Goal: Task Accomplishment & Management: Manage account settings

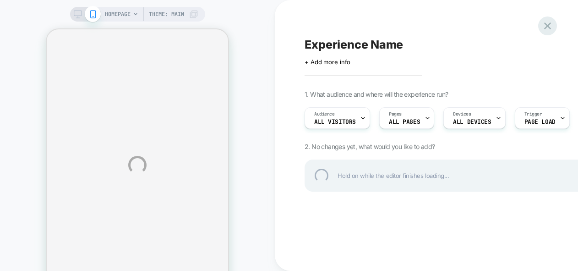
click at [547, 23] on div at bounding box center [547, 25] width 19 height 19
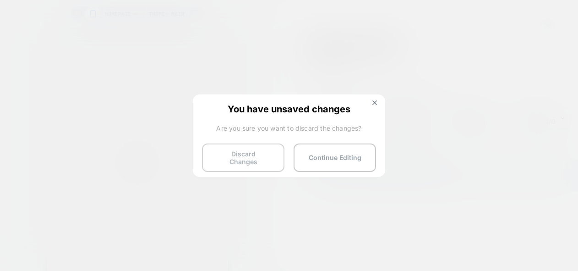
click at [259, 157] on button "Discard Changes" at bounding box center [243, 157] width 82 height 28
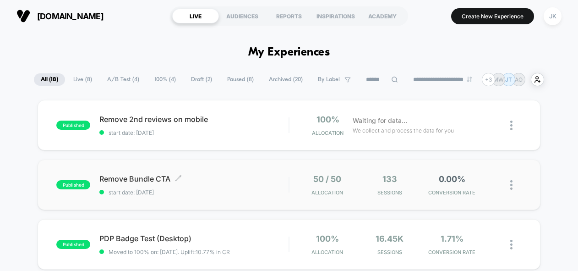
click at [143, 181] on span "Remove Bundle CTA Click to edit experience details" at bounding box center [193, 178] width 189 height 9
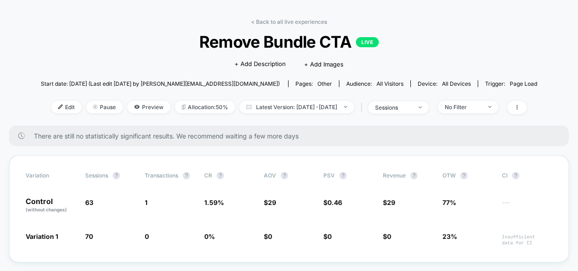
scroll to position [33, 0]
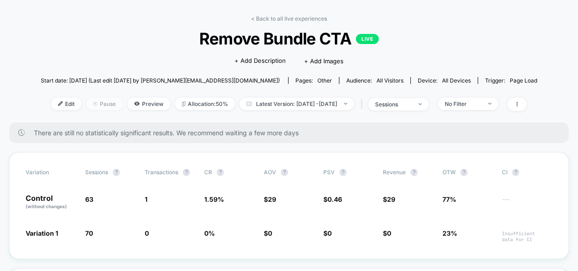
click at [90, 106] on span "Pause" at bounding box center [104, 104] width 37 height 12
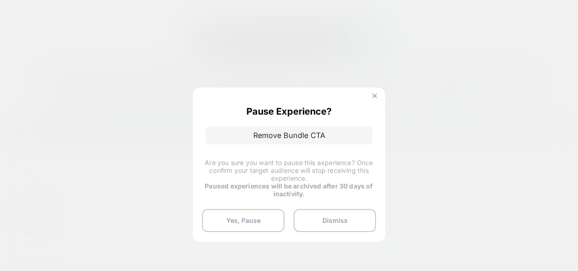
click at [372, 98] on button at bounding box center [375, 97] width 10 height 8
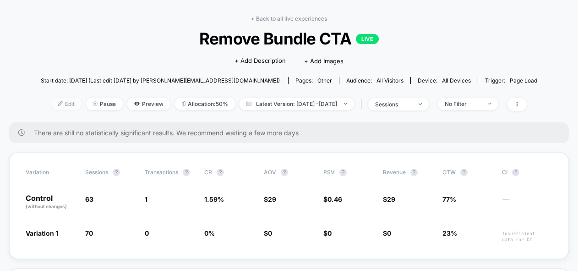
click at [51, 104] on span "Edit" at bounding box center [66, 104] width 30 height 12
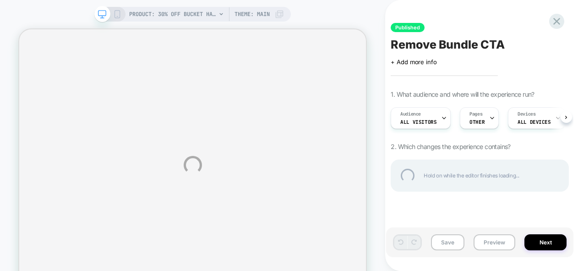
click at [547, 240] on div "PRODUCT: 30% Off Bucket Hats [20 any hat] PRODUCT: 30% Off Bucket Hats [20 any …" at bounding box center [289, 165] width 578 height 330
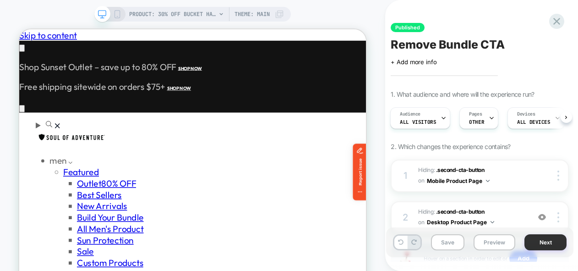
scroll to position [0, 404]
click at [538, 240] on button "Next" at bounding box center [546, 242] width 42 height 16
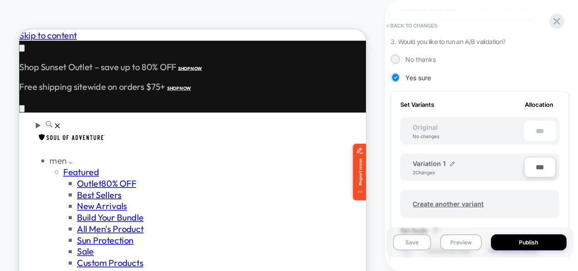
scroll to position [0, 0]
click at [526, 232] on div "Save Preview Publish" at bounding box center [479, 242] width 187 height 30
click at [526, 241] on button "Publish" at bounding box center [529, 242] width 76 height 16
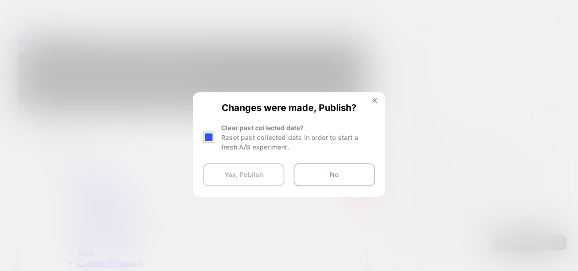
click at [226, 176] on button "Yes, Publish" at bounding box center [244, 174] width 82 height 23
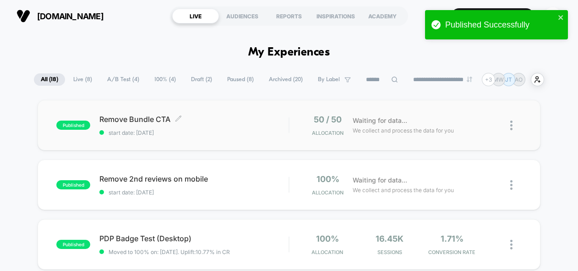
click at [152, 115] on span "Remove Bundle CTA Click to edit experience details" at bounding box center [193, 119] width 189 height 9
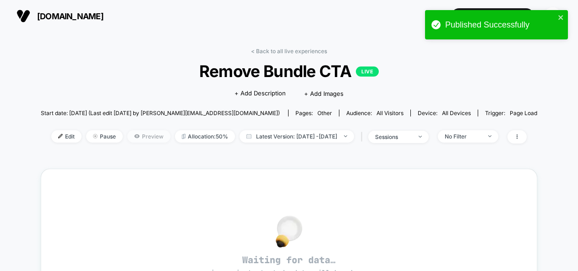
click at [136, 131] on span "Preview" at bounding box center [148, 136] width 43 height 12
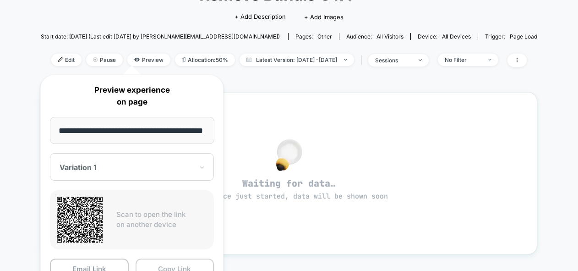
click at [155, 262] on button "Copy Link" at bounding box center [175, 268] width 79 height 21
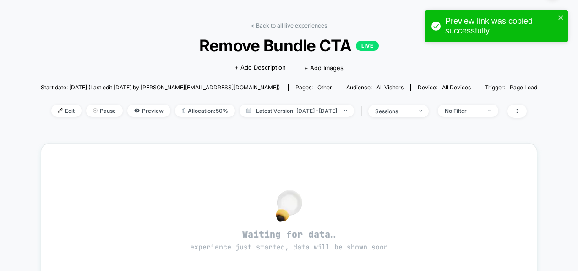
scroll to position [27, 0]
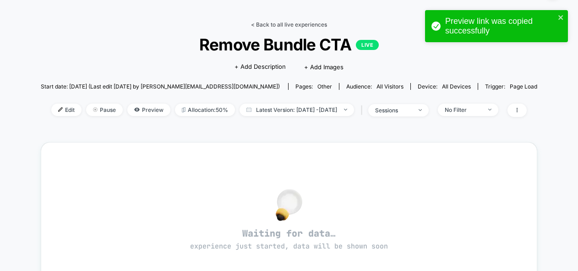
click at [295, 24] on link "< Back to all live experiences" at bounding box center [289, 24] width 76 height 7
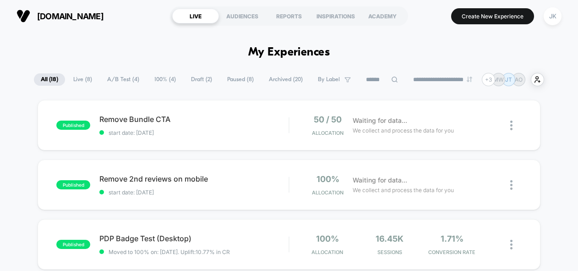
click at [199, 80] on span "Draft ( 2 )" at bounding box center [201, 79] width 35 height 12
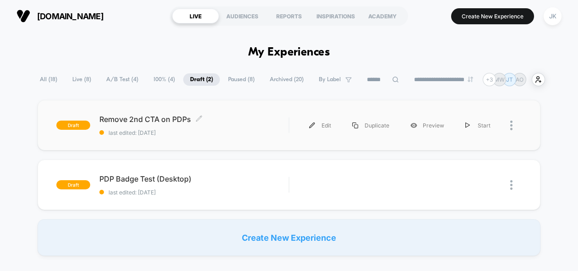
click at [163, 118] on span "Remove 2nd CTA on PDPs Click to edit experience details" at bounding box center [193, 119] width 189 height 9
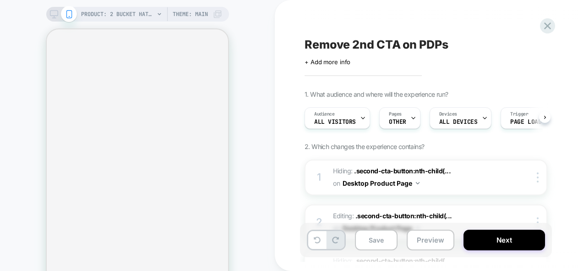
scroll to position [0, 0]
click at [491, 237] on button "Next" at bounding box center [505, 240] width 82 height 21
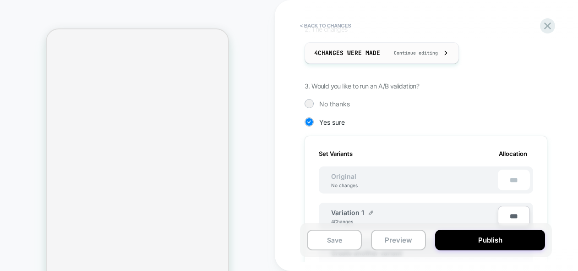
scroll to position [145, 0]
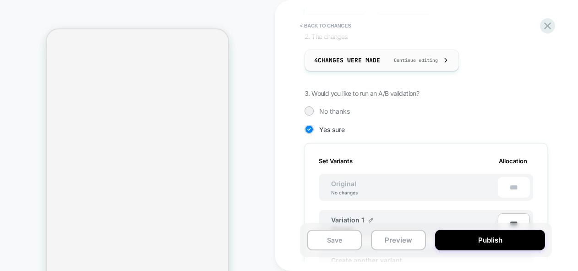
click at [417, 56] on div "4 Changes were made Continue editing" at bounding box center [381, 60] width 135 height 21
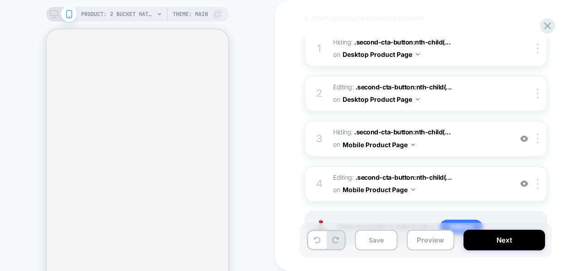
scroll to position [134, 0]
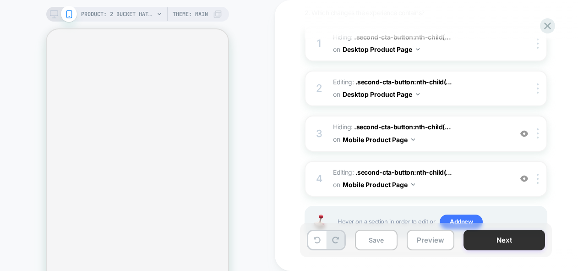
click at [494, 246] on button "Next" at bounding box center [505, 240] width 82 height 21
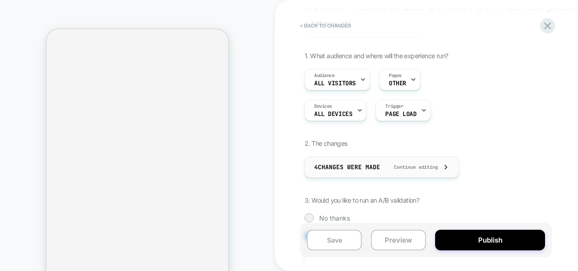
scroll to position [64, 0]
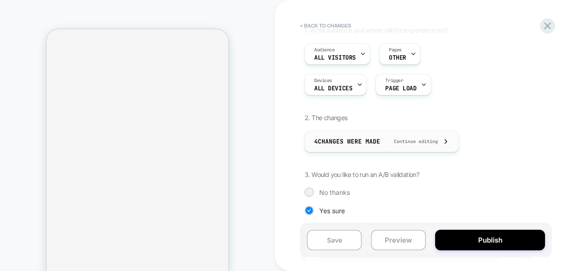
click at [407, 143] on span "Continue editing" at bounding box center [411, 141] width 53 height 6
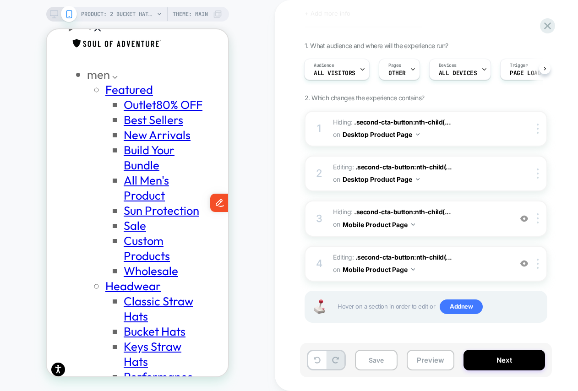
scroll to position [0, 143]
click at [551, 26] on icon at bounding box center [547, 26] width 12 height 12
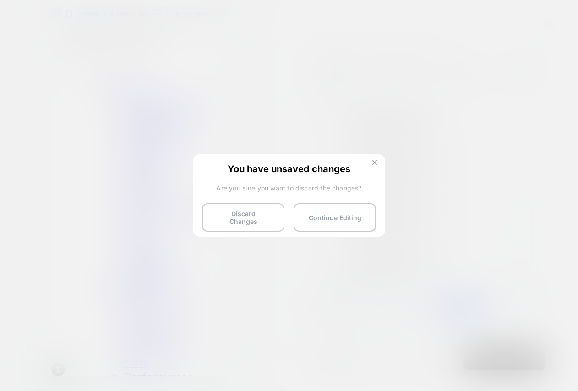
click at [371, 160] on button at bounding box center [375, 164] width 10 height 8
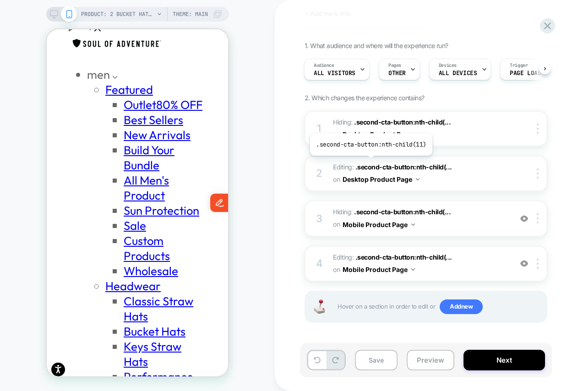
scroll to position [0, 0]
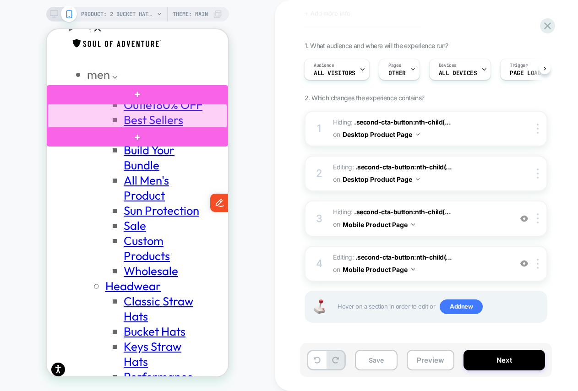
click at [204, 123] on div at bounding box center [138, 116] width 180 height 24
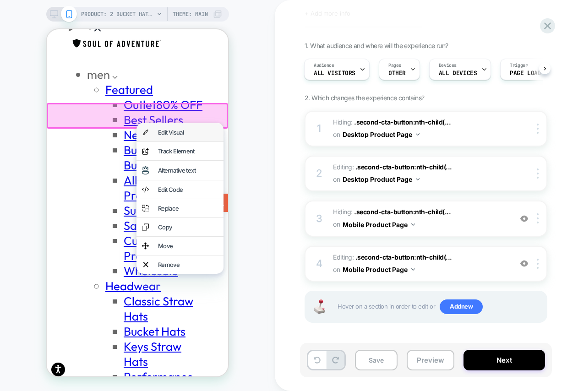
scroll to position [0, 143]
click at [199, 130] on div "Edit Visual" at bounding box center [188, 132] width 60 height 7
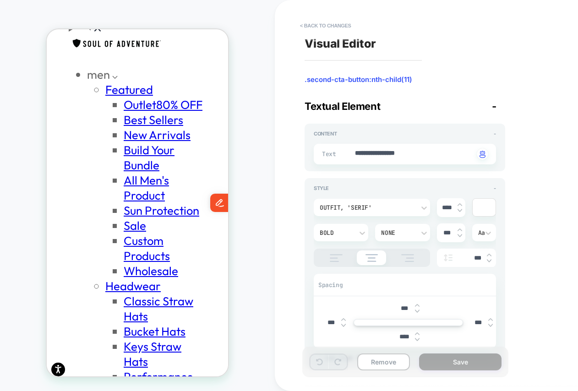
type textarea "*"
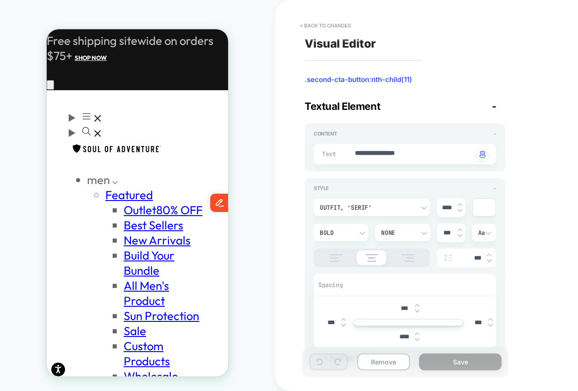
scroll to position [0, 0]
click at [337, 25] on button "< Back to changes" at bounding box center [325, 25] width 60 height 15
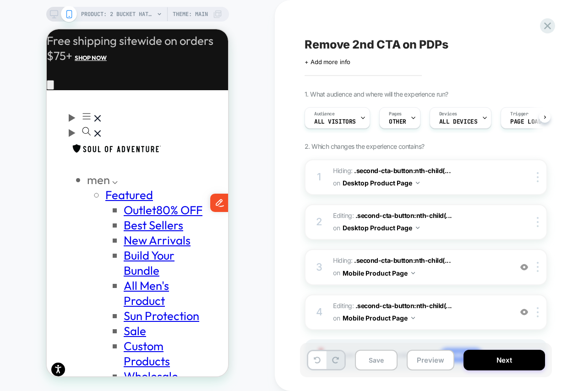
scroll to position [0, 0]
click at [538, 177] on img at bounding box center [538, 177] width 2 height 10
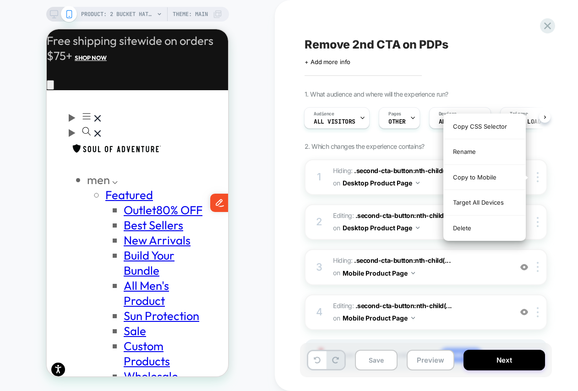
click at [549, 169] on div "1. What audience and where will the experience run? Audience All Visitors Pages…" at bounding box center [472, 242] width 334 height 304
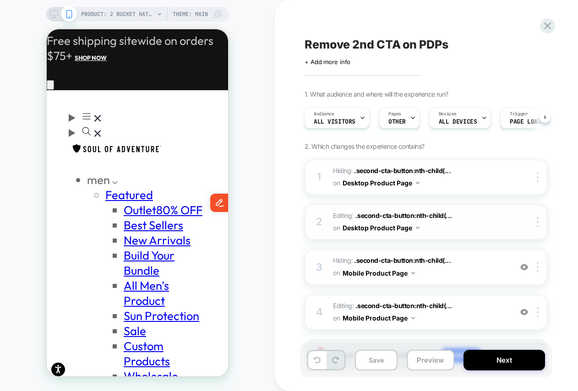
scroll to position [0, 0]
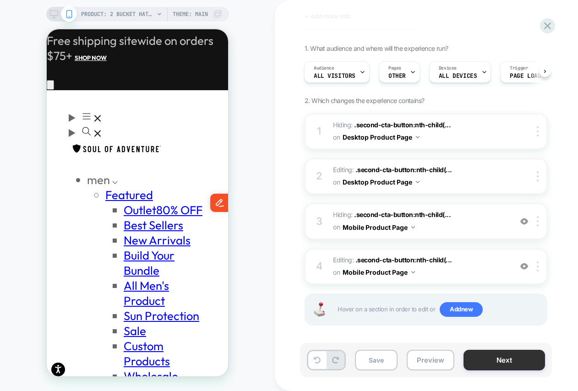
click at [527, 270] on button "Next" at bounding box center [505, 360] width 82 height 21
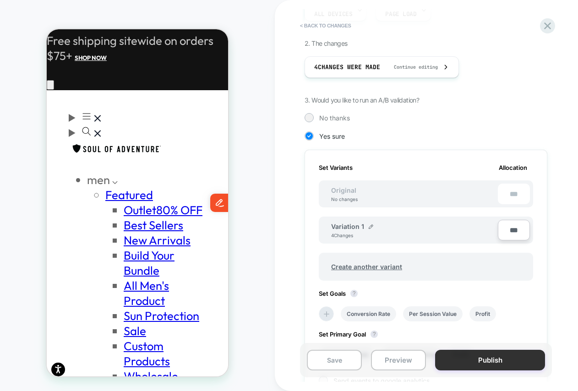
click at [502, 270] on button "Publish" at bounding box center [490, 360] width 110 height 21
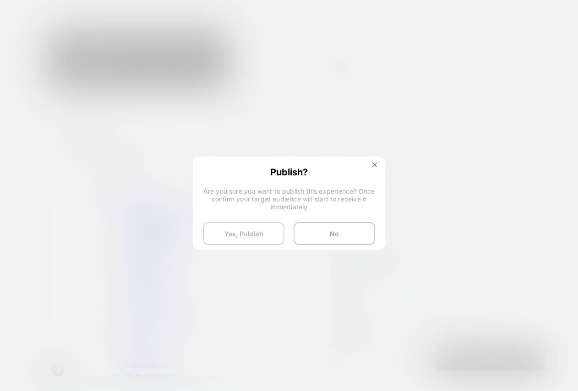
click at [264, 232] on button "Yes, Publish" at bounding box center [244, 233] width 82 height 23
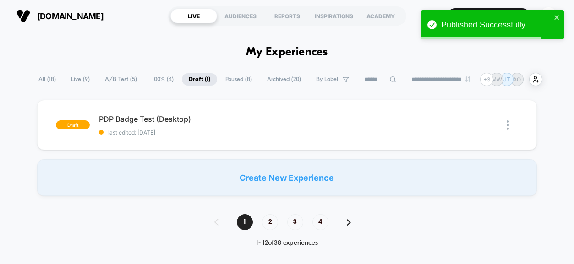
click at [73, 75] on span "Live ( 9 )" at bounding box center [80, 79] width 33 height 12
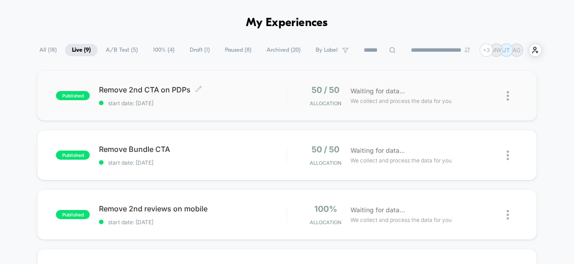
scroll to position [27, 0]
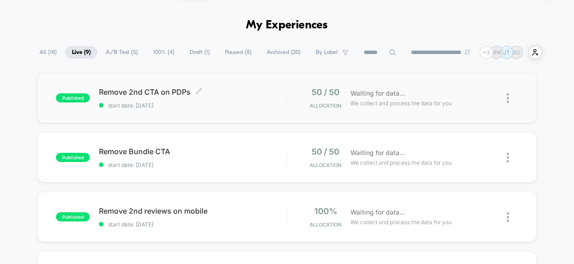
click at [171, 94] on span "Remove 2nd CTA on PDPs Click to edit experience details" at bounding box center [192, 91] width 187 height 9
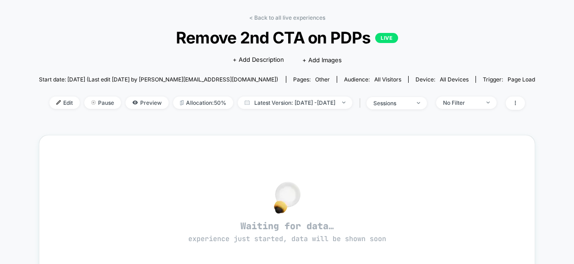
scroll to position [35, 0]
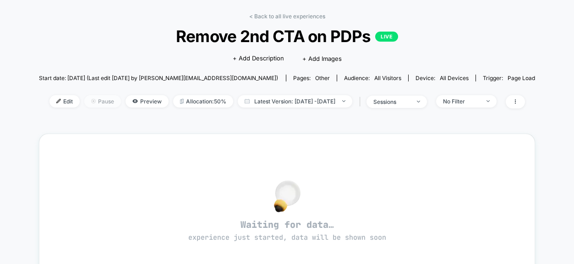
click at [92, 102] on span "Pause" at bounding box center [102, 101] width 37 height 12
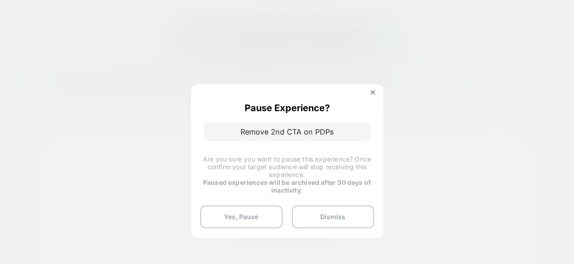
click at [96, 97] on div at bounding box center [287, 132] width 574 height 264
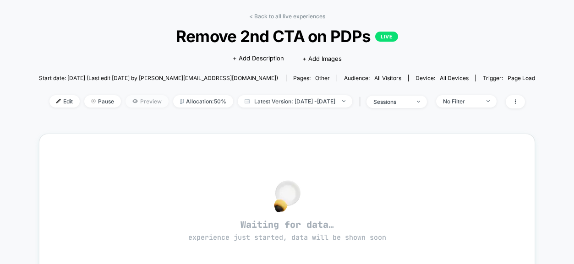
click at [126, 104] on span "Preview" at bounding box center [147, 101] width 43 height 12
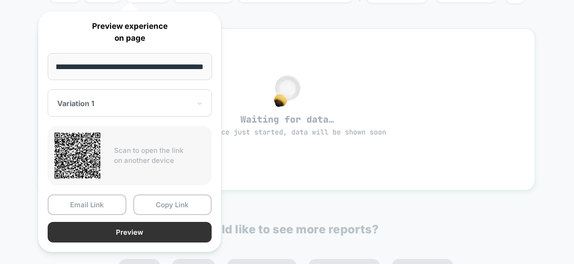
scroll to position [0, 0]
click at [144, 229] on button "Preview" at bounding box center [130, 232] width 164 height 21
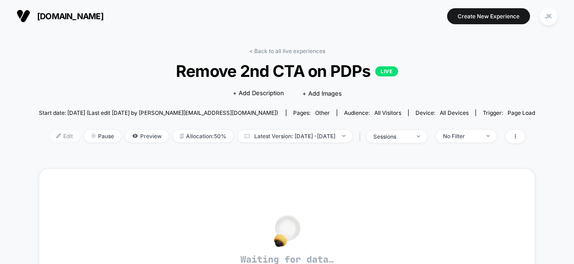
click at [55, 133] on span "Edit" at bounding box center [64, 136] width 30 height 12
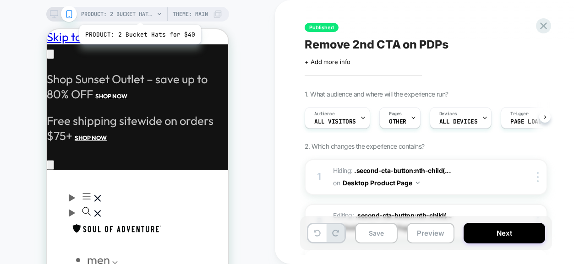
scroll to position [0, 0]
click at [139, 13] on span "PRODUCT: 2 Bucket Hats for $40" at bounding box center [117, 14] width 73 height 15
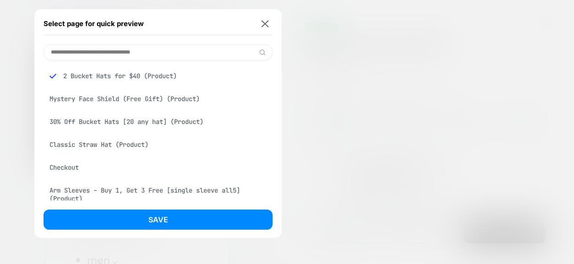
click at [130, 50] on input at bounding box center [158, 52] width 229 height 16
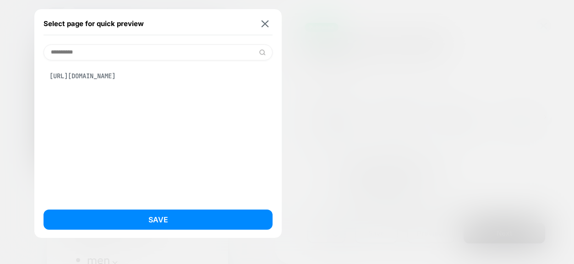
scroll to position [0, 0]
type input "******"
click at [121, 97] on div "Cowboy Straw Hat (Product)" at bounding box center [158, 98] width 229 height 17
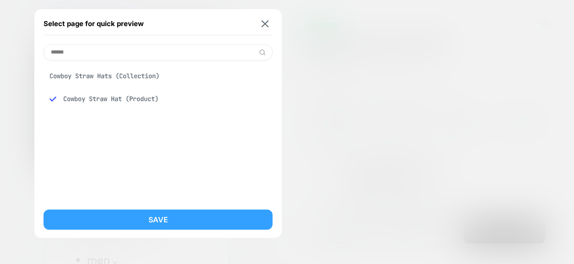
click at [156, 224] on button "Save" at bounding box center [158, 220] width 229 height 20
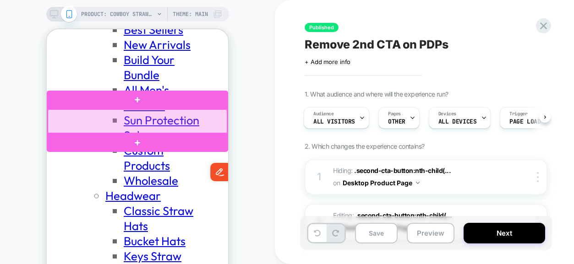
click at [187, 120] on div at bounding box center [138, 121] width 180 height 24
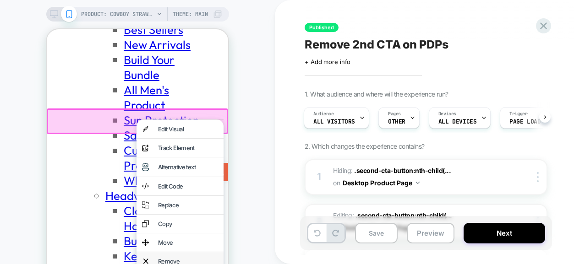
click at [171, 255] on div "Remove" at bounding box center [180, 261] width 87 height 18
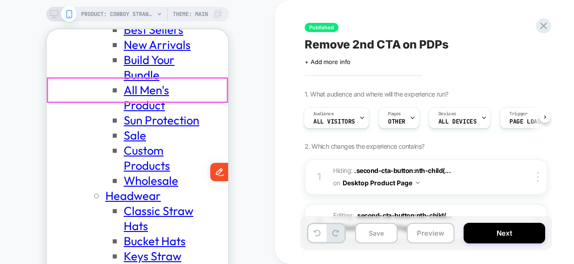
scroll to position [0, 143]
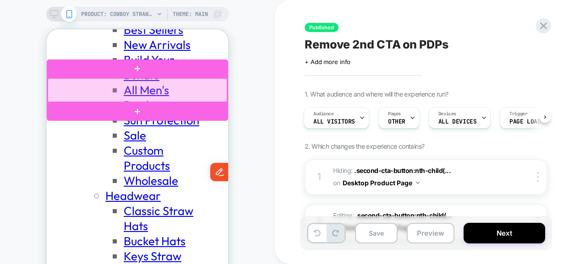
click at [183, 98] on div at bounding box center [138, 90] width 180 height 24
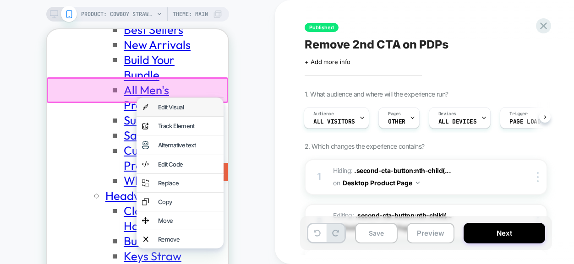
click at [179, 106] on div "Edit Visual" at bounding box center [188, 107] width 60 height 7
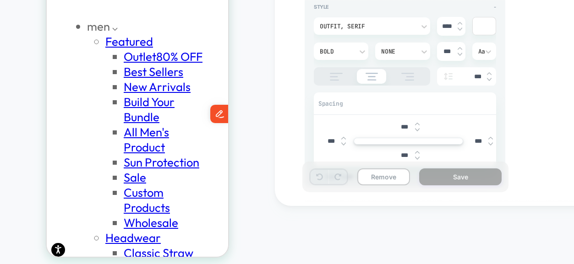
scroll to position [139, 0]
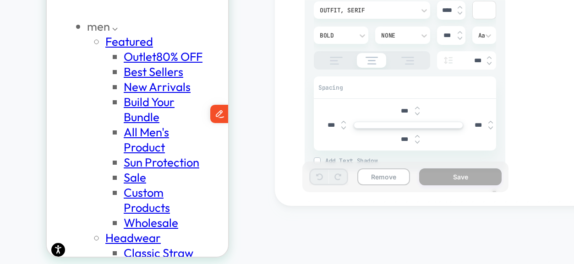
click at [403, 110] on input "***" at bounding box center [404, 111] width 21 height 8
type textarea "*"
type input "****"
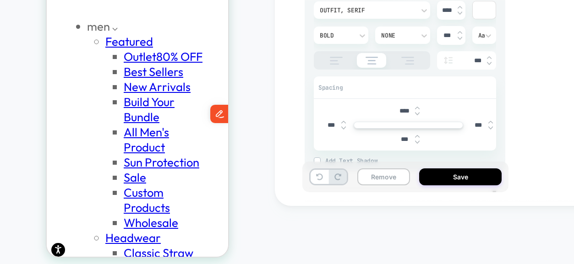
scroll to position [0, 143]
type textarea "*"
type input "***"
click at [290, 132] on div "**********" at bounding box center [476, 74] width 403 height 264
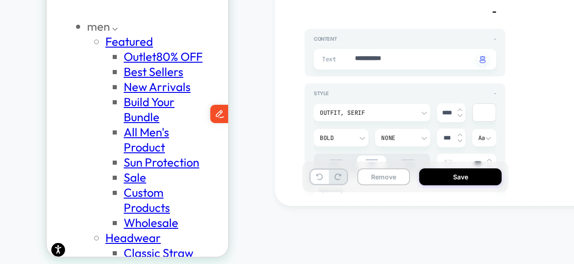
type textarea "*"
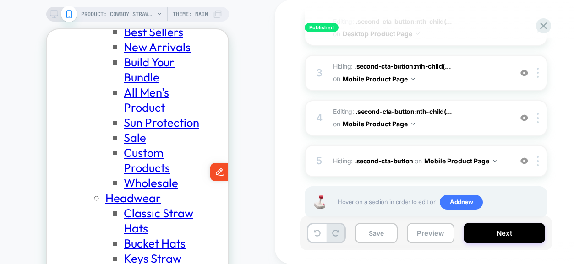
scroll to position [0, 143]
click at [59, 14] on div at bounding box center [61, 14] width 23 height 8
click at [51, 12] on icon at bounding box center [54, 14] width 8 height 8
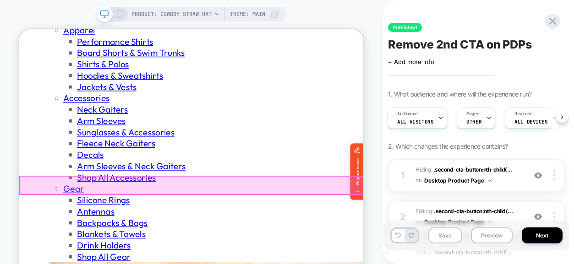
scroll to position [0, 400]
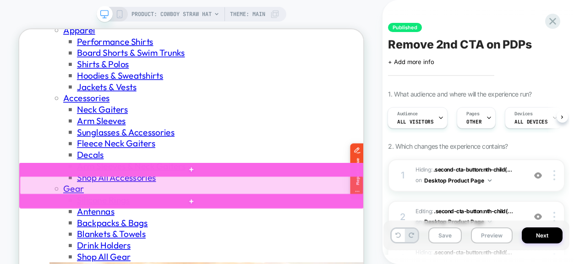
click at [238, 237] on div at bounding box center [249, 238] width 458 height 24
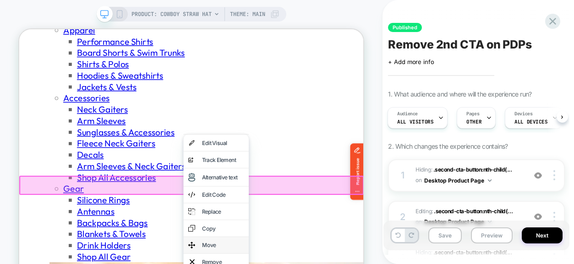
scroll to position [558, 0]
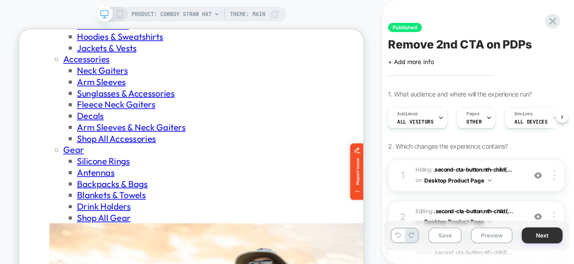
click at [549, 235] on button "Next" at bounding box center [542, 236] width 41 height 16
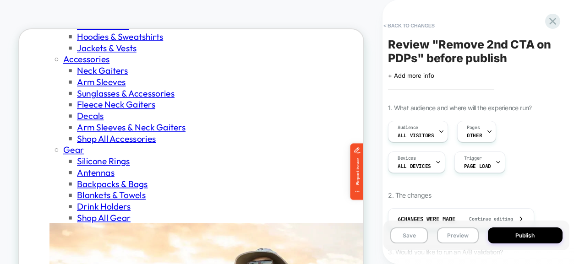
scroll to position [0, 0]
click at [538, 237] on button "Publish" at bounding box center [525, 236] width 75 height 16
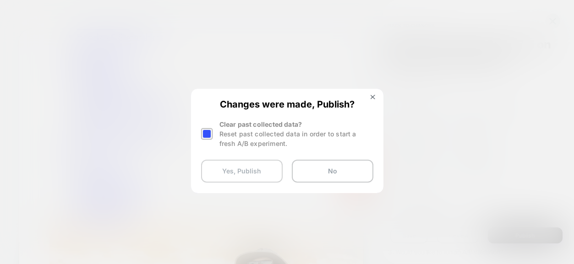
click at [258, 178] on button "Yes, Publish" at bounding box center [242, 171] width 82 height 23
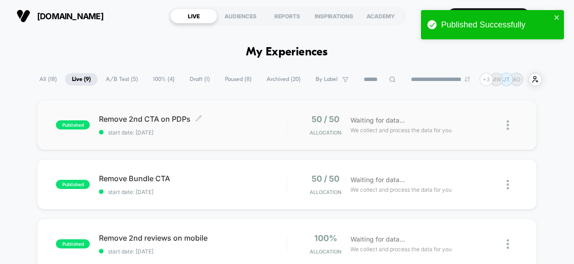
click at [158, 119] on span "Remove 2nd CTA on PDPs Click to edit experience details" at bounding box center [192, 119] width 187 height 9
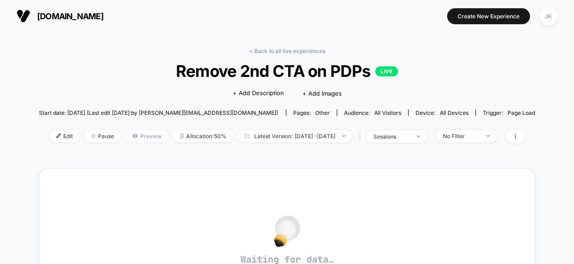
click at [128, 136] on span "Preview" at bounding box center [147, 136] width 43 height 12
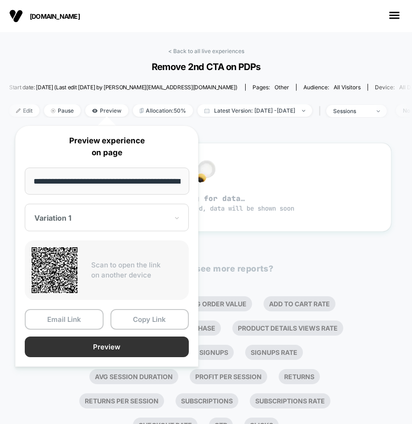
click at [93, 264] on button "Preview" at bounding box center [107, 347] width 164 height 21
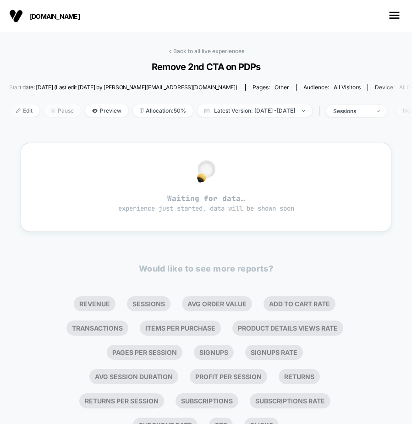
click at [74, 110] on span "Pause" at bounding box center [62, 110] width 37 height 12
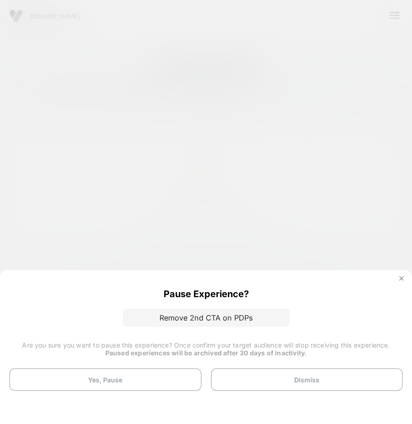
click at [403, 264] on button at bounding box center [401, 280] width 10 height 8
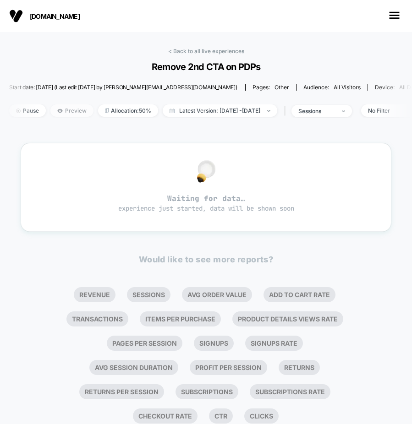
click at [72, 110] on span "Preview" at bounding box center [71, 110] width 43 height 12
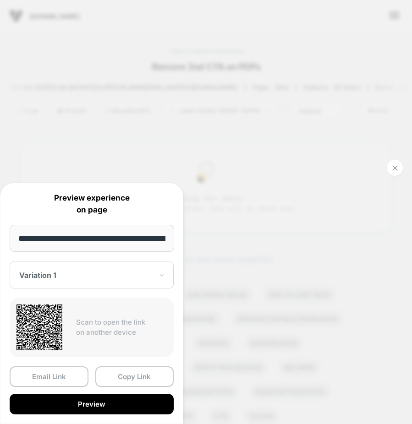
click at [151, 127] on div "**********" at bounding box center [206, 212] width 412 height 424
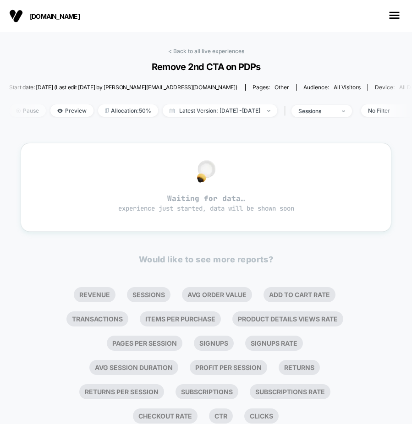
click at [34, 108] on span "Pause" at bounding box center [27, 110] width 37 height 12
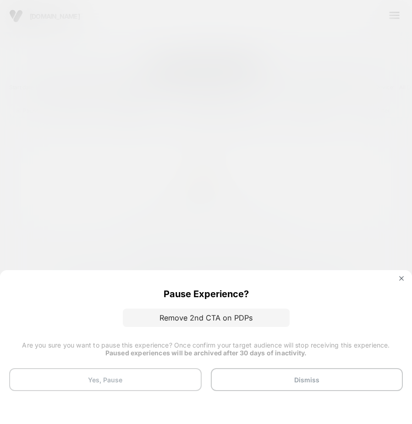
click at [171, 264] on button "Yes, Pause" at bounding box center [105, 379] width 192 height 23
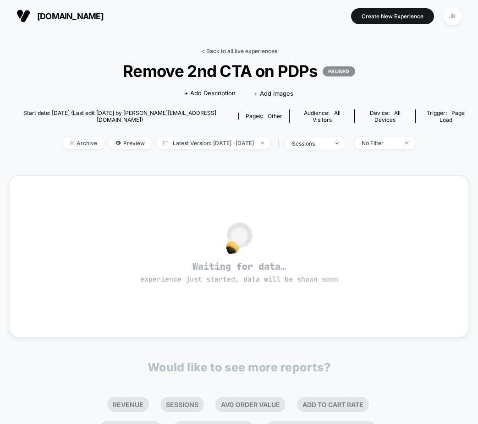
click at [218, 49] on link "< Back to all live experiences" at bounding box center [239, 51] width 76 height 7
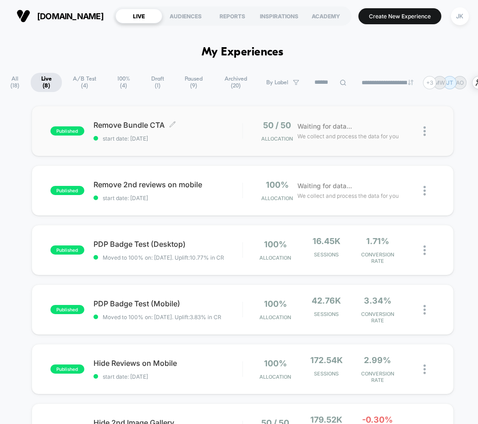
click at [153, 125] on span "Remove Bundle CTA Click to edit experience details" at bounding box center [167, 124] width 149 height 9
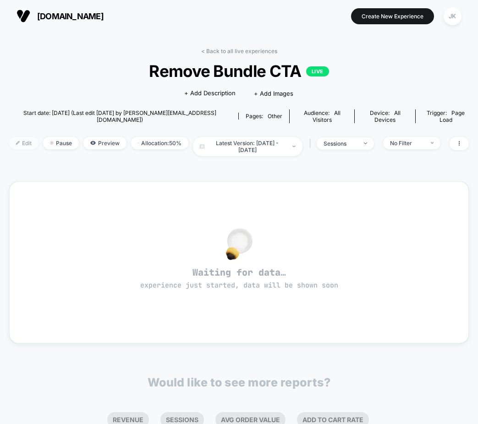
click at [24, 137] on span "Edit" at bounding box center [23, 143] width 29 height 12
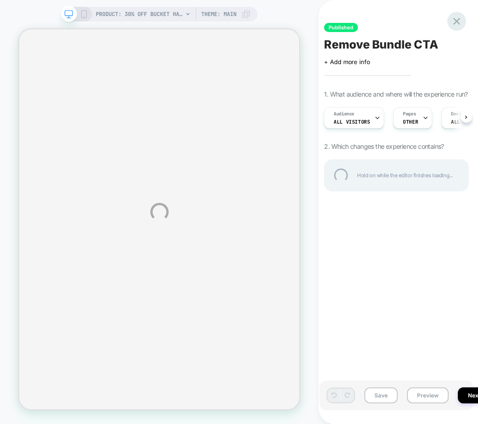
click at [459, 16] on div at bounding box center [456, 21] width 19 height 19
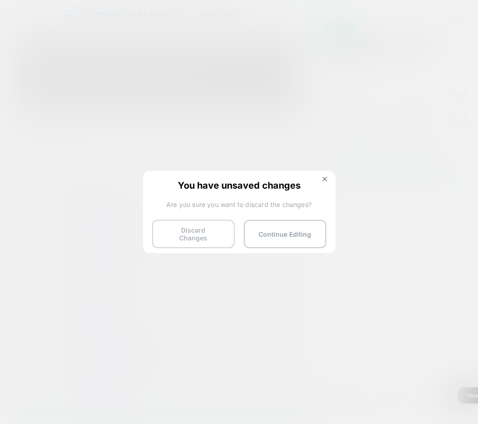
click at [190, 237] on button "Discard Changes" at bounding box center [193, 234] width 82 height 28
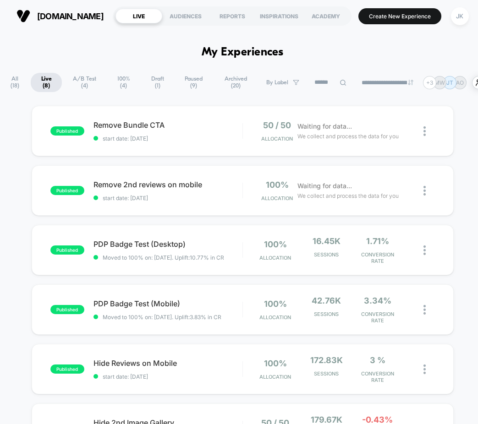
click at [149, 78] on span "Draft ( 1 )" at bounding box center [158, 82] width 32 height 19
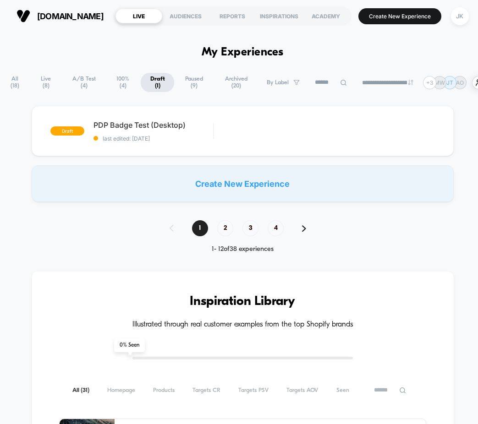
click at [186, 81] on span "Paused ( 9 )" at bounding box center [194, 82] width 38 height 19
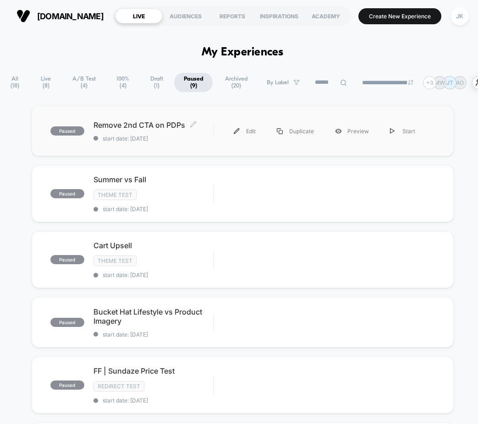
click at [127, 124] on span "Remove 2nd CTA on PDPs Click to edit experience details" at bounding box center [153, 124] width 120 height 9
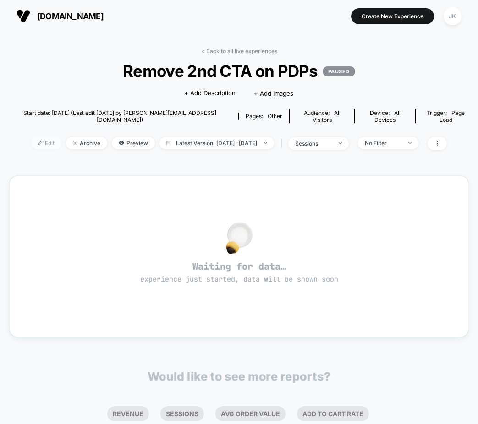
click at [38, 141] on img at bounding box center [40, 143] width 5 height 5
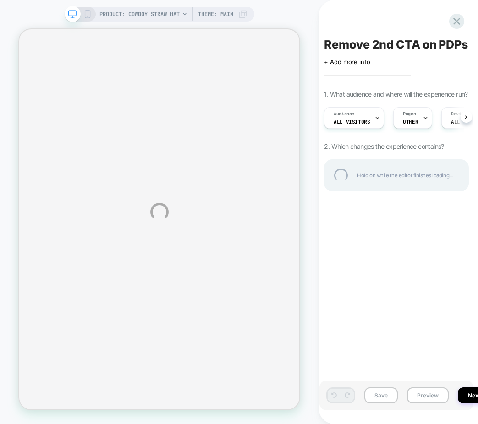
click at [405, 126] on div "PRODUCT: Cowboy Straw Hat PRODUCT: Cowboy Straw Hat Theme: MAIN Remove 2nd CTA …" at bounding box center [239, 212] width 478 height 424
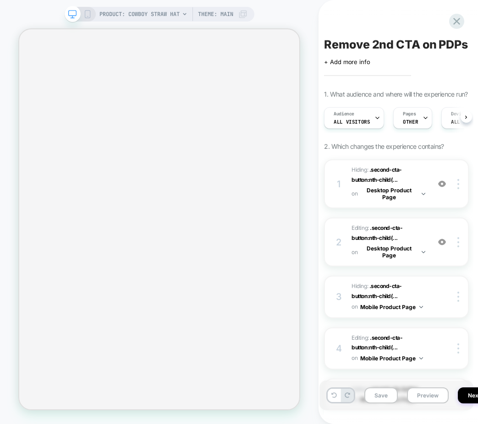
scroll to position [0, 0]
click at [405, 125] on span "OTHER" at bounding box center [409, 122] width 15 height 6
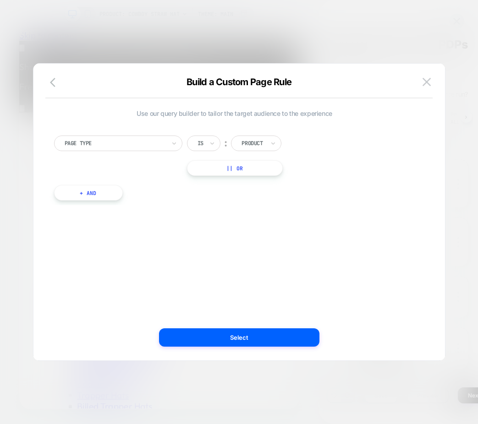
scroll to position [0, 315]
click at [90, 193] on button "+ And" at bounding box center [88, 193] width 69 height 16
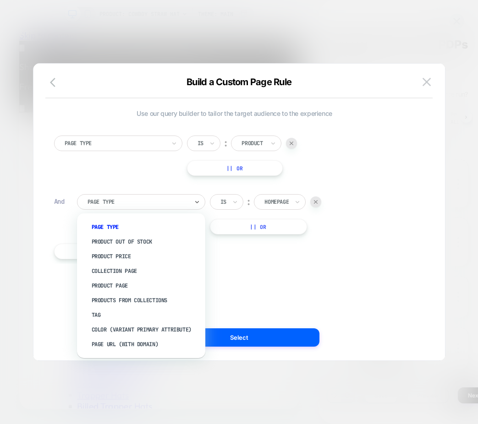
click at [175, 202] on div at bounding box center [137, 202] width 101 height 8
click at [124, 264] on div "Tag" at bounding box center [145, 315] width 119 height 15
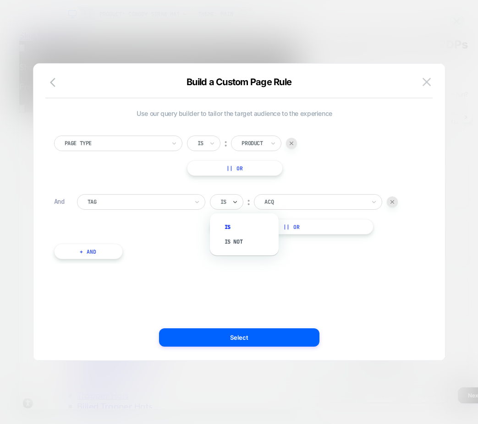
click at [230, 197] on div "Is" at bounding box center [226, 202] width 33 height 16
click at [230, 237] on div "Is not" at bounding box center [249, 242] width 60 height 15
click at [325, 231] on button "|| Or" at bounding box center [297, 227] width 175 height 16
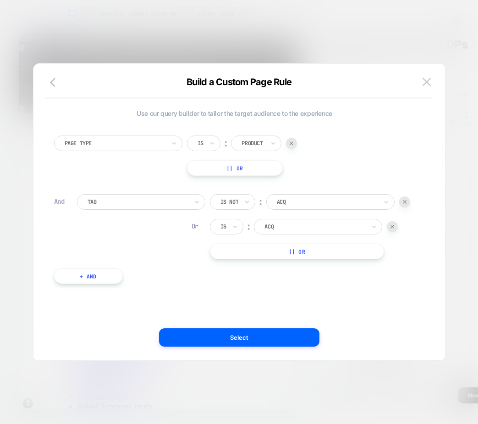
click at [219, 228] on div "Is" at bounding box center [226, 227] width 33 height 16
click at [231, 262] on div "Is not" at bounding box center [249, 266] width 60 height 15
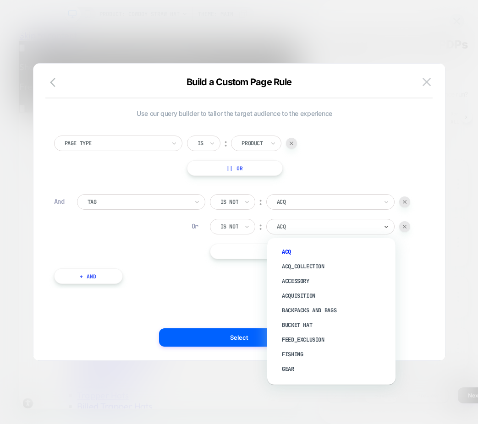
click at [300, 226] on div at bounding box center [327, 227] width 101 height 8
click at [285, 226] on div at bounding box center [327, 227] width 101 height 8
type input "*"
type input "***"
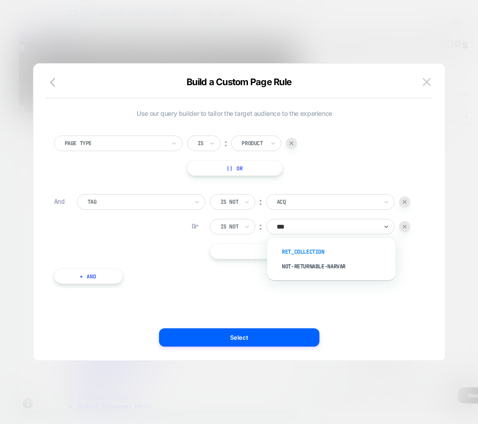
click at [293, 252] on div "RET_COLLECTION" at bounding box center [335, 252] width 119 height 15
click at [251, 253] on button "|| Or" at bounding box center [297, 252] width 175 height 16
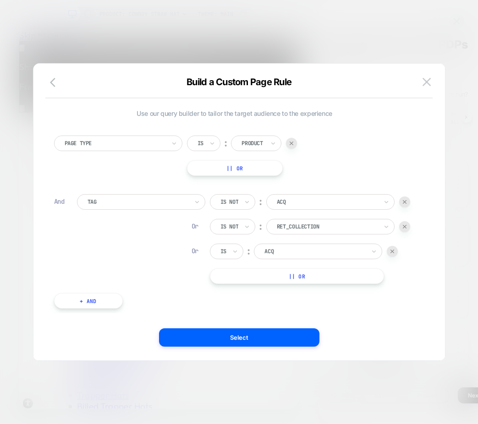
scroll to position [0, 315]
click at [226, 251] on div "Is" at bounding box center [223, 251] width 8 height 10
click at [231, 264] on div "Is not" at bounding box center [249, 291] width 60 height 15
click at [290, 250] on div at bounding box center [327, 251] width 101 height 8
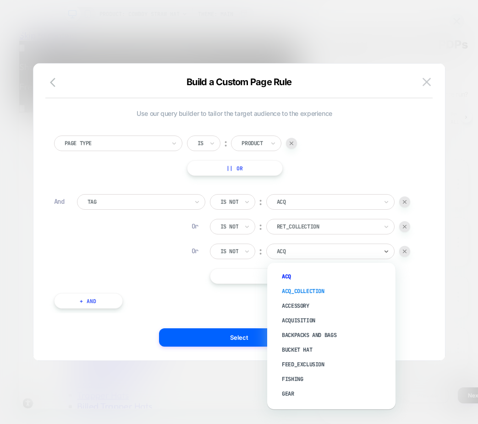
click at [295, 264] on div "ACQ_COLLECTION" at bounding box center [335, 291] width 119 height 15
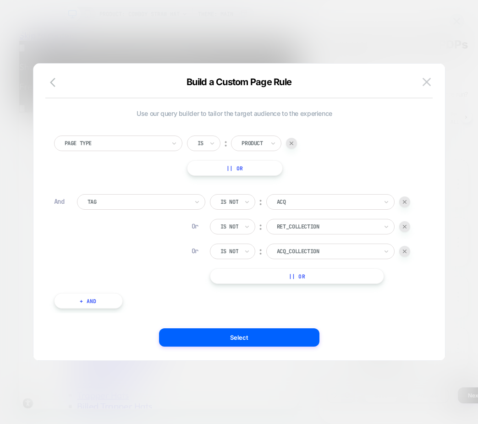
click at [248, 264] on button "|| Or" at bounding box center [297, 276] width 175 height 16
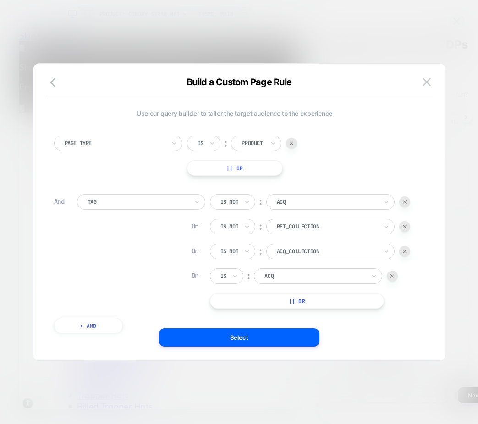
scroll to position [0, 0]
click at [234, 264] on icon at bounding box center [235, 276] width 4 height 2
click at [234, 264] on div "Is not" at bounding box center [249, 316] width 60 height 15
click at [288, 264] on div "ACQ" at bounding box center [330, 276] width 128 height 16
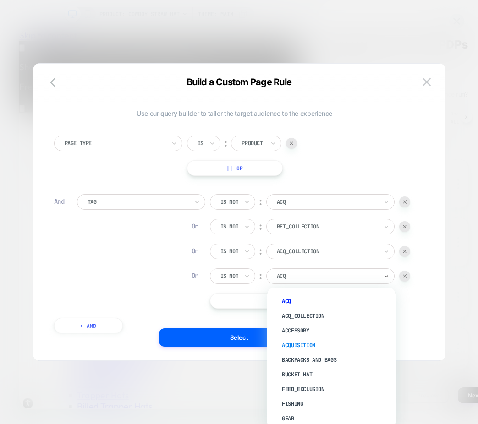
click at [298, 264] on div "Acquisition" at bounding box center [335, 345] width 119 height 15
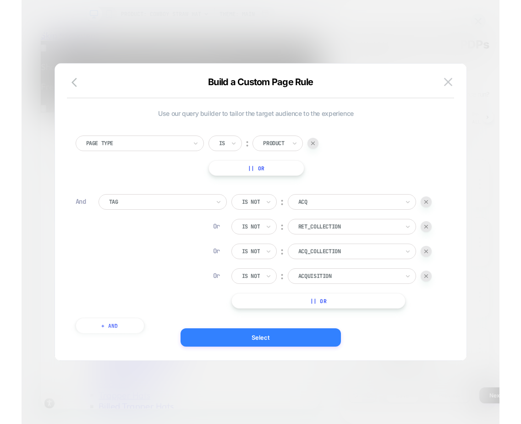
scroll to position [0, 315]
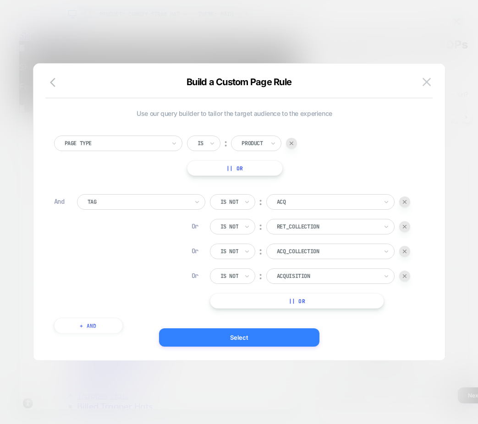
click at [246, 264] on button "Select" at bounding box center [239, 337] width 160 height 18
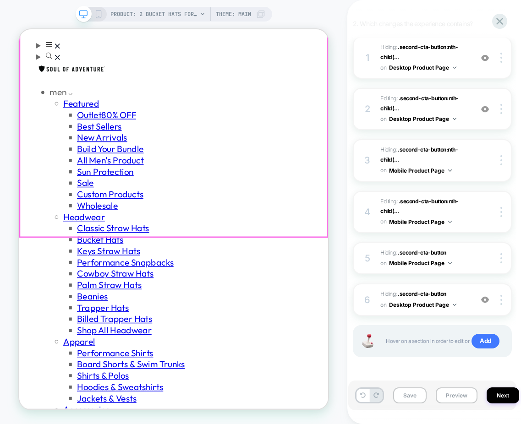
scroll to position [229, 0]
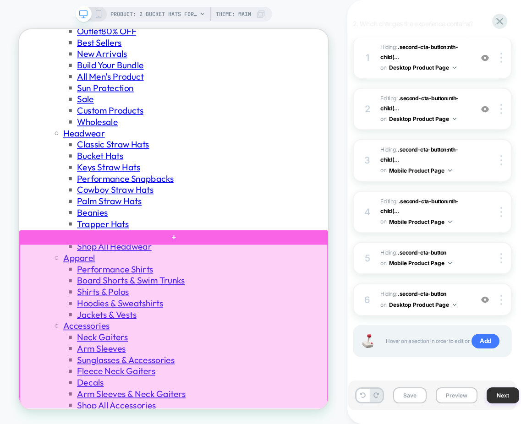
click at [498, 264] on button "Next" at bounding box center [502, 396] width 33 height 16
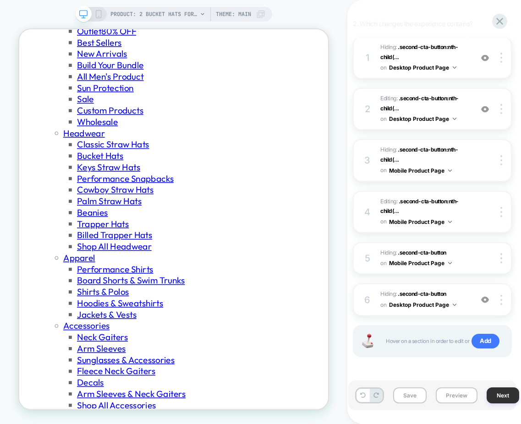
scroll to position [0, 0]
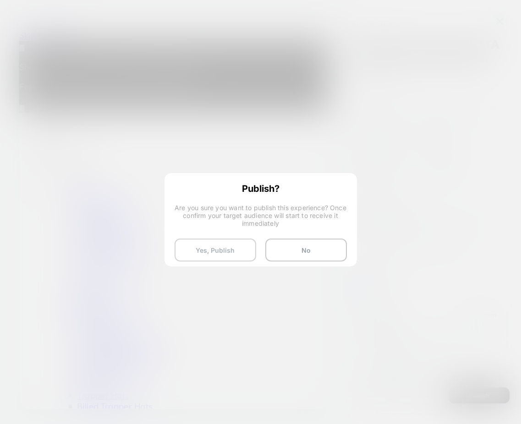
click at [228, 247] on button "Yes, Publish" at bounding box center [216, 250] width 82 height 23
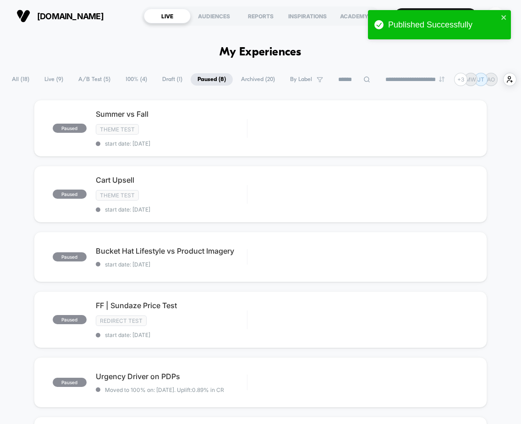
click at [22, 80] on span "All ( 18 )" at bounding box center [20, 79] width 31 height 12
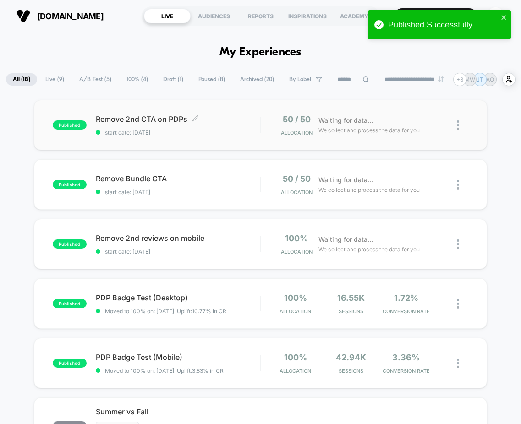
click at [135, 118] on span "Remove 2nd CTA on PDPs Click to edit experience details" at bounding box center [178, 119] width 164 height 9
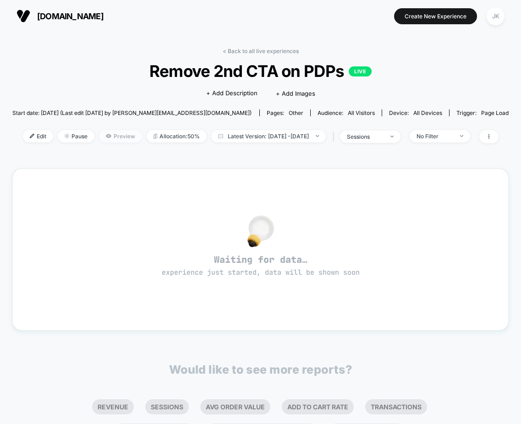
click at [106, 136] on icon at bounding box center [108, 136] width 5 height 4
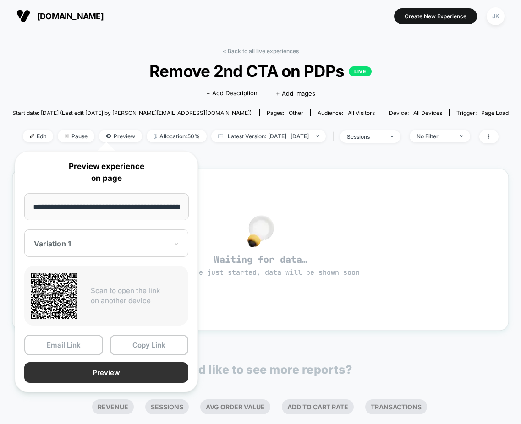
click at [97, 264] on button "Preview" at bounding box center [106, 372] width 164 height 21
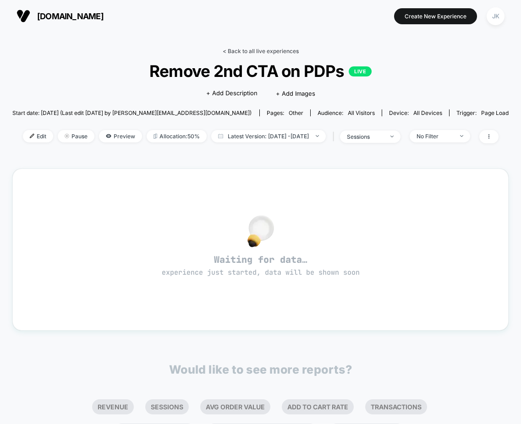
click at [237, 48] on link "< Back to all live experiences" at bounding box center [261, 51] width 76 height 7
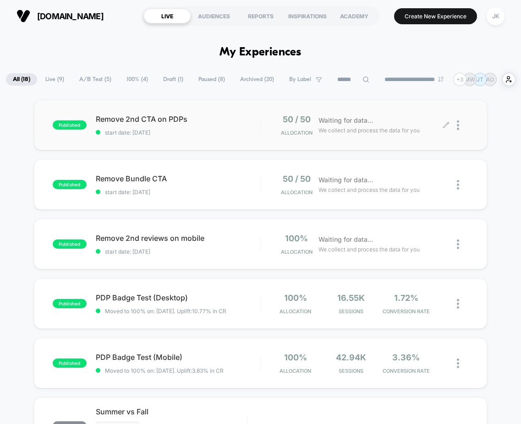
click at [458, 125] on img at bounding box center [458, 125] width 2 height 10
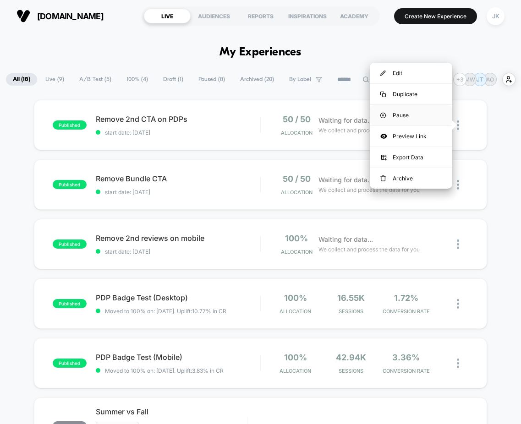
click at [399, 111] on div "Pause" at bounding box center [411, 115] width 82 height 21
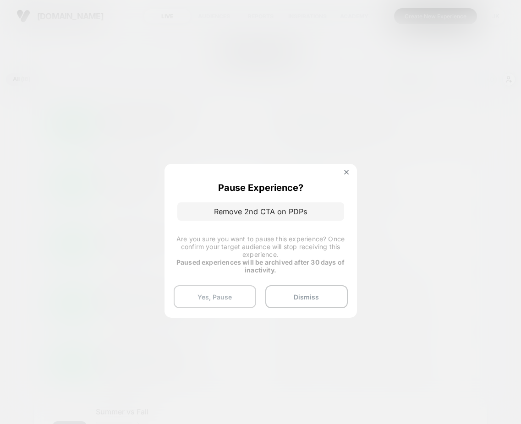
click at [236, 264] on button "Yes, Pause" at bounding box center [215, 296] width 82 height 23
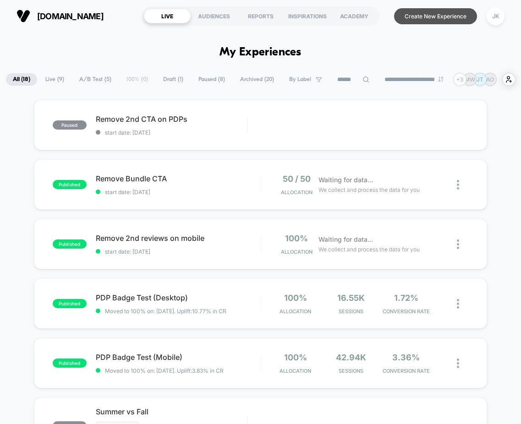
click at [437, 14] on button "Create New Experience" at bounding box center [435, 16] width 83 height 16
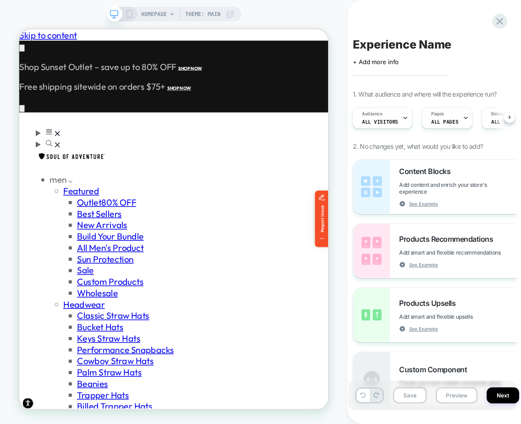
click at [163, 12] on span "HOMEPAGE" at bounding box center [154, 14] width 26 height 15
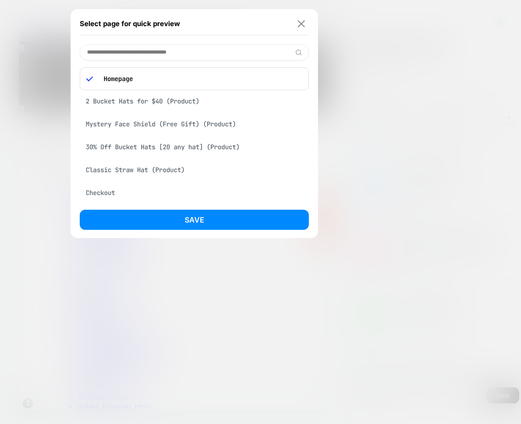
click at [298, 26] on img at bounding box center [301, 23] width 7 height 7
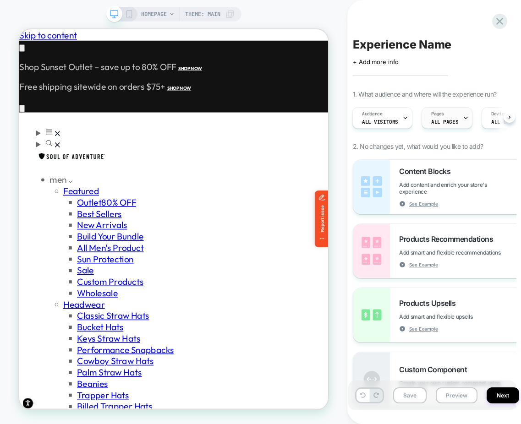
click at [454, 117] on div "Pages ALL PAGES" at bounding box center [444, 118] width 45 height 21
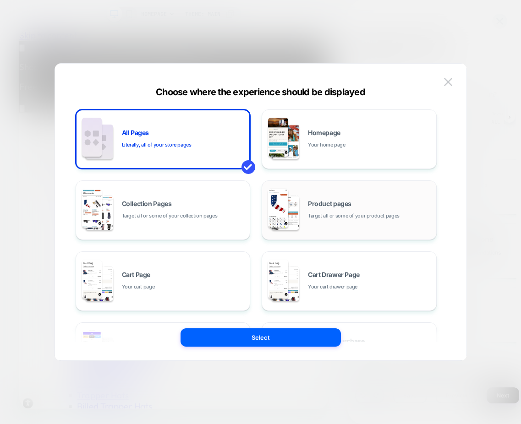
scroll to position [0, 353]
click at [336, 213] on span "Target all or some of your product pages" at bounding box center [354, 216] width 92 height 9
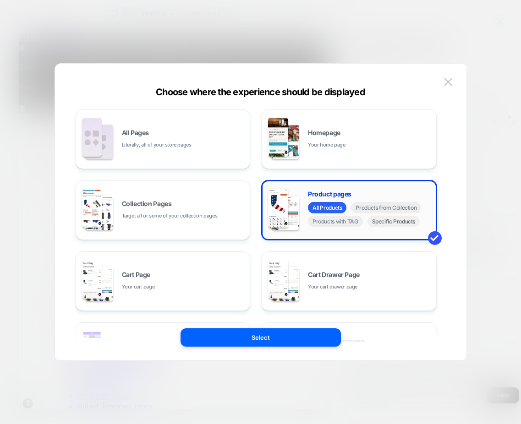
click at [382, 225] on span "Specific Products" at bounding box center [393, 221] width 53 height 11
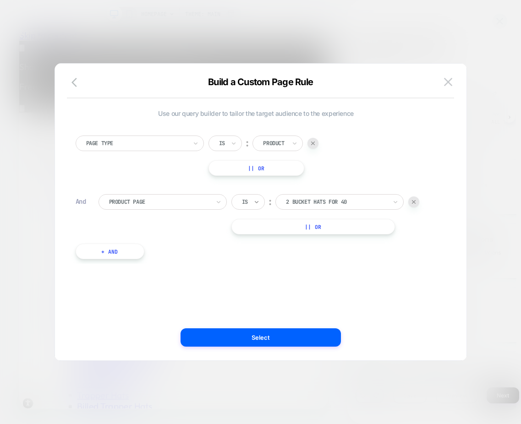
scroll to position [0, 0]
click at [192, 206] on div "Product Page" at bounding box center [159, 202] width 103 height 10
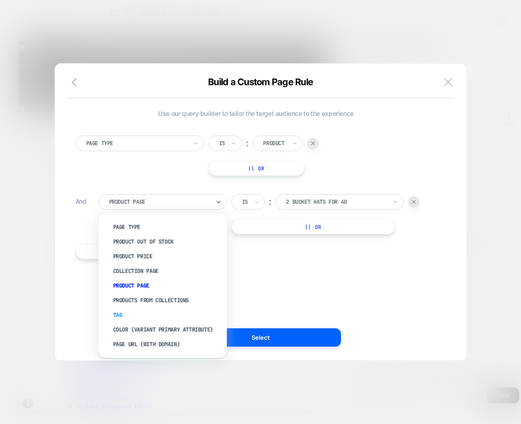
click at [131, 264] on div "Tag" at bounding box center [167, 315] width 119 height 15
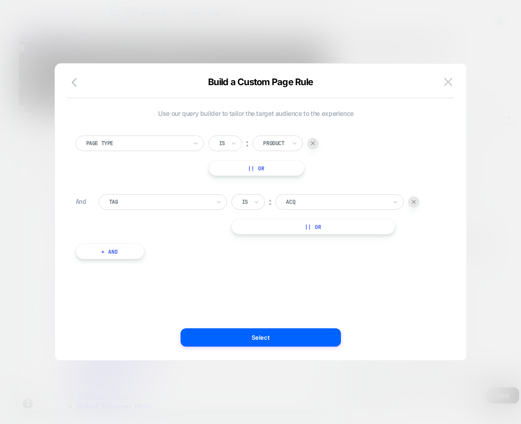
click at [186, 206] on div "Tag" at bounding box center [159, 202] width 103 height 10
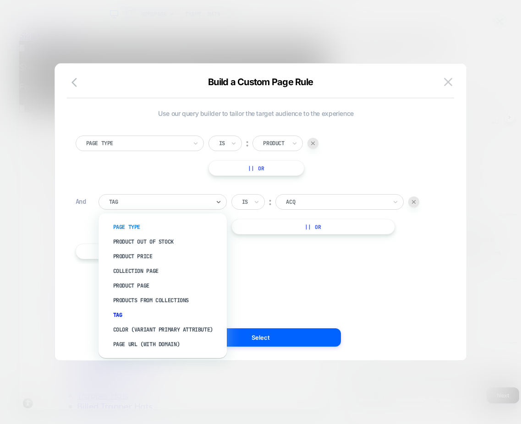
scroll to position [0, 353]
click at [154, 264] on div "Product Page" at bounding box center [167, 286] width 119 height 15
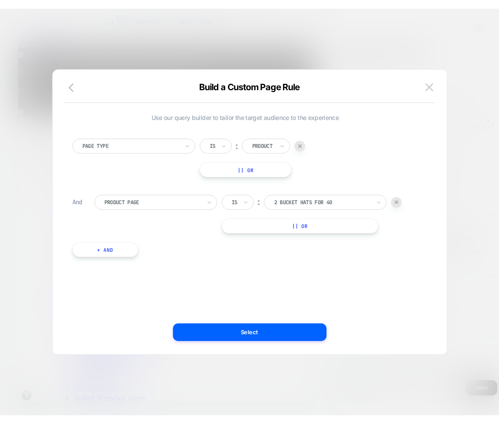
scroll to position [0, 0]
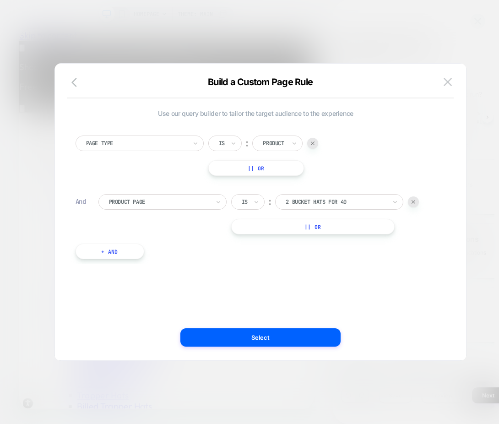
click at [132, 204] on div at bounding box center [159, 202] width 101 height 8
click at [191, 198] on div at bounding box center [159, 202] width 101 height 8
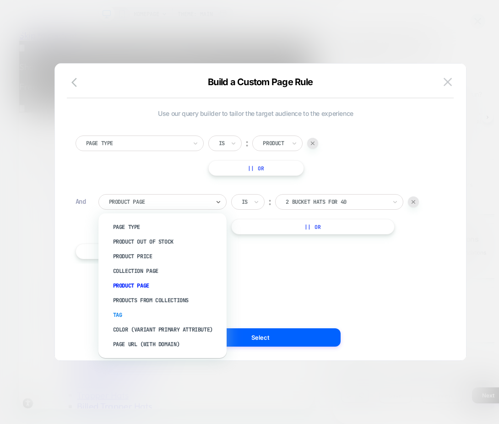
click at [146, 264] on div "Tag" at bounding box center [167, 315] width 119 height 15
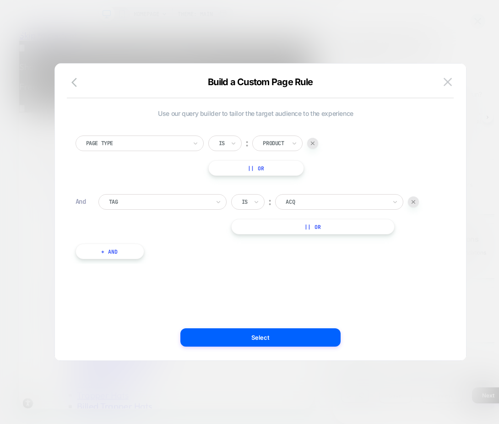
click at [249, 202] on div "Is" at bounding box center [247, 202] width 33 height 16
click at [251, 240] on div "Is not" at bounding box center [270, 242] width 60 height 15
click at [297, 224] on button "|| Or" at bounding box center [318, 227] width 175 height 16
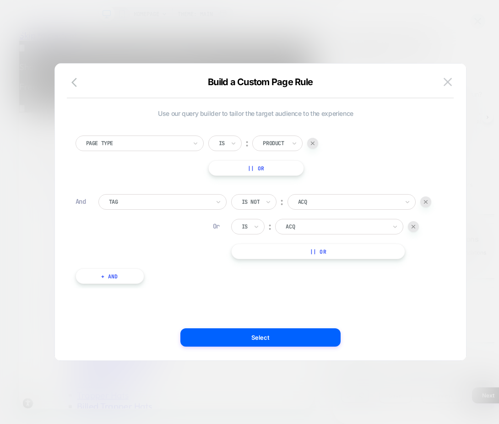
click at [250, 229] on div "Is" at bounding box center [247, 227] width 33 height 16
click at [252, 263] on div "Is not" at bounding box center [270, 266] width 60 height 15
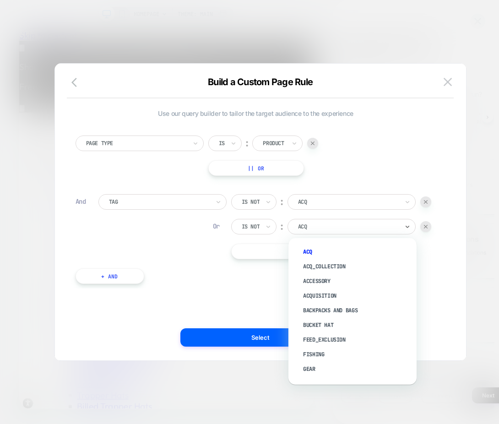
click at [307, 232] on div "ACQ" at bounding box center [352, 227] width 128 height 16
click at [312, 262] on div "ACQ_COLLECTION" at bounding box center [357, 266] width 119 height 15
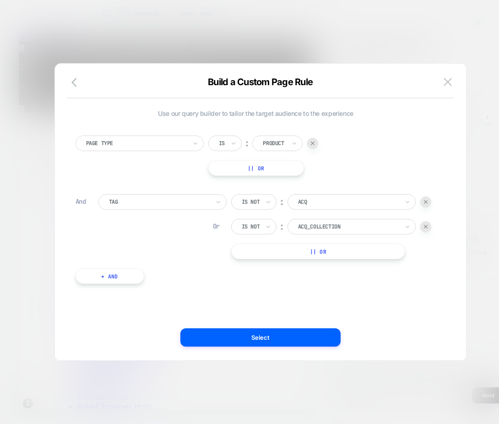
click at [306, 256] on button "|| Or" at bounding box center [318, 252] width 175 height 16
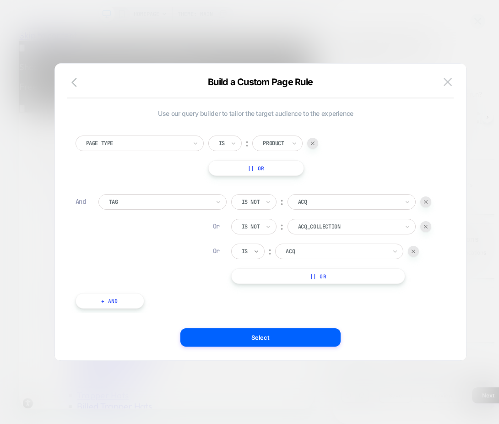
click at [257, 251] on icon at bounding box center [257, 252] width 4 height 2
click at [257, 264] on div "Is not" at bounding box center [270, 291] width 60 height 15
click at [310, 253] on div at bounding box center [348, 251] width 101 height 8
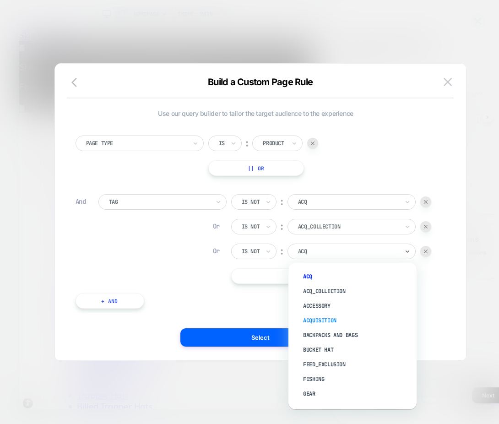
click at [317, 264] on div "Acquisition" at bounding box center [357, 320] width 119 height 15
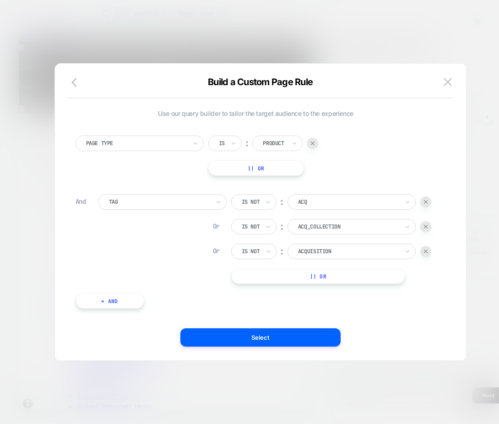
click at [295, 264] on button "|| Or" at bounding box center [318, 276] width 175 height 16
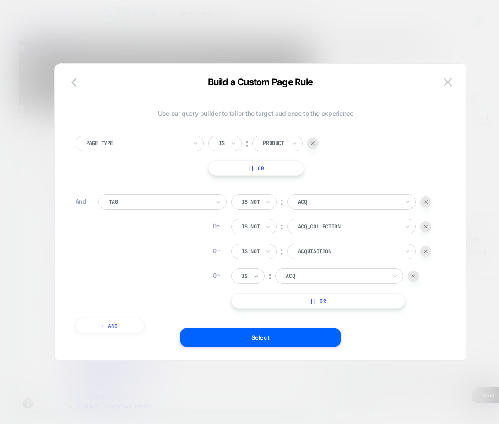
click at [253, 264] on icon at bounding box center [256, 276] width 6 height 9
click at [258, 264] on div "Is not" at bounding box center [270, 316] width 60 height 15
click at [316, 264] on div "Is not ︰ ACQ Or Is not ︰ ACQ_COLLECTION Or Is not ︰ Acquisition Or option Is no…" at bounding box center [331, 251] width 200 height 115
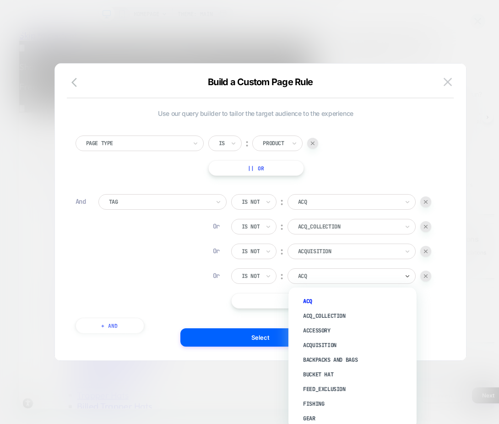
click at [315, 264] on div at bounding box center [348, 276] width 101 height 8
type input "***"
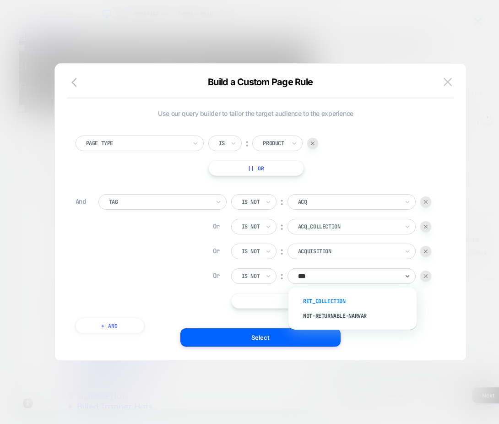
click at [318, 264] on div "RET_COLLECTION" at bounding box center [357, 301] width 119 height 15
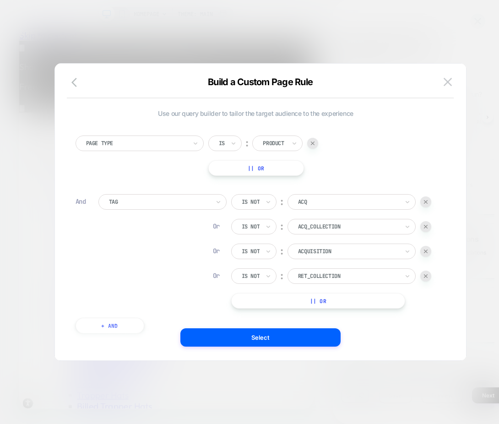
click at [283, 264] on button "|| Or" at bounding box center [318, 301] width 175 height 16
click at [252, 264] on div "Is" at bounding box center [247, 301] width 33 height 16
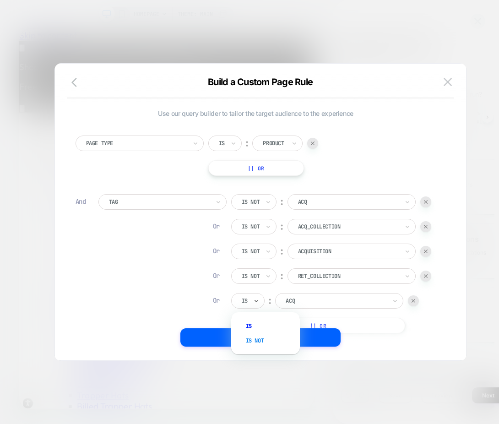
click at [255, 264] on div "Is not" at bounding box center [270, 340] width 60 height 15
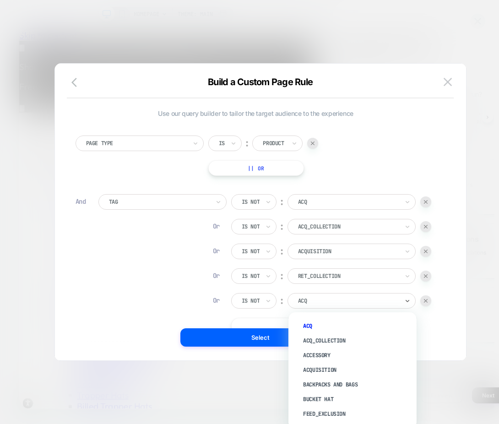
click at [311, 264] on div at bounding box center [348, 301] width 101 height 8
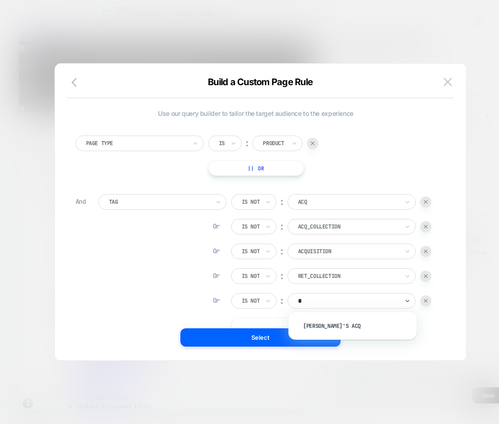
type input "**"
click at [312, 264] on div "Jessie's ACQ" at bounding box center [357, 326] width 119 height 15
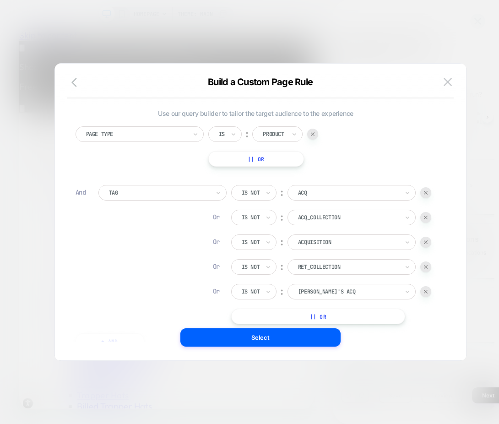
scroll to position [0, 0]
click at [287, 264] on button "|| Or" at bounding box center [318, 317] width 175 height 16
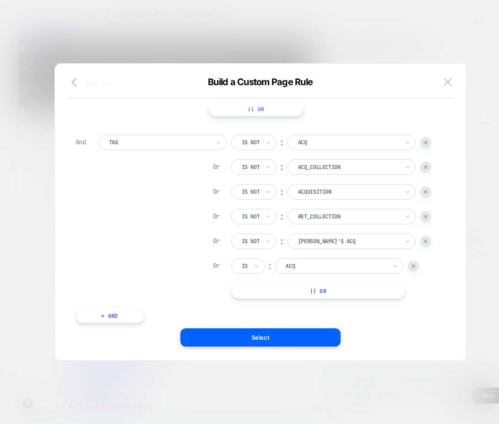
scroll to position [77, 0]
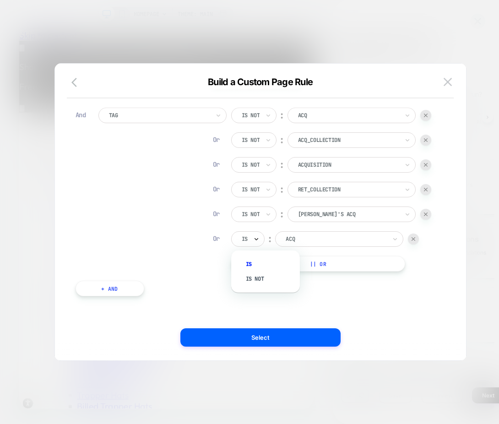
click at [257, 238] on icon at bounding box center [256, 239] width 6 height 9
click at [255, 264] on div "Is not" at bounding box center [270, 279] width 60 height 15
click at [302, 242] on input "text" at bounding box center [300, 239] width 4 height 8
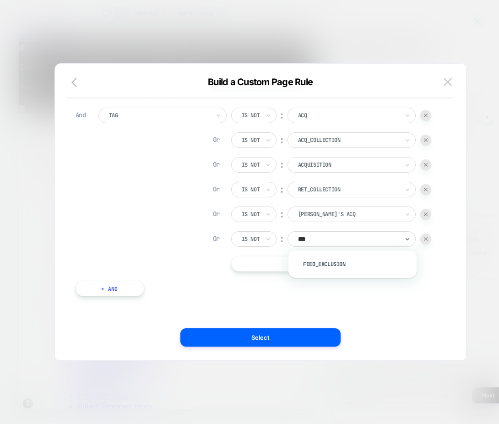
type input "****"
click at [317, 264] on div "FEED_EXCLUSION" at bounding box center [357, 264] width 119 height 15
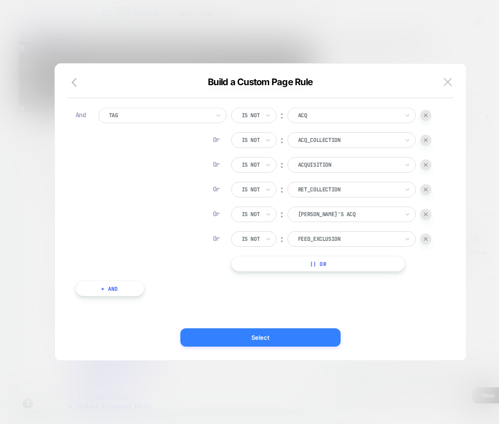
click at [271, 264] on button "Select" at bounding box center [260, 337] width 160 height 18
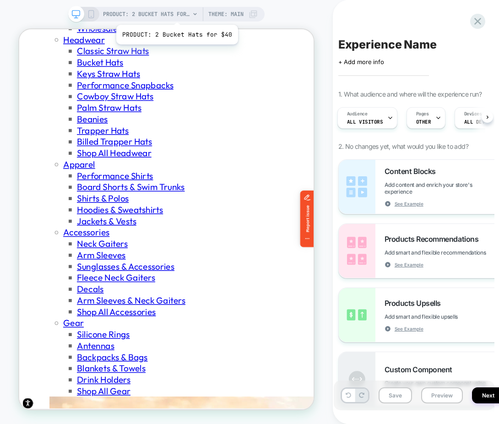
scroll to position [0, 0]
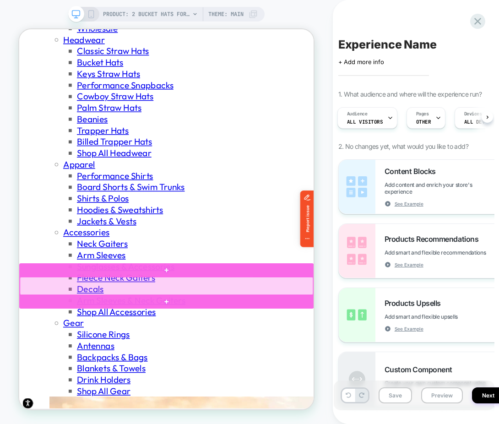
click at [198, 264] on div at bounding box center [215, 372] width 391 height 24
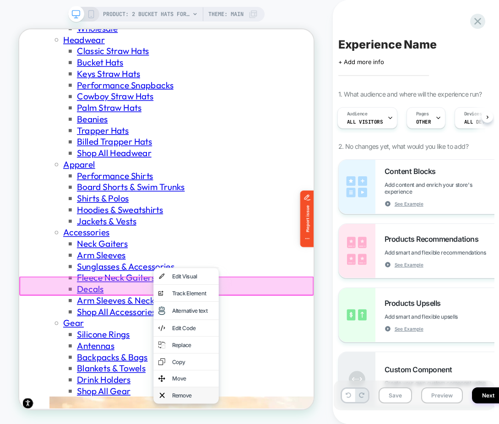
scroll to position [0, 334]
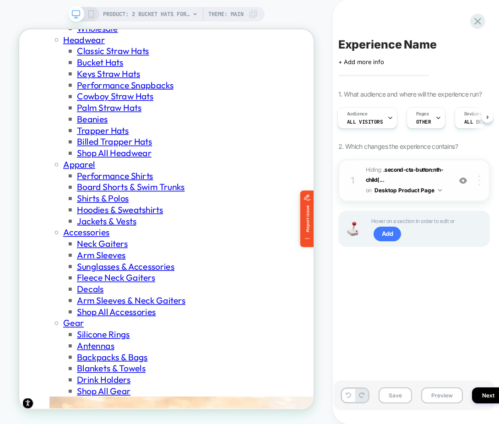
click at [481, 178] on div at bounding box center [480, 180] width 17 height 10
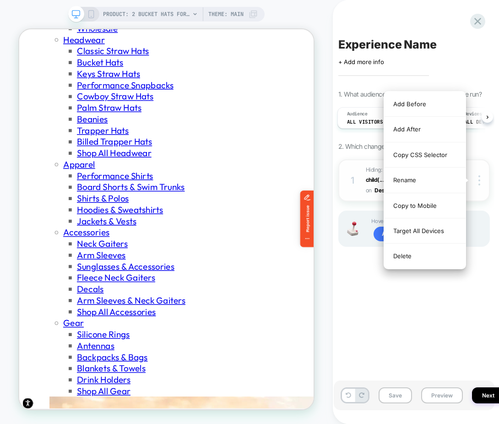
scroll to position [0, 0]
click at [421, 255] on div "Delete" at bounding box center [425, 256] width 82 height 25
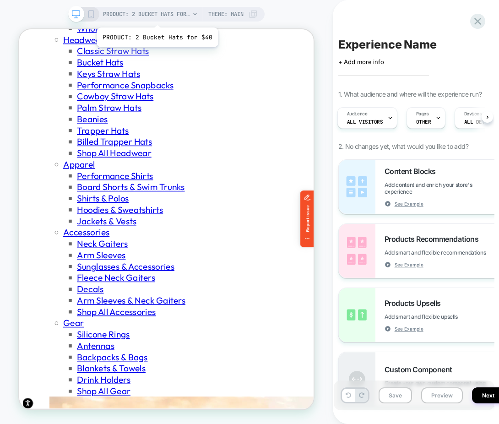
click at [156, 16] on span "PRODUCT: 2 Bucket Hats for $40" at bounding box center [146, 14] width 87 height 15
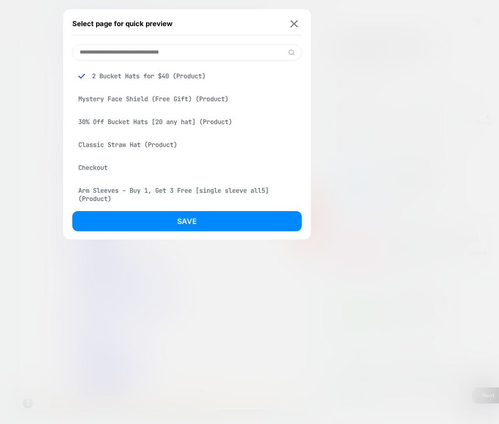
scroll to position [0, 334]
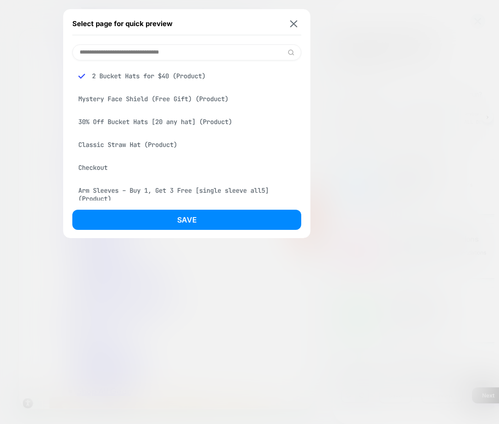
click at [129, 52] on input at bounding box center [186, 52] width 229 height 16
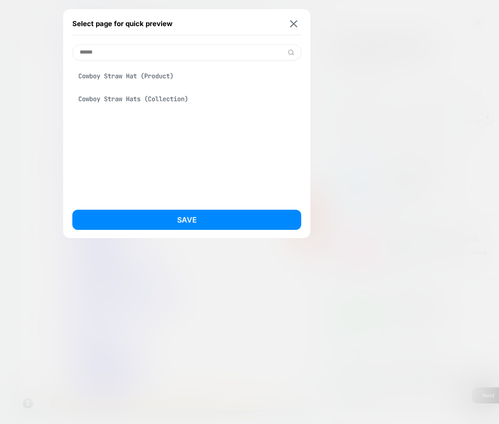
type input "******"
click at [128, 78] on div "Cowboy Straw Hat (Product)" at bounding box center [186, 75] width 229 height 17
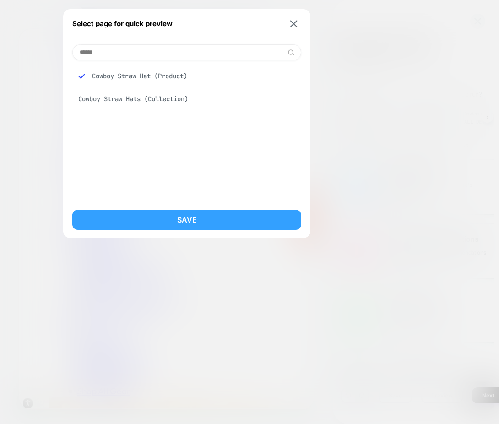
click at [149, 212] on button "Save" at bounding box center [186, 220] width 229 height 20
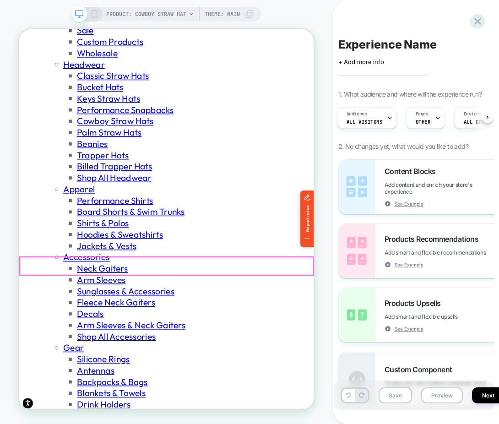
scroll to position [0, 0]
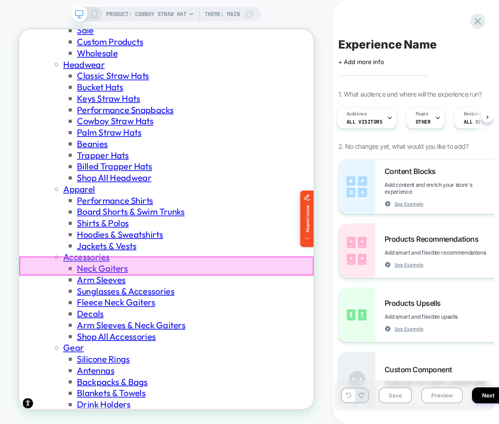
click at [201, 264] on div at bounding box center [215, 345] width 391 height 24
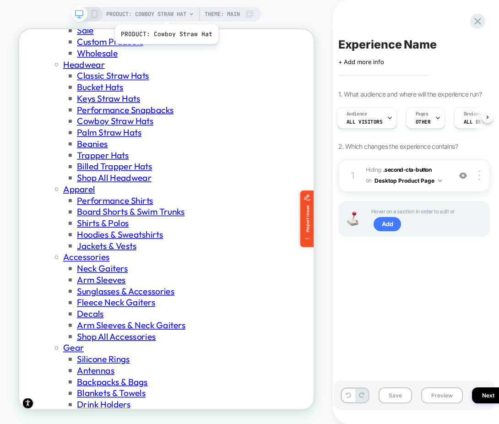
click at [164, 12] on span "PRODUCT: Cowboy Straw Hat" at bounding box center [146, 14] width 80 height 15
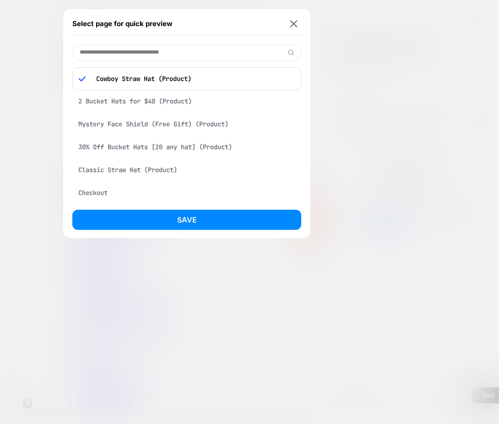
click at [152, 49] on input at bounding box center [186, 52] width 229 height 16
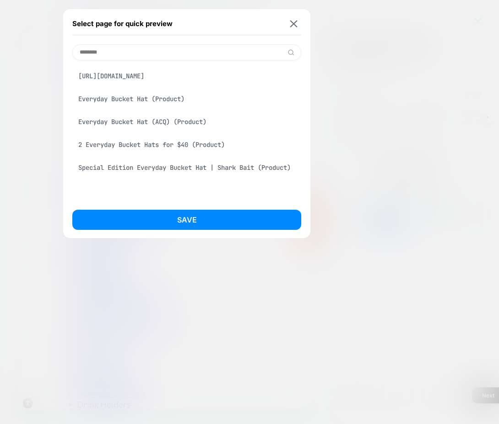
scroll to position [0, 334]
type input "********"
click at [145, 131] on div "Everyday Bucket Hat (ACQ) (Product)" at bounding box center [186, 121] width 229 height 17
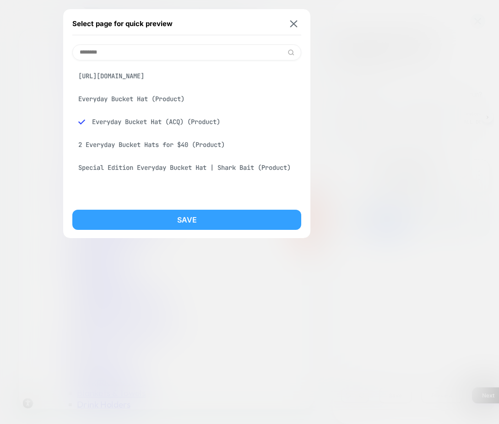
scroll to position [0, 0]
click at [137, 224] on button "Save" at bounding box center [186, 220] width 229 height 20
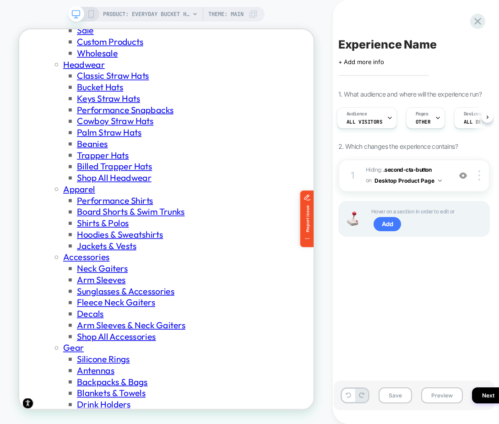
scroll to position [0, 2]
click at [170, 12] on span "PRODUCT: Everyday Bucket Hat (ACQ)" at bounding box center [146, 14] width 87 height 15
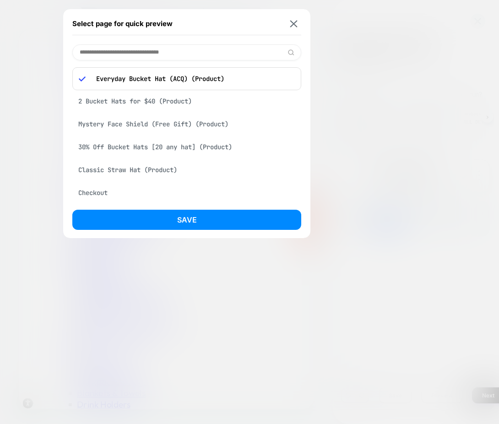
click at [143, 55] on input at bounding box center [186, 52] width 229 height 16
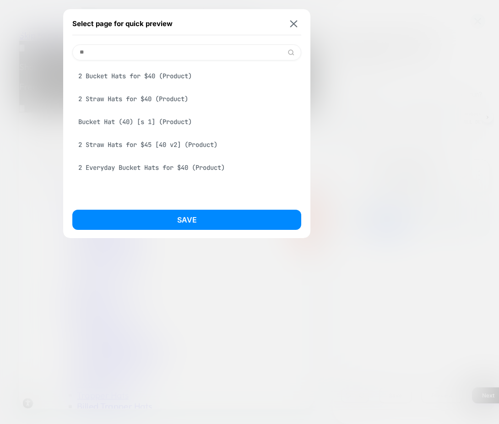
scroll to position [0, 0]
type input "**"
click at [137, 98] on div "2 Straw Hats for $40 (Product)" at bounding box center [186, 98] width 229 height 17
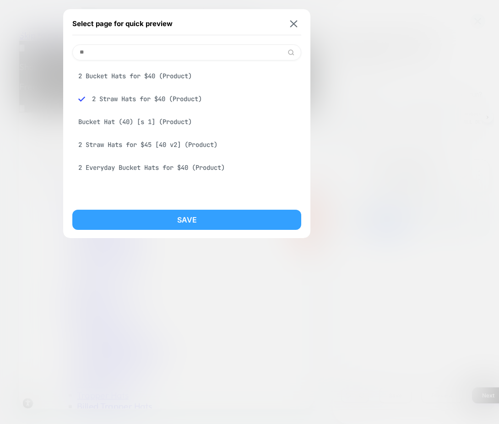
click at [135, 221] on button "Save" at bounding box center [186, 220] width 229 height 20
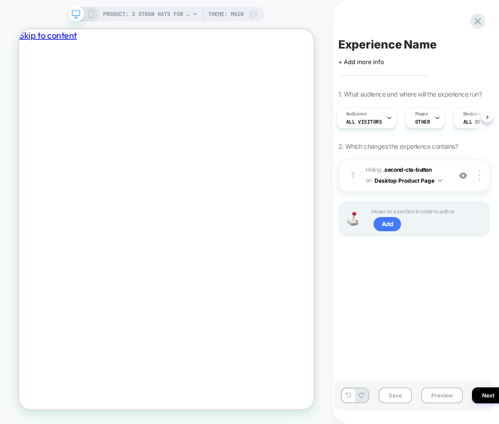
scroll to position [0, 2]
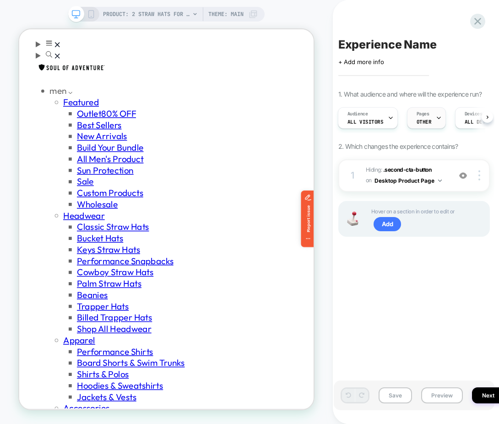
click at [423, 123] on span "OTHER" at bounding box center [424, 122] width 15 height 6
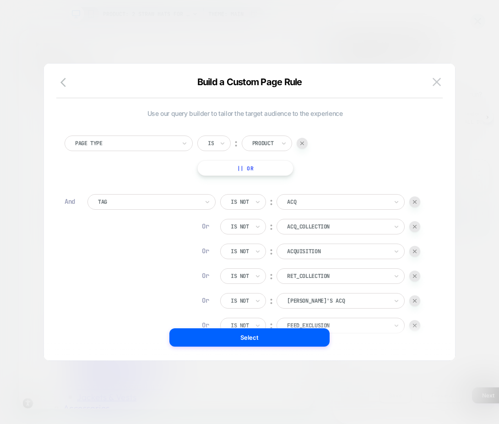
scroll to position [9, 0]
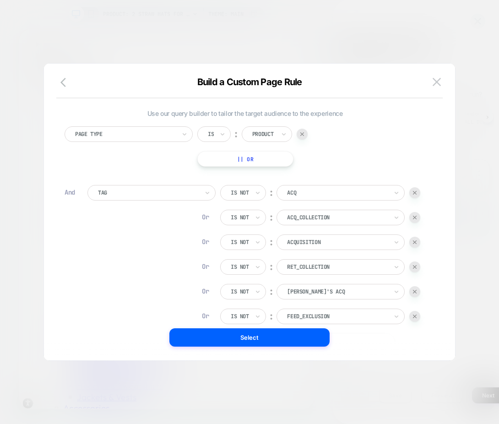
click at [251, 161] on button "|| Or" at bounding box center [245, 159] width 96 height 16
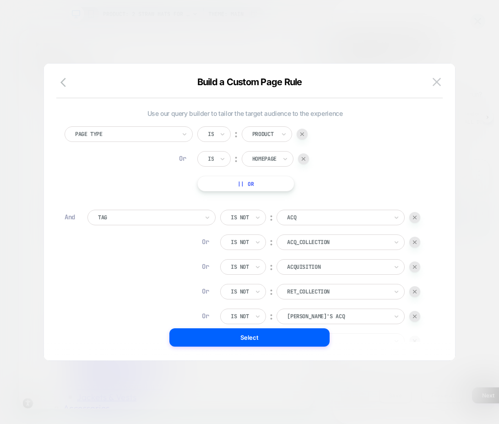
scroll to position [0, 334]
click at [302, 157] on div at bounding box center [303, 158] width 11 height 11
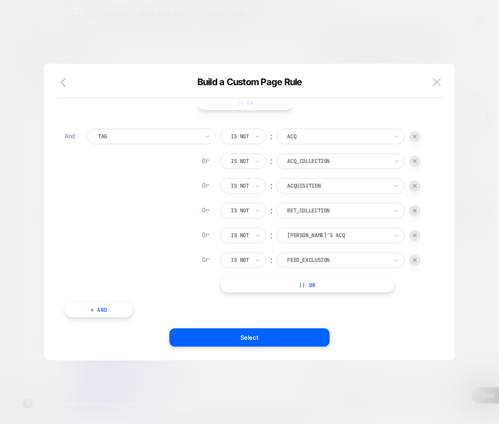
scroll to position [77, 0]
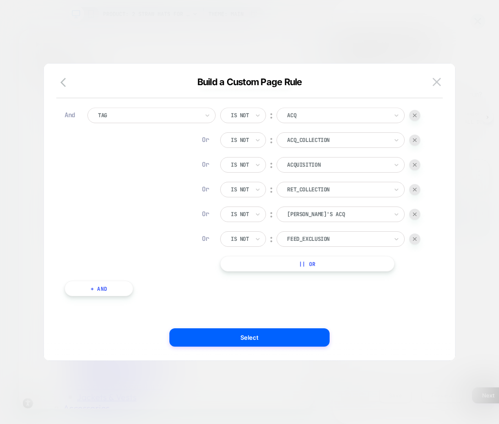
click at [114, 286] on button "+ And" at bounding box center [99, 289] width 69 height 16
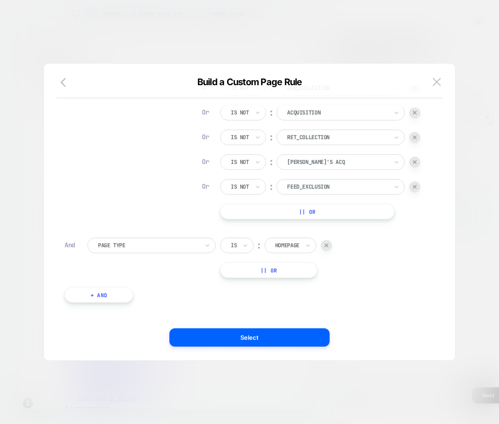
scroll to position [136, 0]
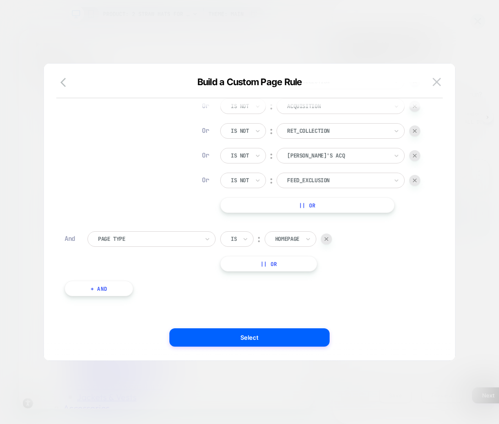
click at [132, 237] on div at bounding box center [148, 239] width 101 height 8
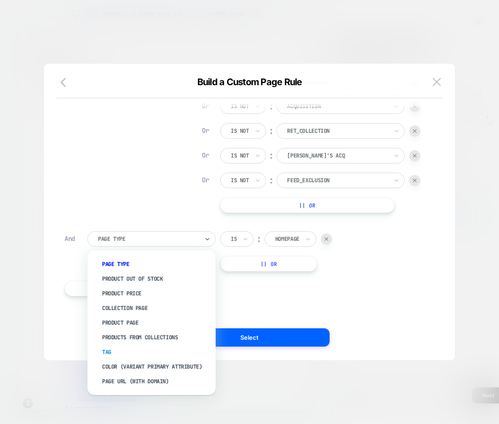
click at [118, 354] on div "Tag" at bounding box center [156, 352] width 119 height 15
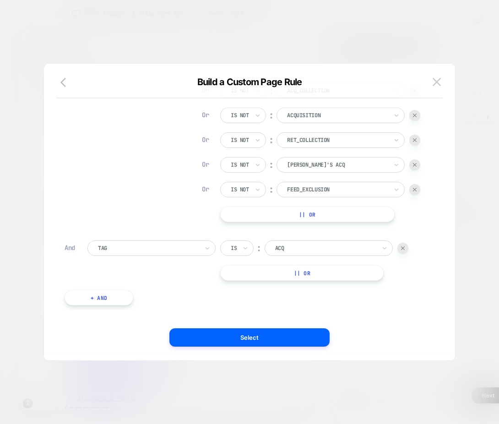
scroll to position [131, 0]
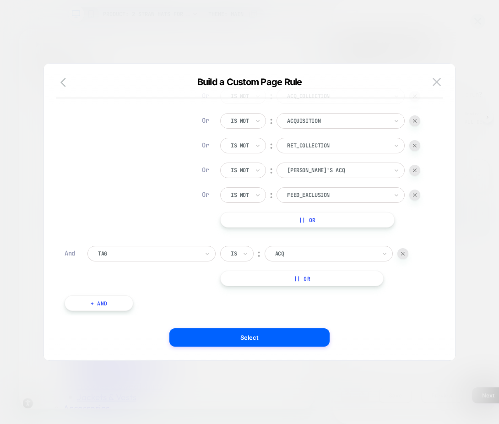
click at [271, 276] on button "|| Or" at bounding box center [302, 279] width 164 height 16
click at [243, 254] on icon at bounding box center [245, 253] width 6 height 9
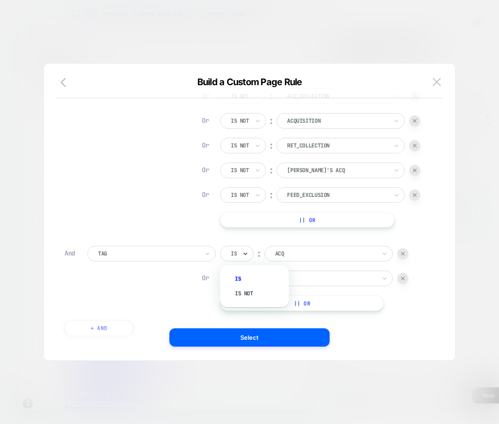
scroll to position [0, 0]
click at [243, 294] on div "Is not" at bounding box center [260, 293] width 60 height 15
click at [242, 279] on div "Is" at bounding box center [236, 279] width 33 height 16
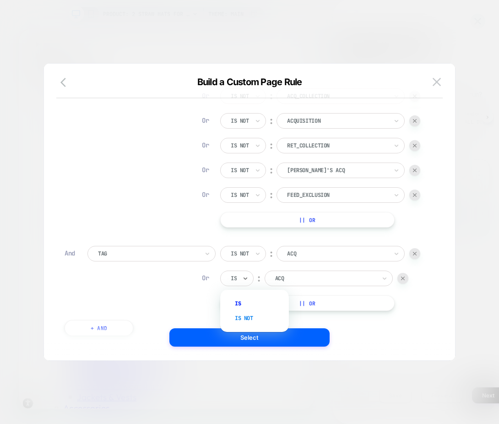
click at [241, 319] on div "Is not" at bounding box center [260, 318] width 60 height 15
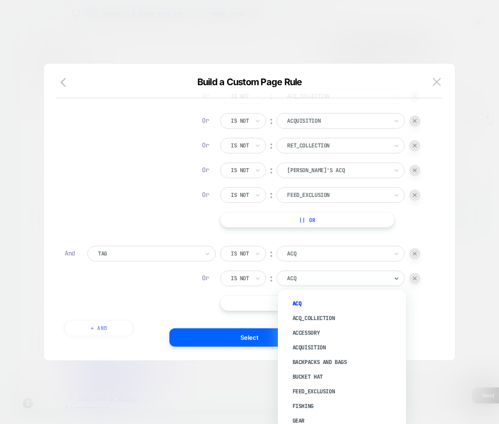
click at [306, 281] on div at bounding box center [337, 278] width 101 height 8
click at [305, 317] on div "ACQ_COLLECTION" at bounding box center [346, 318] width 119 height 15
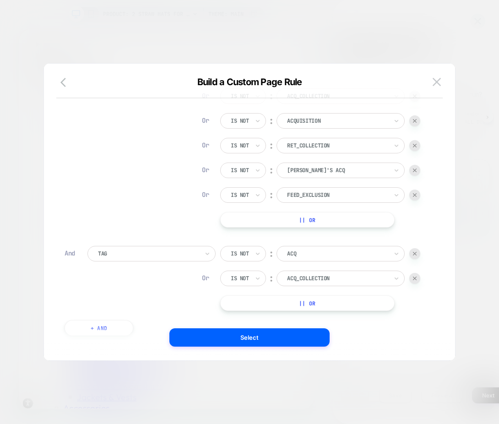
click at [275, 309] on button "|| Or" at bounding box center [307, 303] width 175 height 16
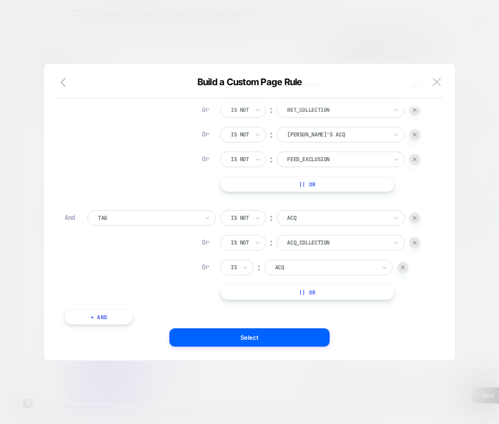
scroll to position [183, 0]
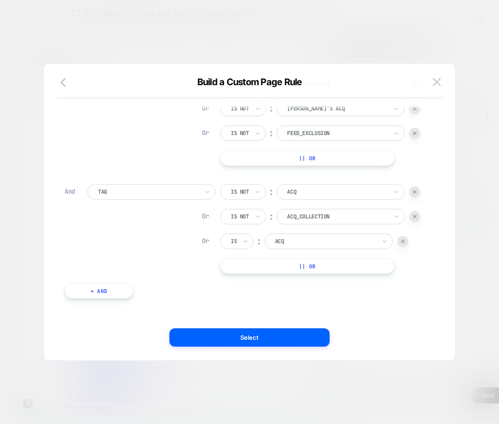
click at [287, 238] on div at bounding box center [325, 241] width 101 height 8
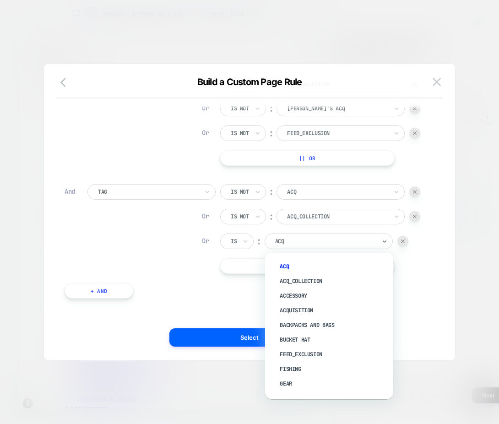
click at [289, 308] on div "Acquisition" at bounding box center [333, 310] width 119 height 15
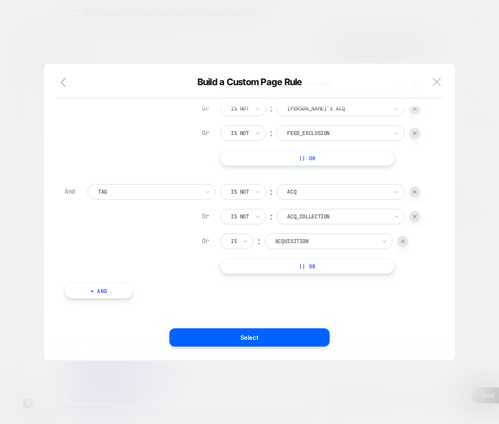
click at [241, 242] on div "Is" at bounding box center [236, 242] width 33 height 16
click at [242, 279] on div "Is not" at bounding box center [260, 281] width 60 height 15
click at [259, 266] on button "|| Or" at bounding box center [307, 266] width 175 height 16
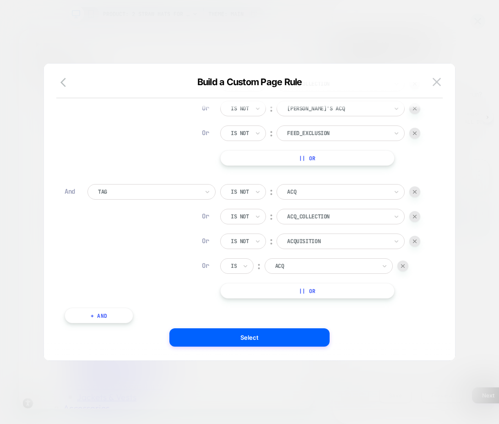
click at [240, 265] on div "Is" at bounding box center [236, 266] width 33 height 16
click at [242, 307] on div "Is not" at bounding box center [260, 306] width 60 height 15
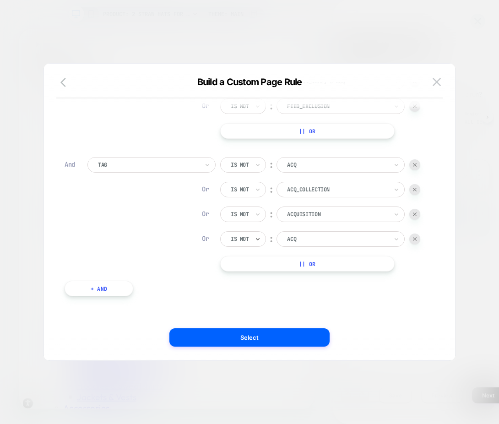
click at [295, 236] on div at bounding box center [337, 239] width 101 height 8
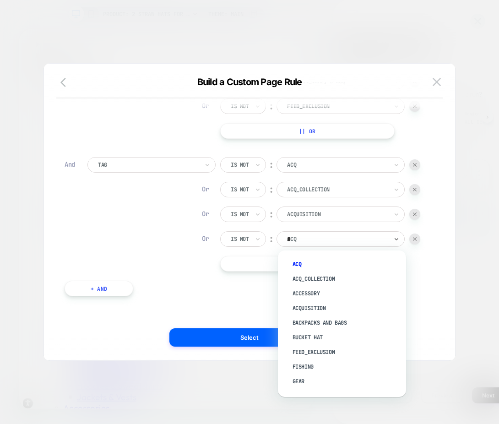
type input "**"
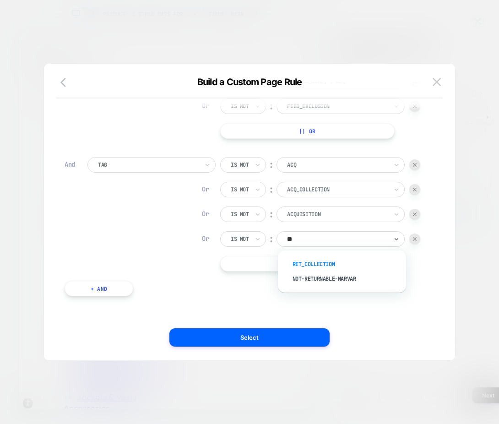
click at [304, 267] on div "RET_COLLECTION" at bounding box center [346, 264] width 119 height 15
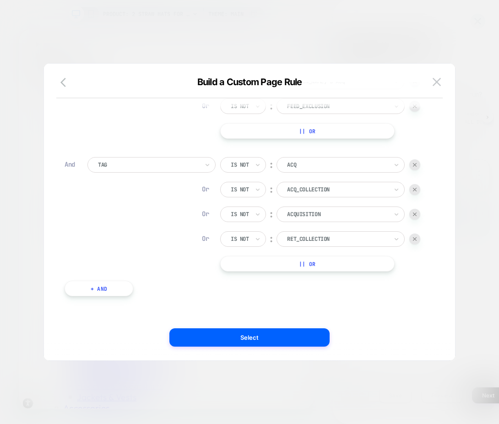
click at [279, 263] on button "|| Or" at bounding box center [307, 264] width 175 height 16
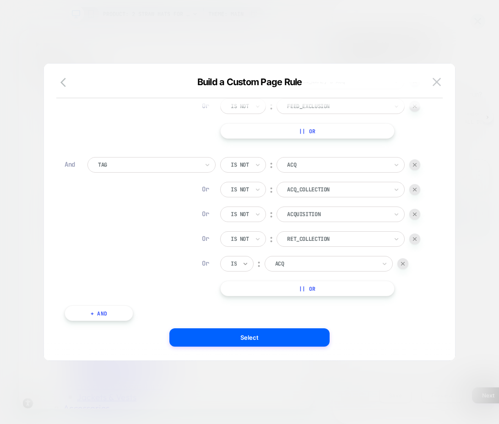
click at [243, 265] on icon at bounding box center [245, 263] width 6 height 9
click at [250, 302] on div "Is not" at bounding box center [260, 303] width 60 height 15
click at [301, 265] on div at bounding box center [337, 264] width 101 height 8
type input "***"
click at [297, 285] on div "Jessie's ACQ" at bounding box center [346, 289] width 119 height 15
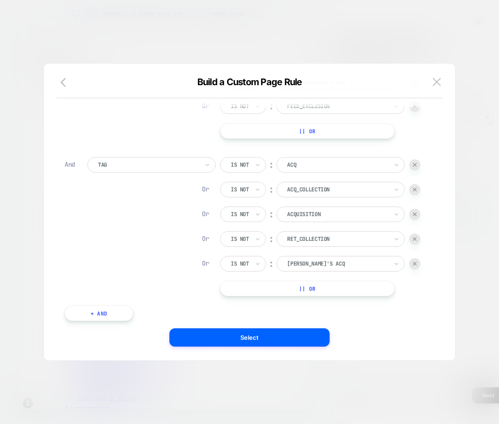
click at [277, 286] on button "|| Or" at bounding box center [307, 289] width 175 height 16
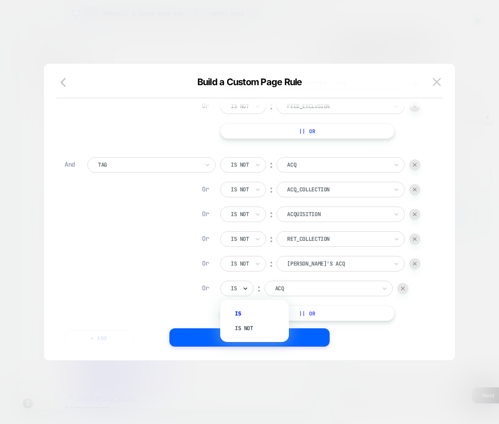
click at [243, 288] on icon at bounding box center [245, 288] width 6 height 9
click at [243, 327] on div "Is not" at bounding box center [260, 328] width 60 height 15
click at [306, 291] on div at bounding box center [337, 288] width 101 height 8
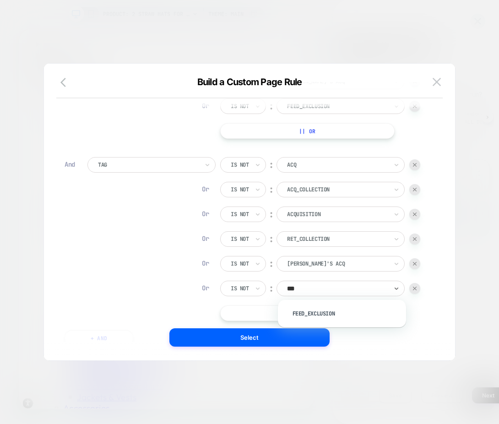
type input "****"
click at [308, 314] on div "FEED_EXCLUSION" at bounding box center [346, 313] width 119 height 15
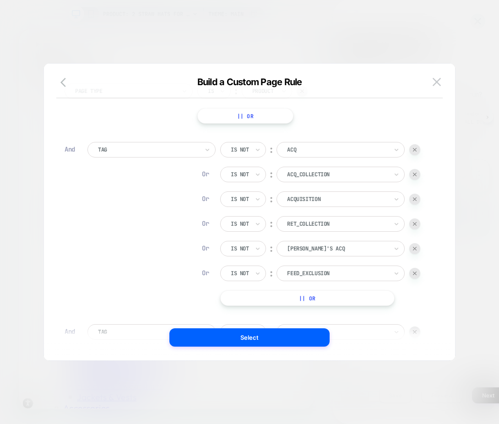
click at [416, 148] on img at bounding box center [415, 150] width 4 height 4
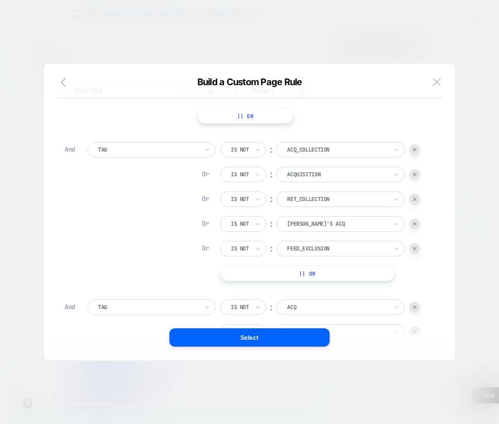
click at [416, 148] on img at bounding box center [415, 150] width 4 height 4
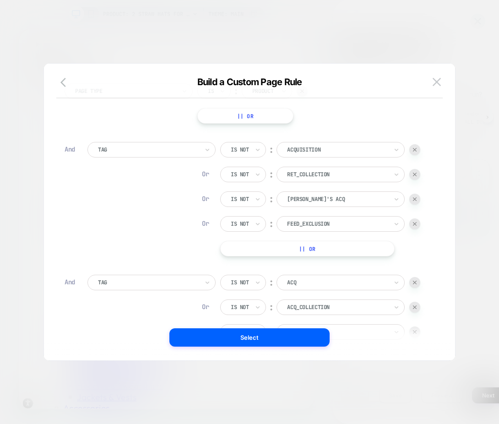
click at [416, 148] on img at bounding box center [415, 150] width 4 height 4
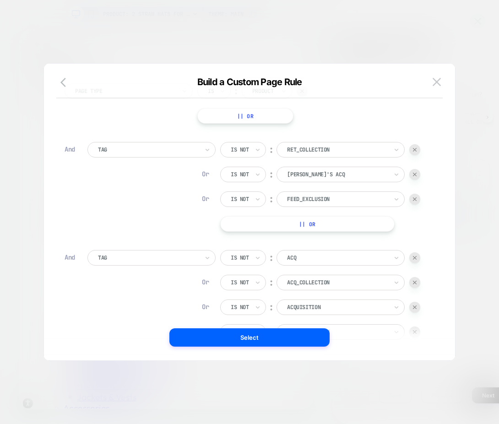
click at [416, 148] on img at bounding box center [415, 150] width 4 height 4
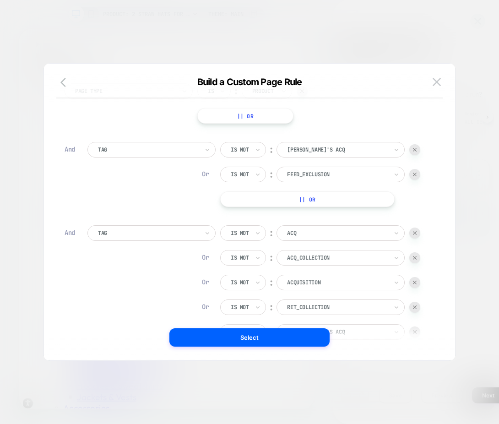
click at [416, 148] on img at bounding box center [415, 150] width 4 height 4
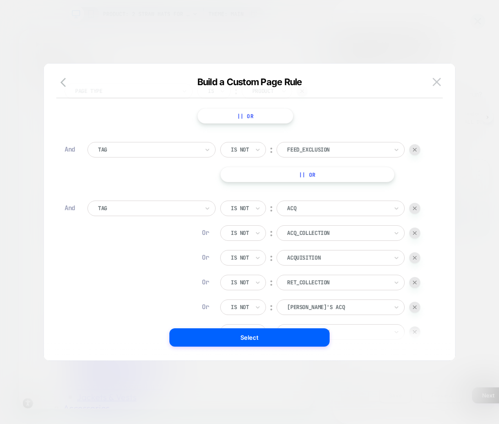
click at [416, 148] on img at bounding box center [415, 150] width 4 height 4
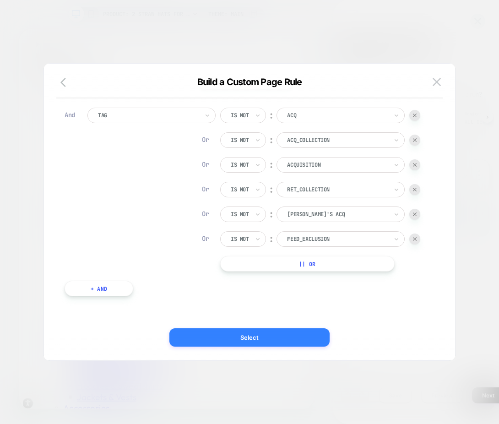
click at [269, 340] on button "Select" at bounding box center [249, 337] width 160 height 18
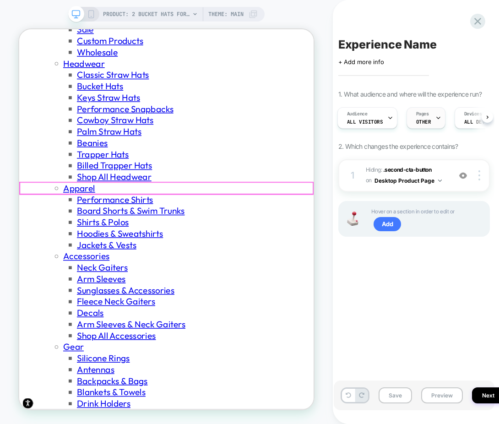
click at [426, 122] on span "OTHER" at bounding box center [423, 122] width 15 height 6
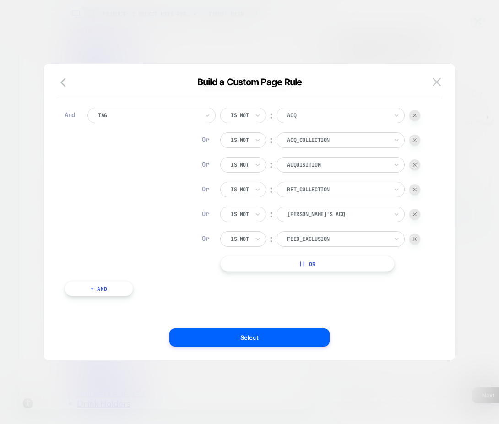
click at [112, 291] on button "+ And" at bounding box center [99, 289] width 69 height 16
click at [229, 294] on div "Is" at bounding box center [236, 298] width 33 height 16
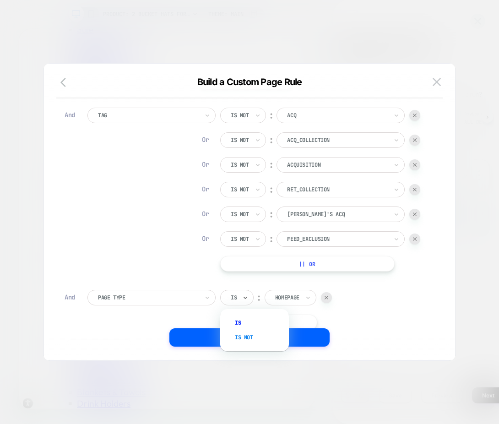
click at [248, 334] on div "Is not" at bounding box center [260, 337] width 60 height 15
click at [171, 293] on div "Page Type" at bounding box center [148, 298] width 103 height 10
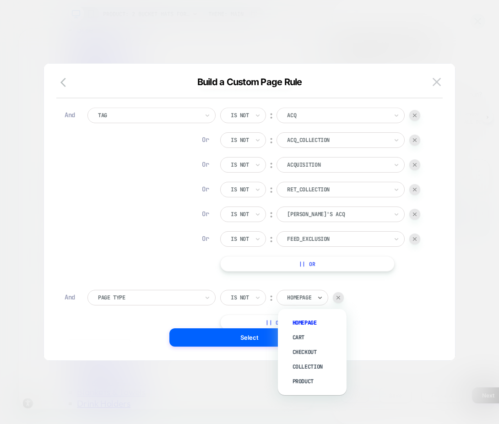
click at [290, 296] on input "text" at bounding box center [289, 298] width 4 height 8
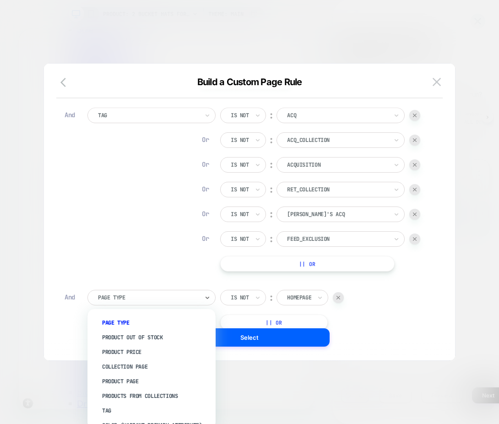
click at [180, 296] on div at bounding box center [148, 298] width 101 height 8
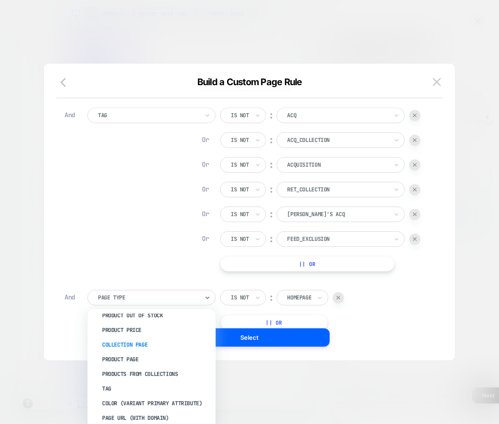
click at [142, 342] on div "Collection Page" at bounding box center [156, 345] width 119 height 15
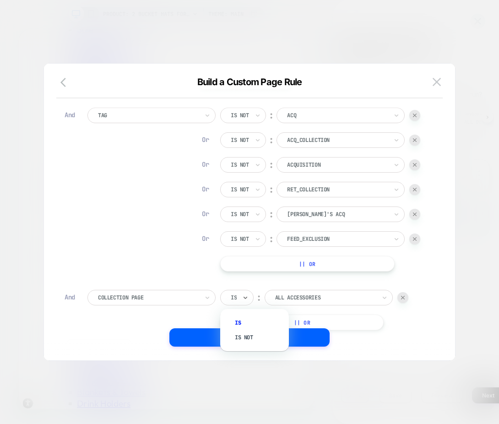
click at [238, 298] on div "Is" at bounding box center [236, 298] width 33 height 16
click at [238, 343] on div "Is not" at bounding box center [260, 337] width 60 height 15
click at [298, 296] on div at bounding box center [337, 298] width 101 height 8
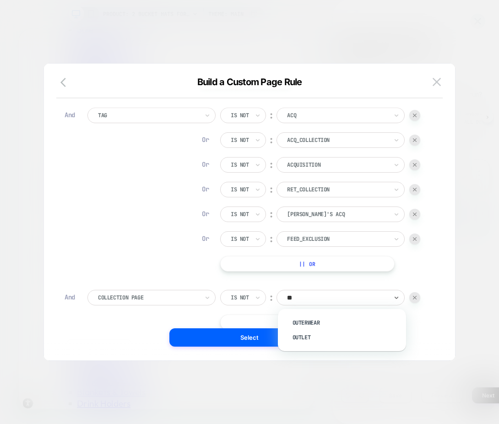
scroll to position [0, 0]
type input "****"
click at [299, 322] on div "Outlet" at bounding box center [346, 323] width 119 height 15
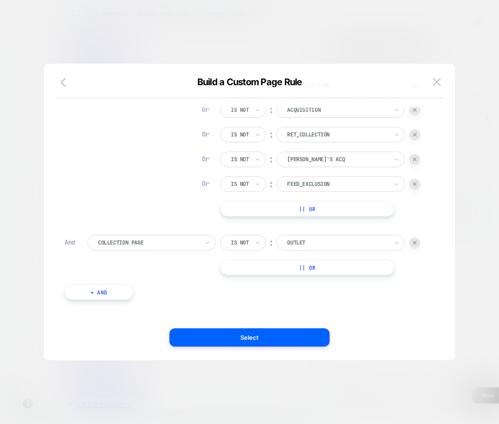
scroll to position [136, 0]
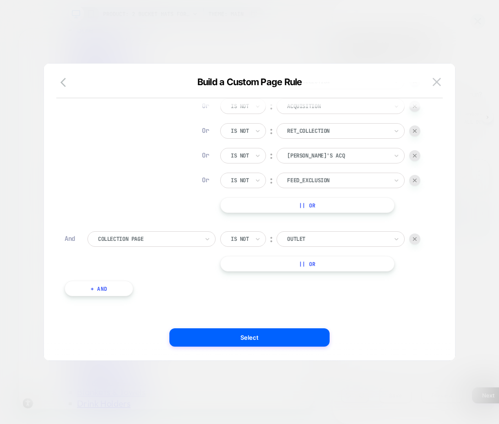
click at [255, 263] on button "|| Or" at bounding box center [307, 264] width 175 height 16
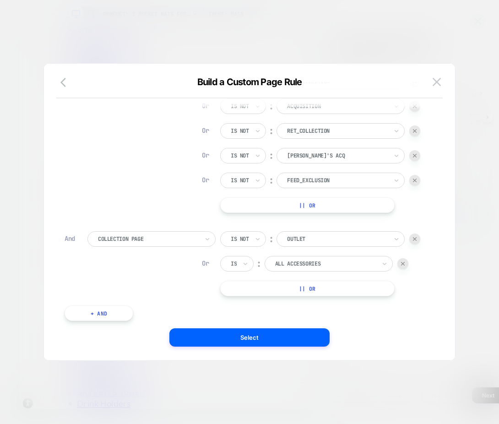
click at [234, 267] on input "text" at bounding box center [233, 264] width 4 height 8
click at [242, 302] on div "Is not" at bounding box center [260, 303] width 60 height 15
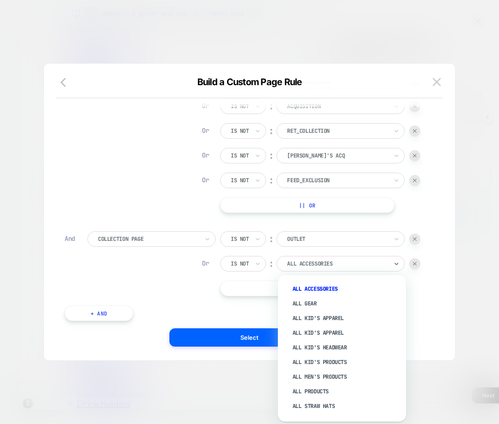
click at [298, 266] on div at bounding box center [337, 264] width 101 height 8
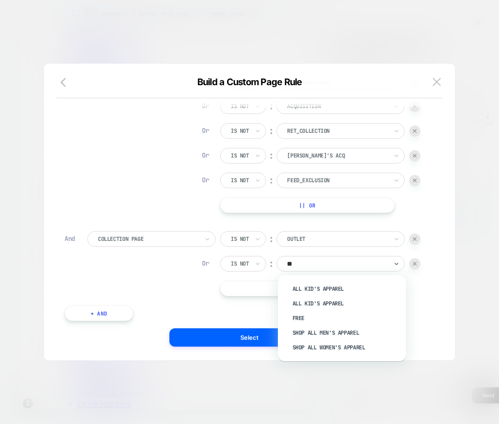
type input "*"
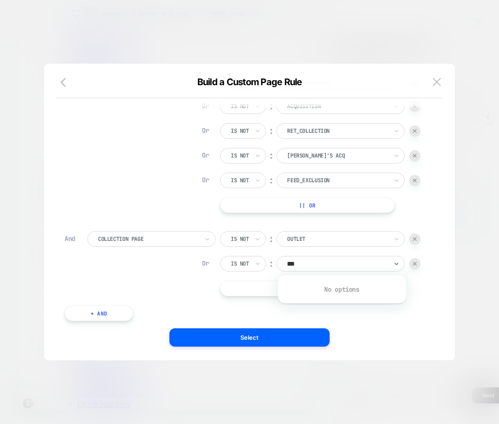
scroll to position [0, 0]
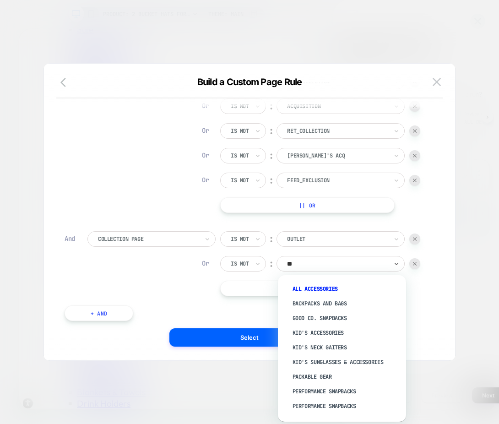
type input "*"
type input "**"
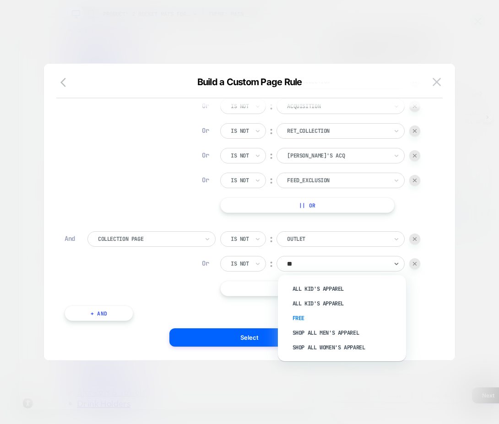
click at [301, 316] on div "FREE" at bounding box center [346, 318] width 119 height 15
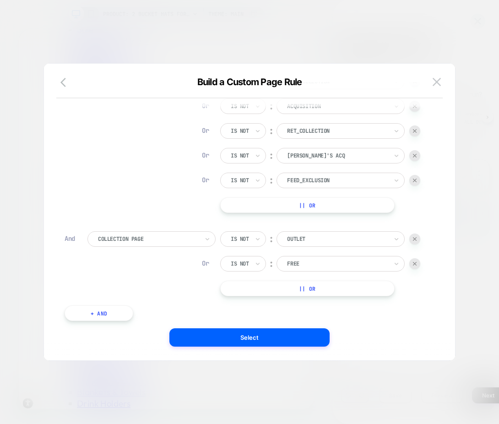
scroll to position [0, 334]
click at [415, 262] on img at bounding box center [415, 264] width 4 height 4
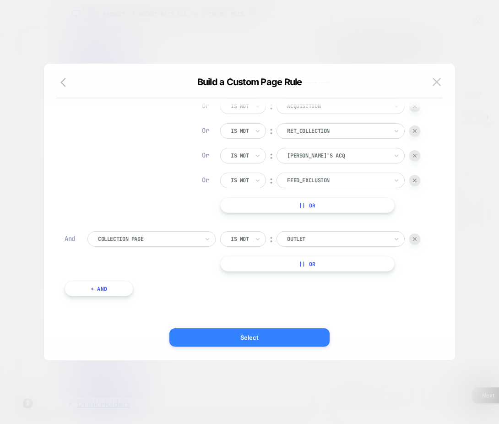
click at [244, 338] on button "Select" at bounding box center [249, 337] width 160 height 18
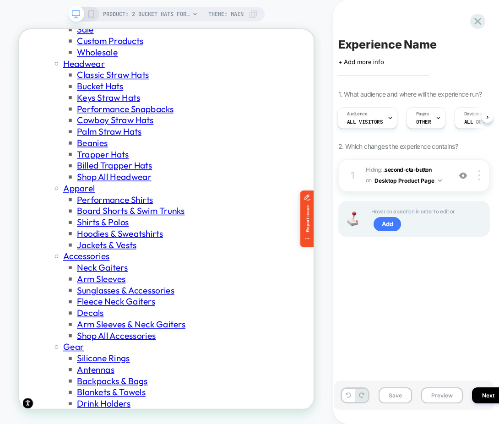
scroll to position [0, 0]
click at [389, 395] on button "Save" at bounding box center [395, 396] width 33 height 16
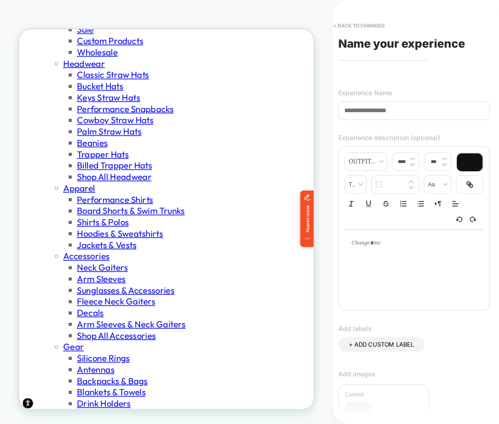
click at [381, 112] on input at bounding box center [415, 110] width 152 height 19
type input "*******"
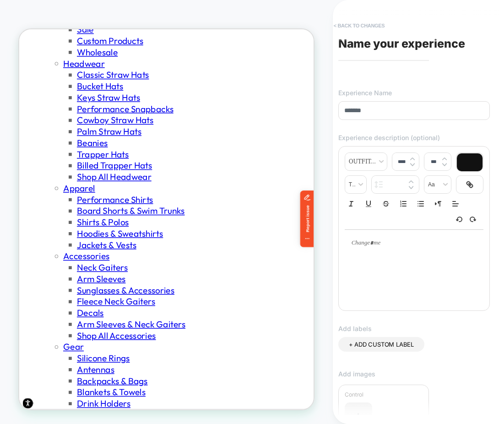
click at [362, 26] on button "< Back to changes" at bounding box center [359, 25] width 60 height 15
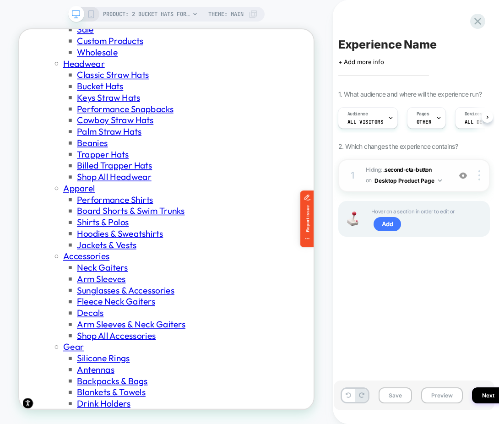
scroll to position [0, 0]
click at [93, 12] on rect at bounding box center [90, 14] width 5 height 7
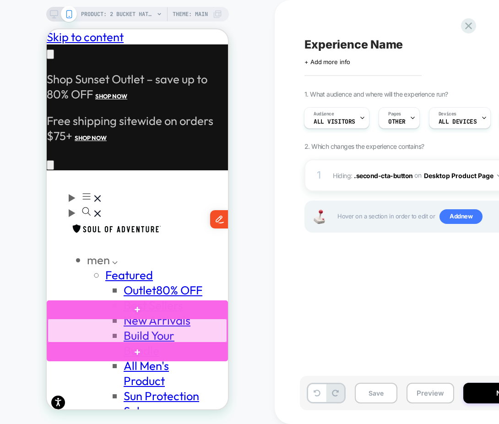
click at [137, 327] on div at bounding box center [138, 331] width 180 height 24
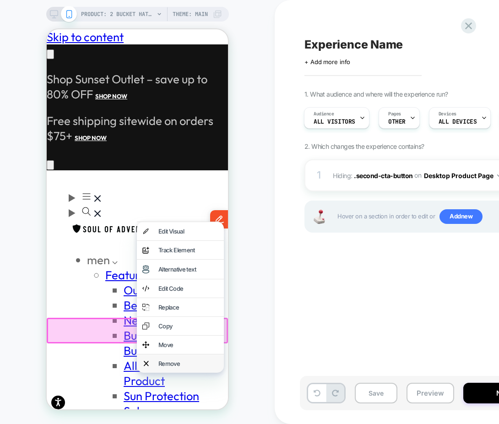
click at [153, 362] on div "Remove" at bounding box center [180, 364] width 87 height 18
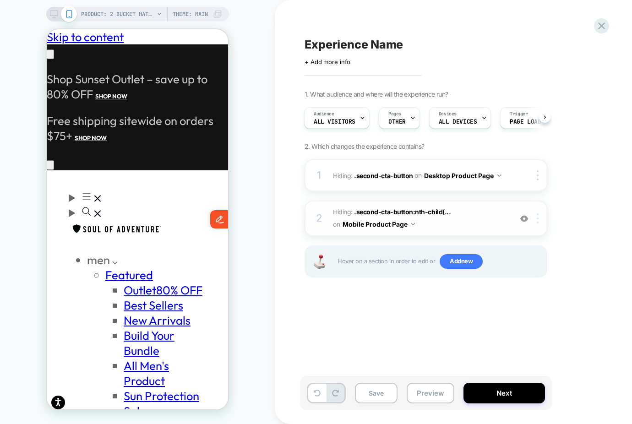
click at [499, 220] on img at bounding box center [538, 218] width 2 height 10
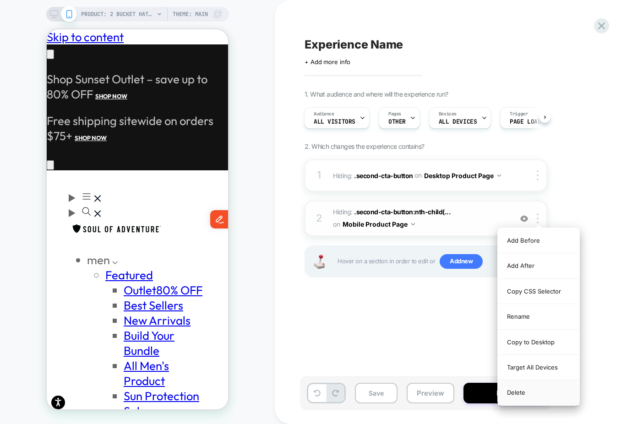
scroll to position [0, 143]
click at [499, 390] on div "Delete" at bounding box center [539, 392] width 82 height 25
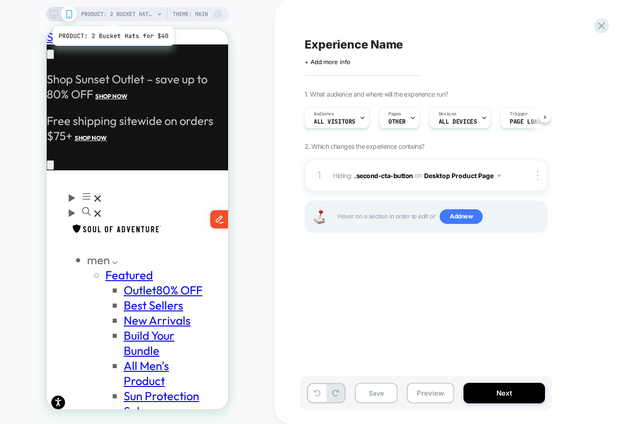
click at [112, 15] on span "PRODUCT: 2 Bucket Hats for $40" at bounding box center [117, 14] width 73 height 15
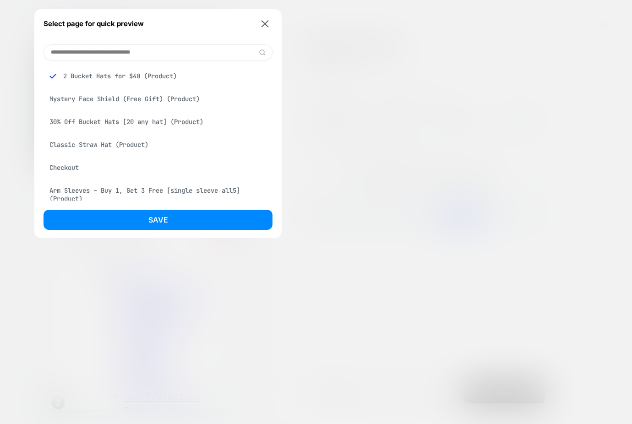
click at [126, 48] on input at bounding box center [158, 52] width 229 height 16
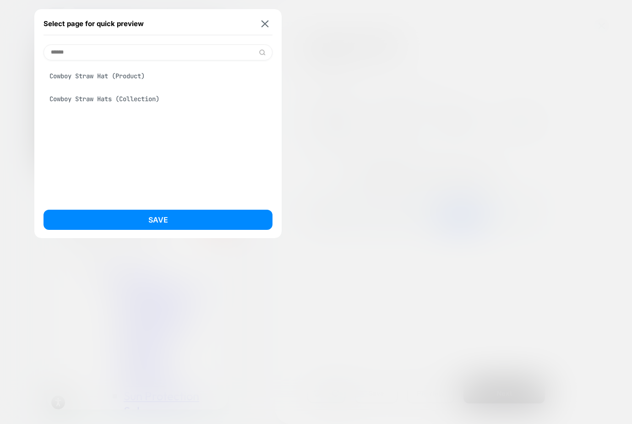
type input "******"
click at [110, 78] on div "Cowboy Straw Hat (Product)" at bounding box center [158, 75] width 229 height 17
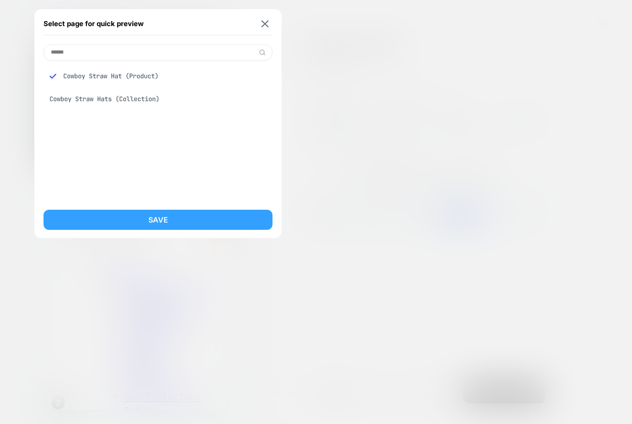
click at [194, 211] on button "Save" at bounding box center [158, 220] width 229 height 20
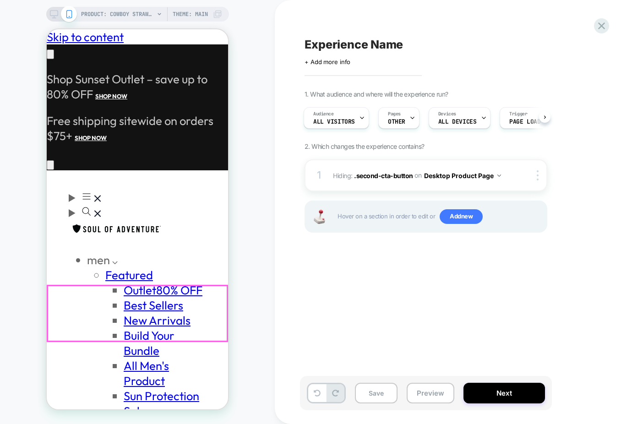
scroll to position [96, 0]
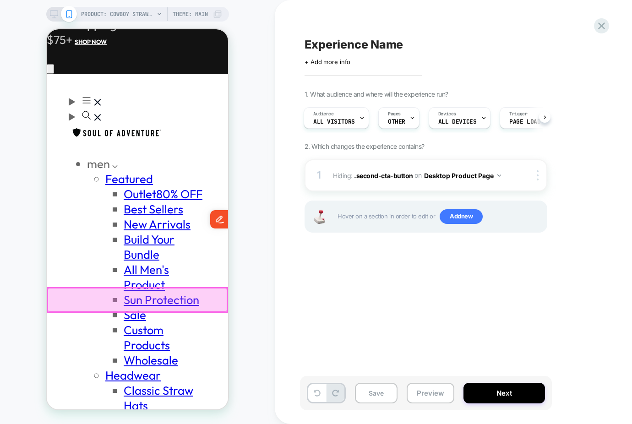
click at [180, 299] on div at bounding box center [138, 300] width 180 height 24
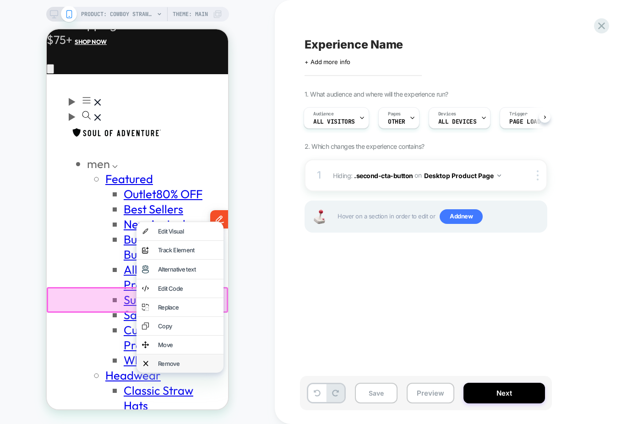
click at [169, 366] on div "Remove" at bounding box center [180, 364] width 87 height 18
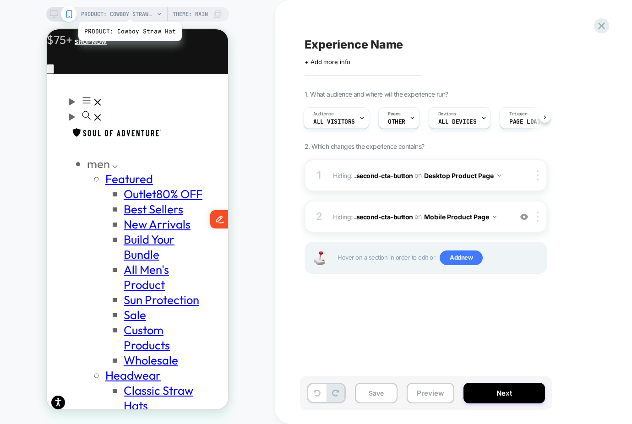
click at [130, 11] on span "PRODUCT: Cowboy Straw Hat" at bounding box center [117, 14] width 73 height 15
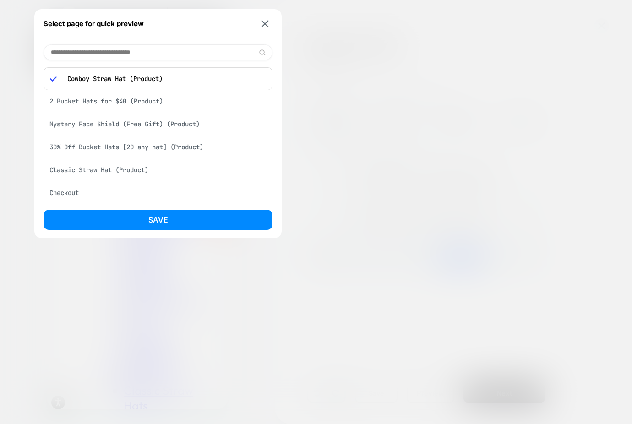
click at [135, 49] on input at bounding box center [158, 52] width 229 height 16
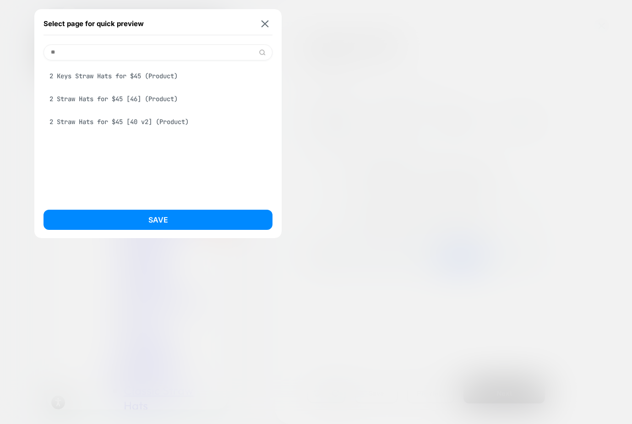
scroll to position [0, 143]
type input "**"
click at [134, 77] on div "2 Keys Straw Hats for $45 (Product)" at bounding box center [158, 75] width 229 height 17
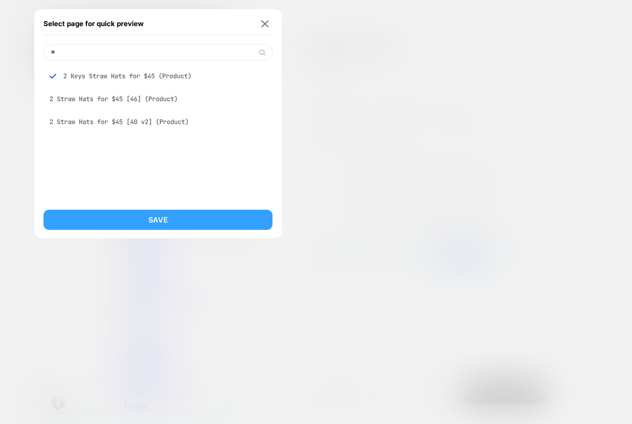
click at [188, 226] on button "Save" at bounding box center [158, 220] width 229 height 20
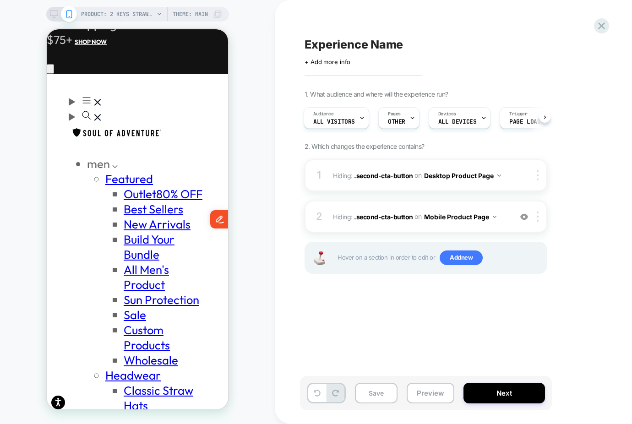
scroll to position [0, 1]
click at [486, 390] on button "Next" at bounding box center [505, 393] width 82 height 21
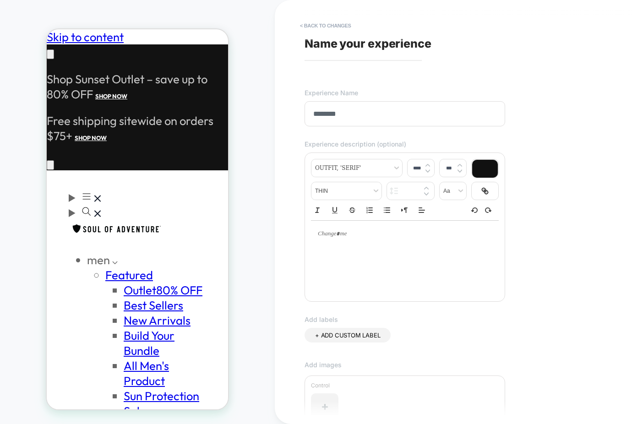
scroll to position [0, 143]
type input "******"
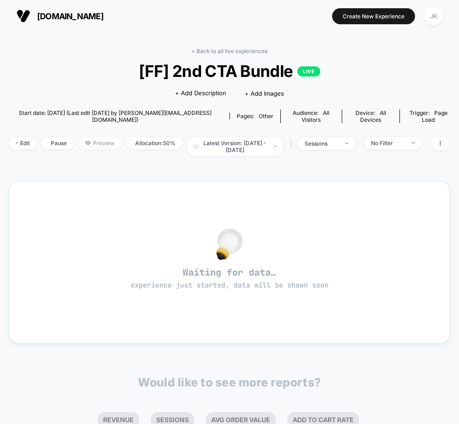
click at [98, 144] on span "Preview" at bounding box center [99, 143] width 43 height 12
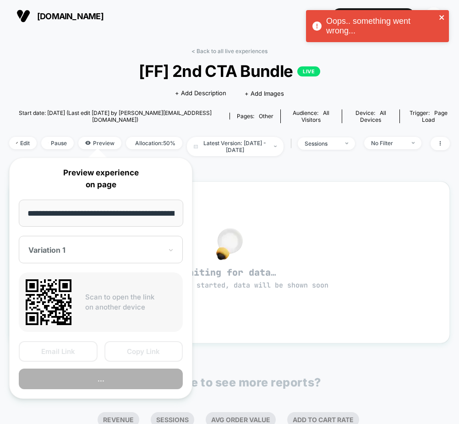
click at [444, 18] on icon "close" at bounding box center [442, 17] width 6 height 7
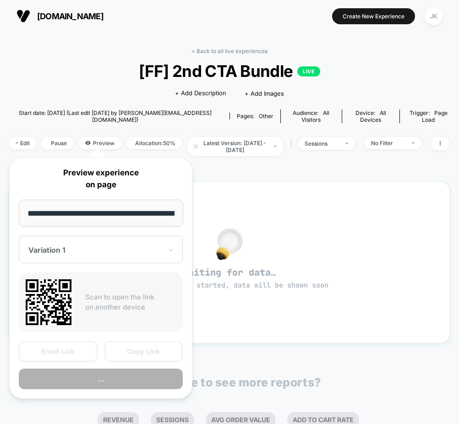
click at [136, 213] on input "**********" at bounding box center [101, 213] width 164 height 27
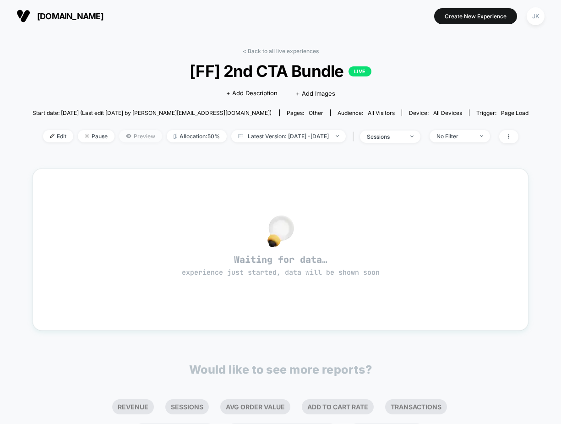
click at [121, 140] on span "Preview" at bounding box center [140, 136] width 43 height 12
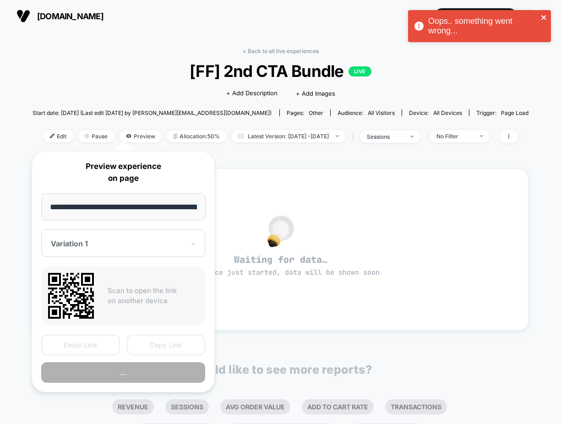
click at [459, 14] on icon "close" at bounding box center [544, 17] width 6 height 7
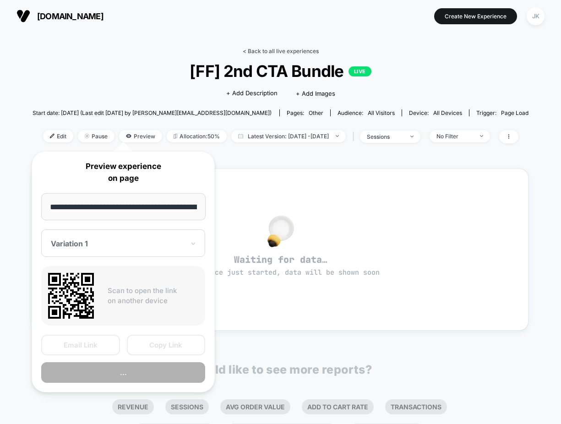
click at [291, 53] on link "< Back to all live experiences" at bounding box center [281, 51] width 76 height 7
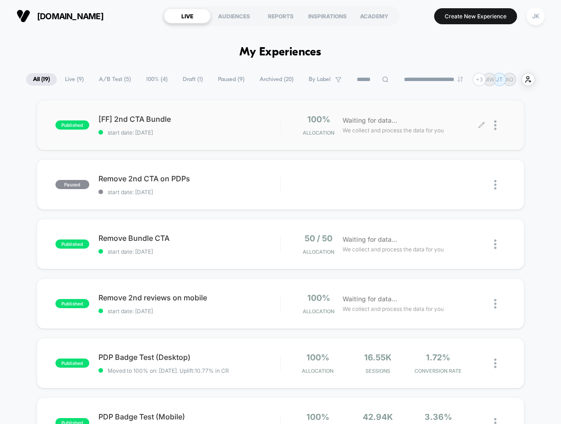
click at [459, 127] on div at bounding box center [499, 126] width 11 height 22
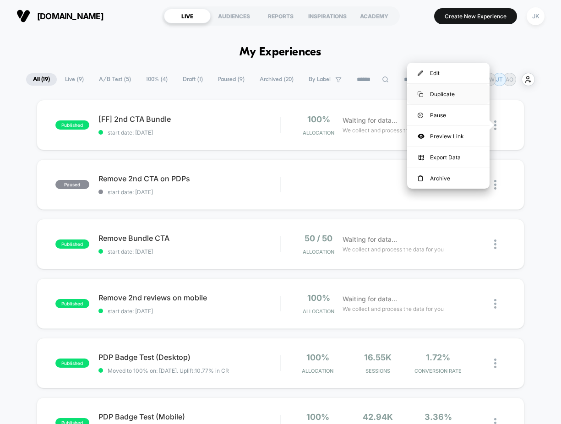
click at [448, 93] on div "Duplicate" at bounding box center [448, 94] width 82 height 21
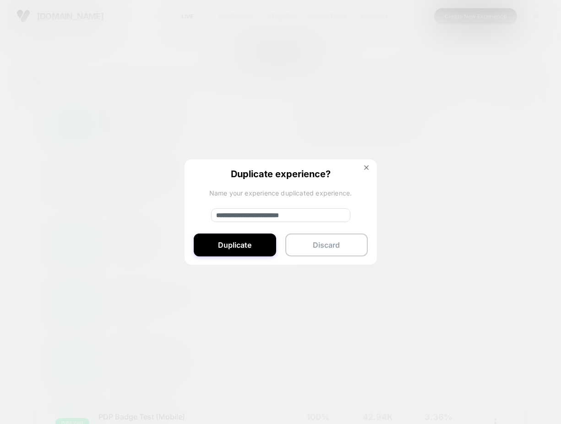
drag, startPoint x: 246, startPoint y: 214, endPoint x: 178, endPoint y: 216, distance: 67.8
click at [459, 136] on div "**********" at bounding box center [499, 126] width 11 height 22
type input "**********"
click at [243, 246] on button "Duplicate" at bounding box center [235, 245] width 82 height 23
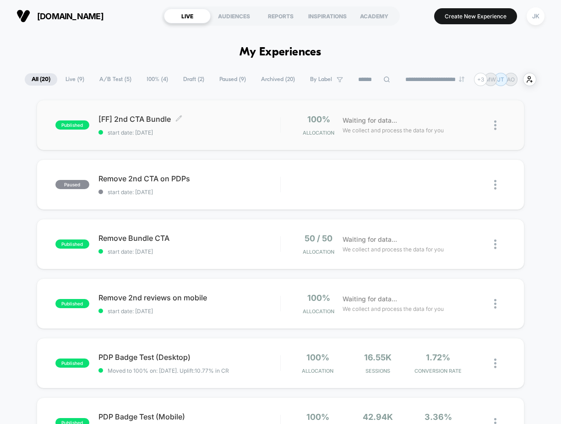
click at [150, 120] on span "[FF] 2nd CTA Bundle Click to edit experience details" at bounding box center [189, 119] width 182 height 9
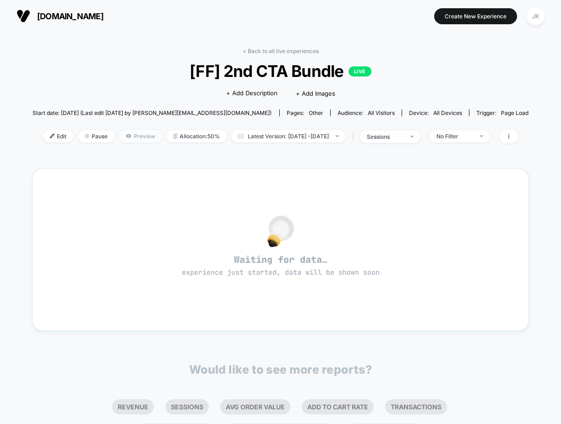
click at [128, 136] on span "Preview" at bounding box center [140, 136] width 43 height 12
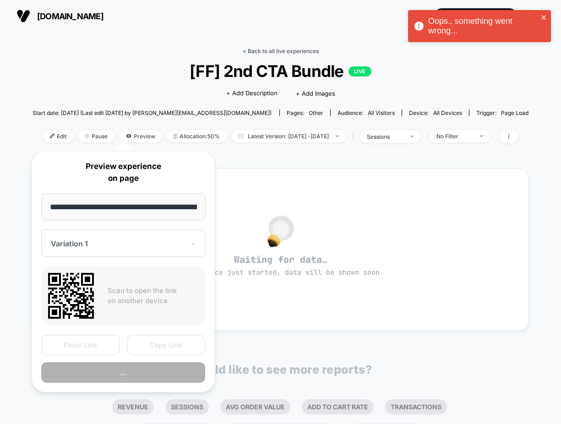
click at [303, 50] on link "< Back to all live experiences" at bounding box center [281, 51] width 76 height 7
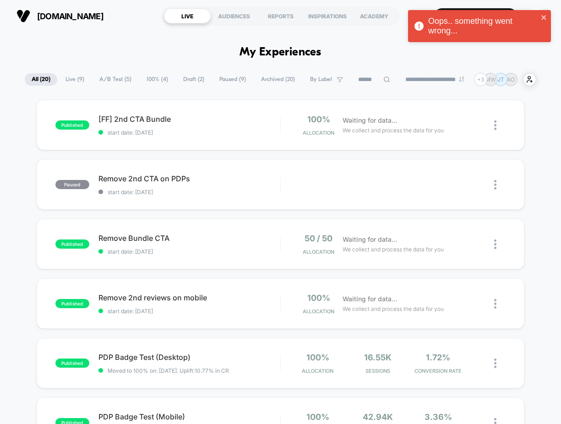
click at [185, 79] on span "Draft ( 2 )" at bounding box center [193, 79] width 35 height 12
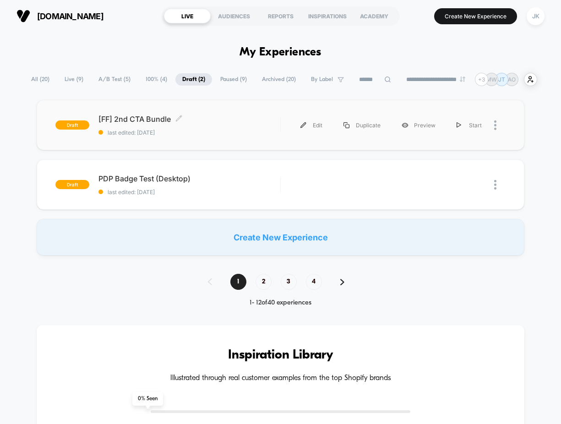
click at [153, 118] on span "[FF] 2nd CTA Bundle Click to edit experience details" at bounding box center [189, 119] width 182 height 9
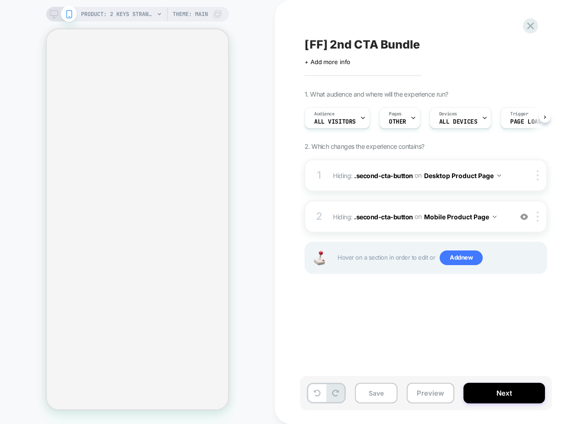
scroll to position [0, 0]
click at [500, 389] on button "Next" at bounding box center [505, 393] width 82 height 21
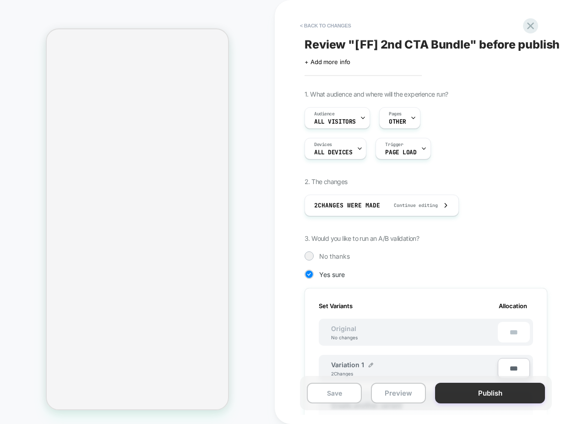
click at [478, 392] on button "Publish" at bounding box center [490, 393] width 110 height 21
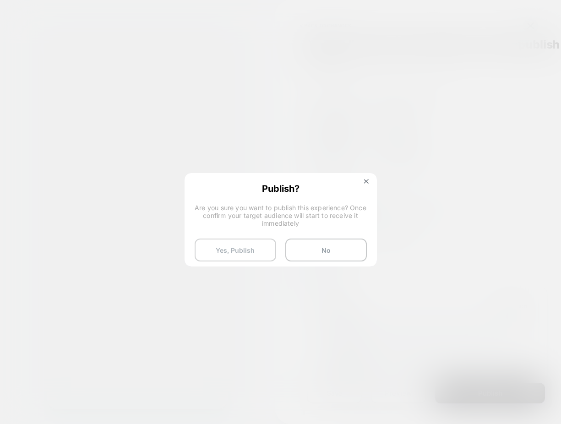
click at [240, 246] on button "Yes, Publish" at bounding box center [236, 250] width 82 height 23
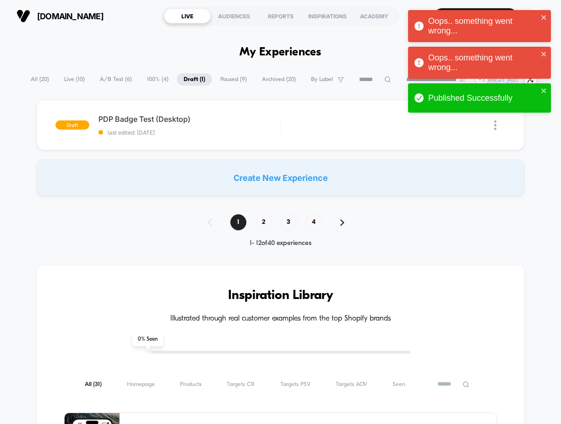
click at [39, 83] on span "All ( 20 )" at bounding box center [40, 79] width 32 height 12
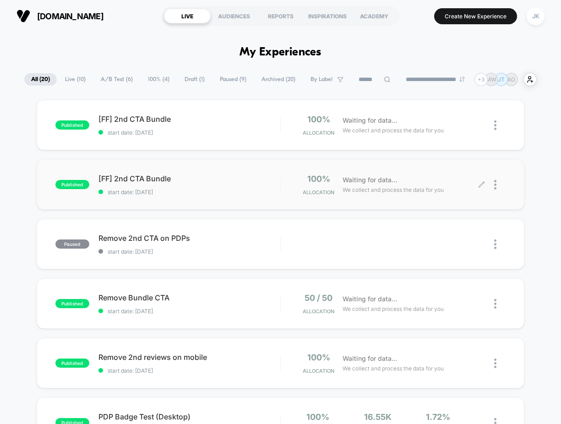
click at [499, 188] on div at bounding box center [499, 185] width 11 height 22
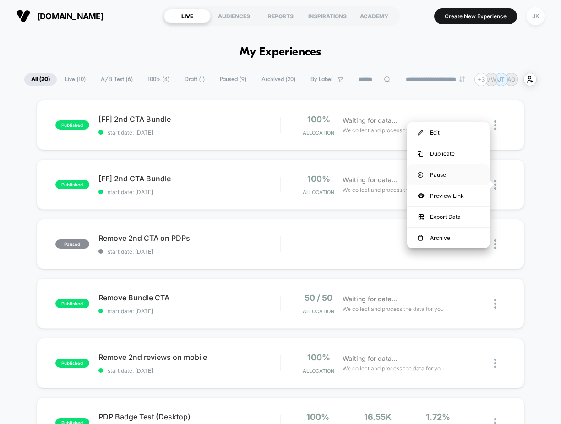
click at [448, 179] on div "Pause" at bounding box center [448, 174] width 82 height 21
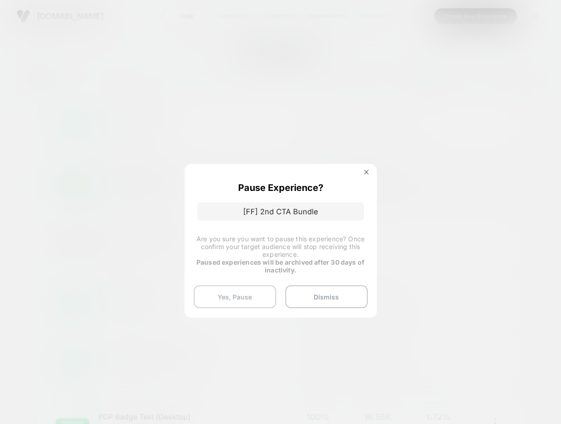
click at [236, 295] on button "Yes, Pause" at bounding box center [235, 296] width 82 height 23
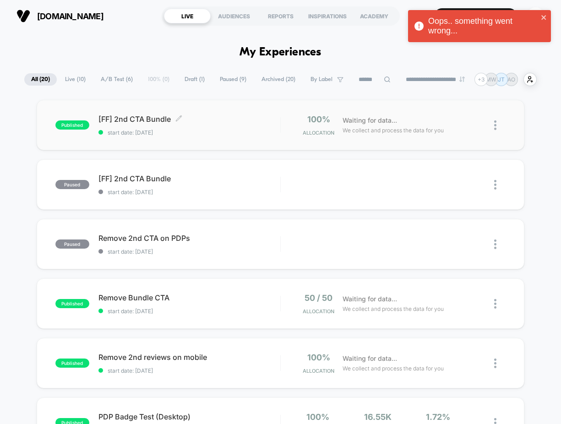
click at [116, 122] on span "[FF] 2nd CTA Bundle Click to edit experience details" at bounding box center [189, 119] width 182 height 9
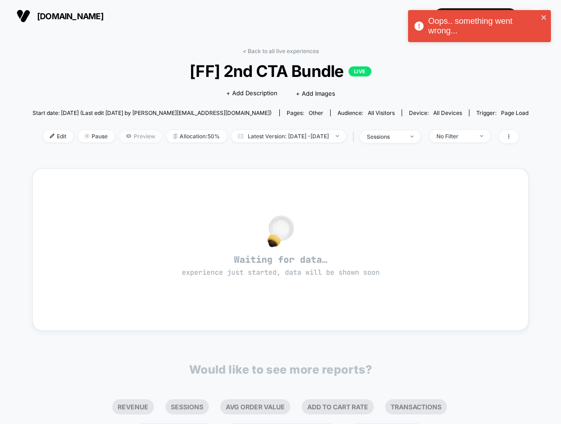
click at [119, 135] on span "Preview" at bounding box center [140, 136] width 43 height 12
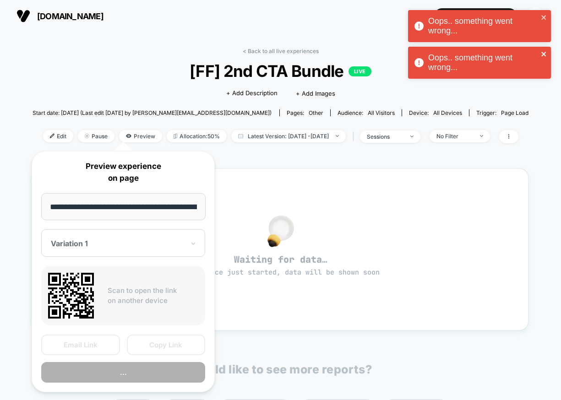
click at [543, 55] on icon "close" at bounding box center [544, 53] width 6 height 7
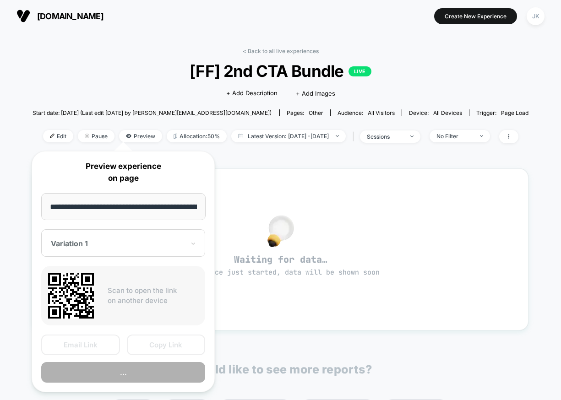
click at [256, 59] on div "< Back to all live experiences [FF] 2nd CTA Bundle LIVE Click to edit experienc…" at bounding box center [281, 101] width 497 height 107
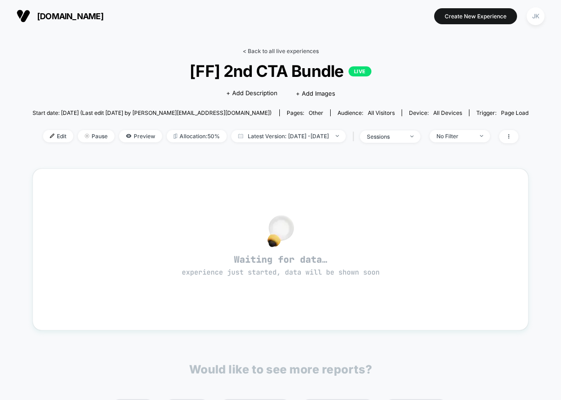
click at [257, 52] on link "< Back to all live experiences" at bounding box center [281, 51] width 76 height 7
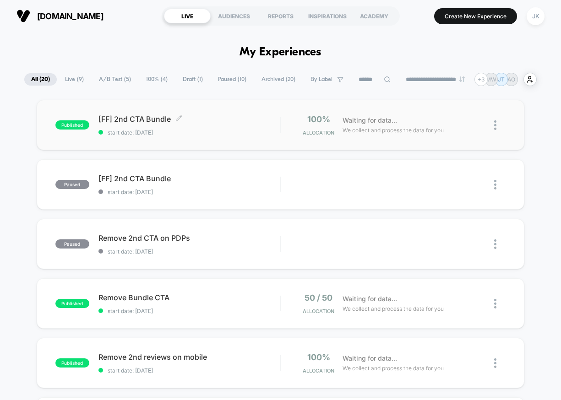
click at [133, 120] on span "[FF] 2nd CTA Bundle Click to edit experience details" at bounding box center [189, 119] width 182 height 9
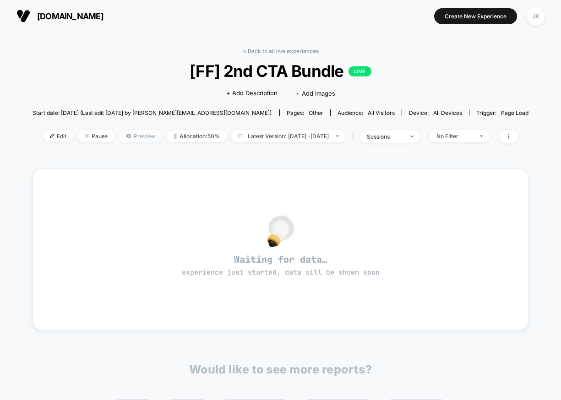
click at [126, 137] on icon at bounding box center [128, 136] width 5 height 4
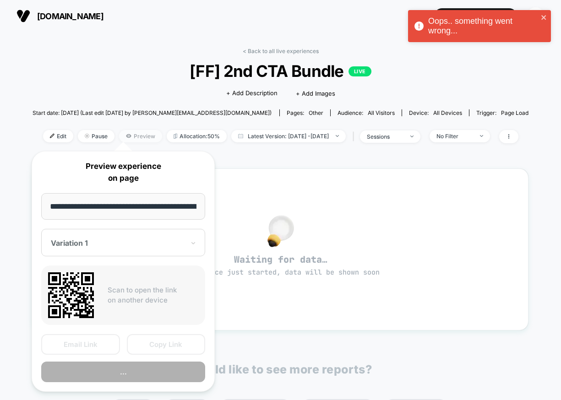
scroll to position [0, 54]
click at [465, 21] on div "Oops.. something went wrong..." at bounding box center [483, 25] width 110 height 19
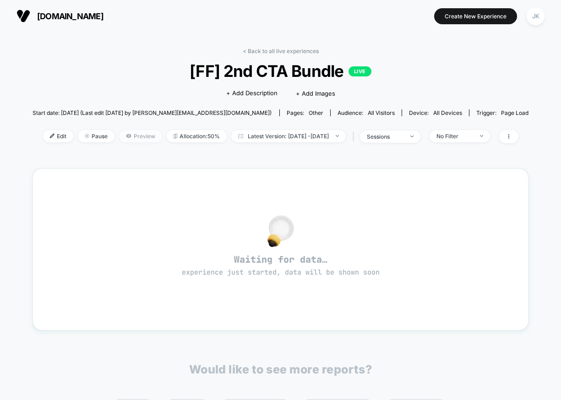
click at [123, 138] on span "Preview" at bounding box center [140, 136] width 43 height 12
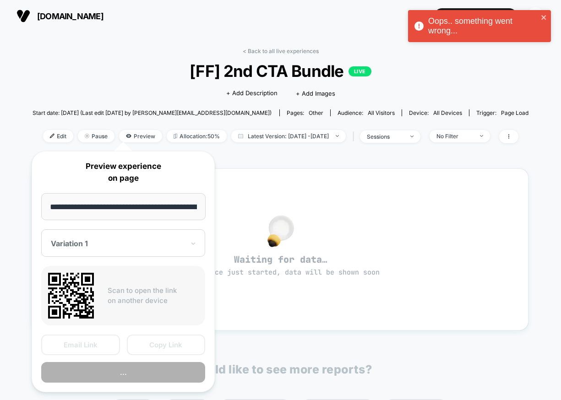
click at [434, 27] on div "Oops.. something went wrong..." at bounding box center [483, 25] width 110 height 19
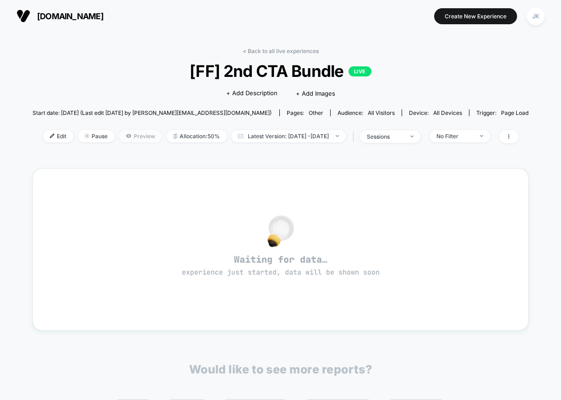
click at [128, 137] on span "Preview" at bounding box center [140, 136] width 43 height 12
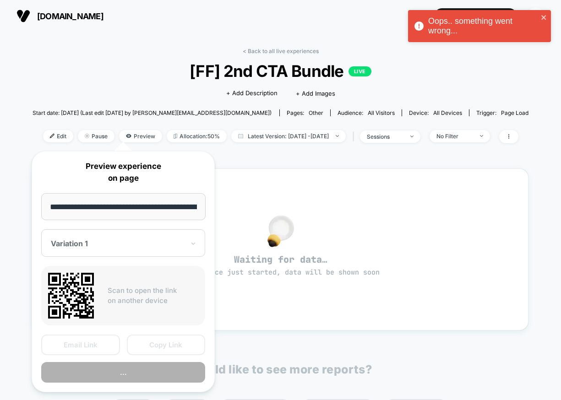
click at [136, 208] on input "**********" at bounding box center [123, 206] width 164 height 27
click at [158, 212] on input "**********" at bounding box center [123, 206] width 164 height 27
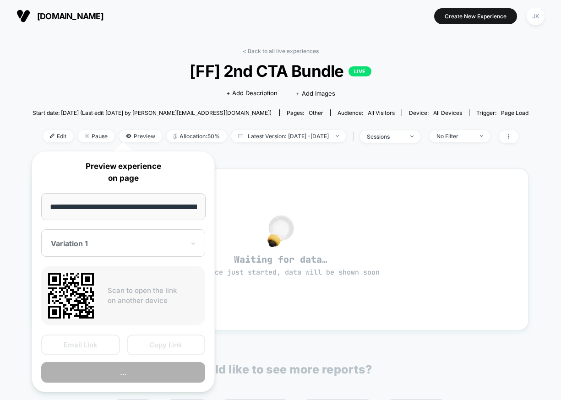
click at [158, 212] on input "**********" at bounding box center [123, 206] width 164 height 27
click at [196, 206] on input "**********" at bounding box center [123, 206] width 164 height 27
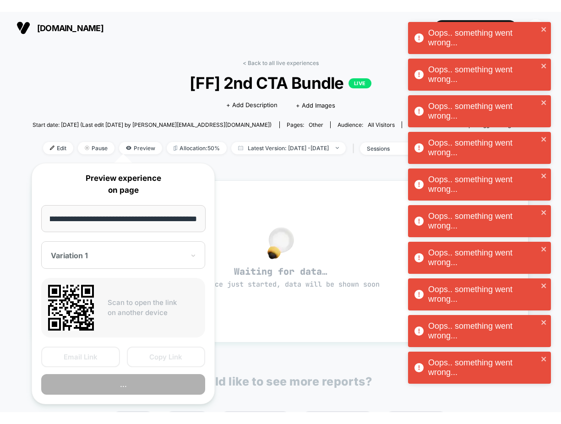
scroll to position [0, 112]
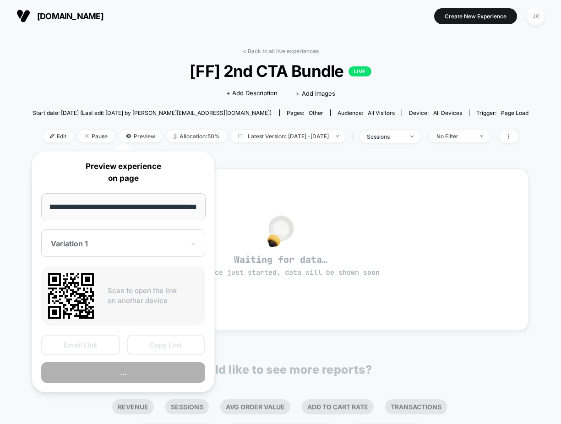
type input "**********"
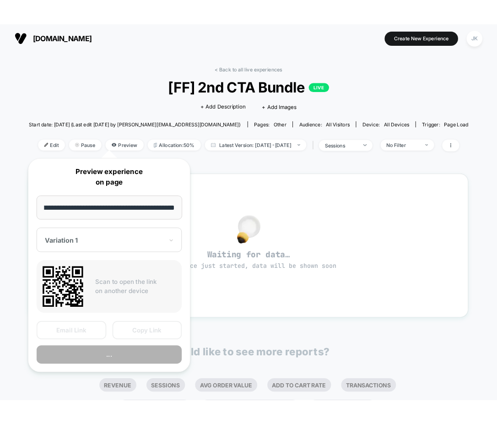
scroll to position [0, 0]
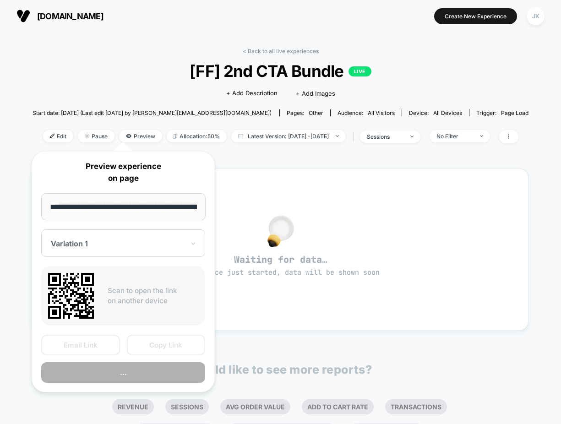
click at [272, 55] on div "< Back to all live experiences [FF] 2nd CTA Bundle LIVE Click to edit experienc…" at bounding box center [281, 101] width 497 height 107
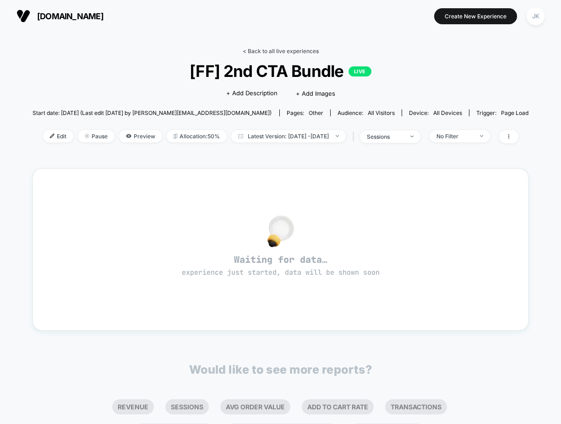
click at [272, 51] on link "< Back to all live experiences" at bounding box center [281, 51] width 76 height 7
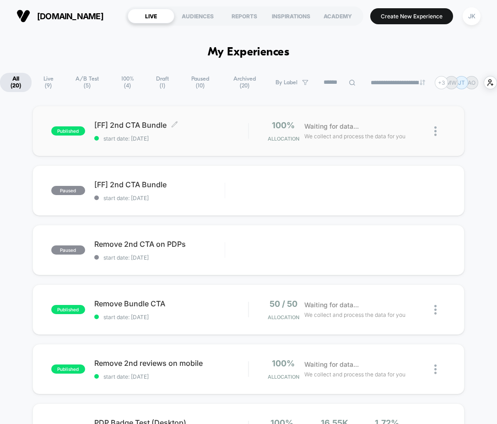
click at [110, 125] on span "[FF] 2nd CTA Bundle Click to edit experience details" at bounding box center [171, 124] width 154 height 9
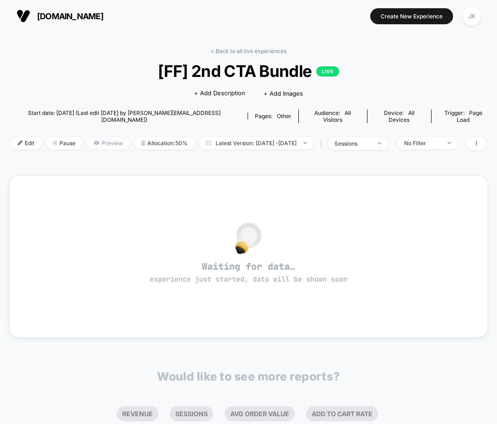
click at [105, 137] on span "Preview" at bounding box center [108, 143] width 43 height 12
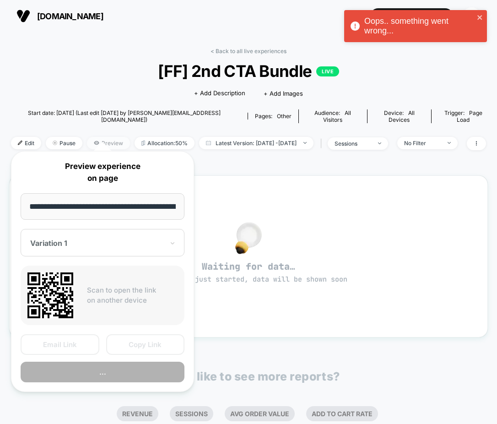
scroll to position [0, 54]
click at [131, 90] on div "Click to edit experience details + Add Description + Add Images" at bounding box center [249, 93] width 288 height 24
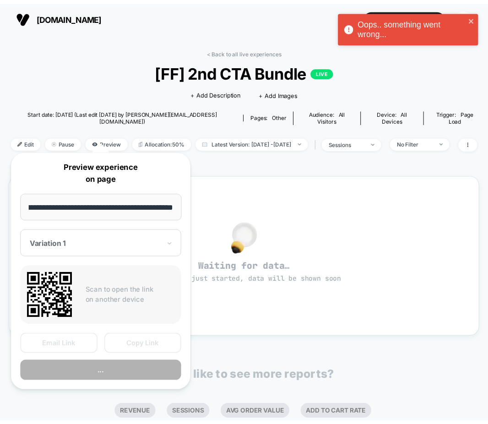
scroll to position [0, 0]
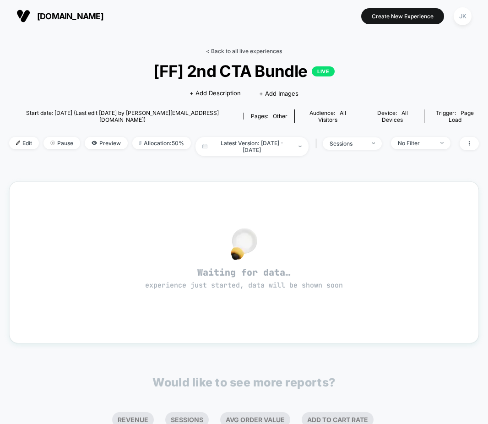
click at [214, 51] on link "< Back to all live experiences" at bounding box center [244, 51] width 76 height 7
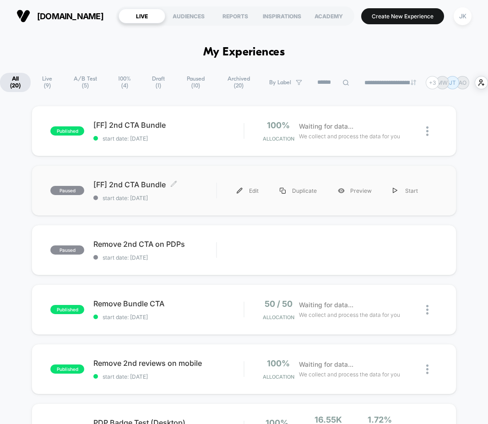
click at [144, 187] on span "[FF] 2nd CTA Bundle Click to edit experience details" at bounding box center [154, 184] width 123 height 9
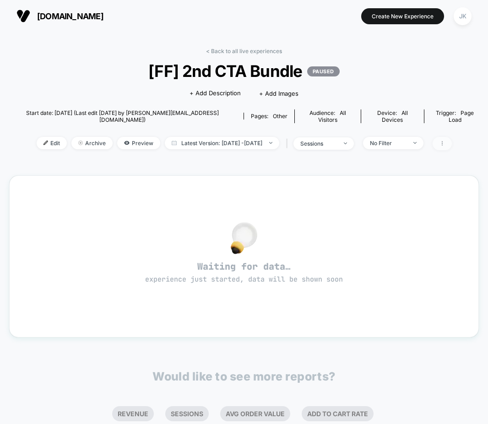
click at [452, 137] on span at bounding box center [442, 143] width 19 height 13
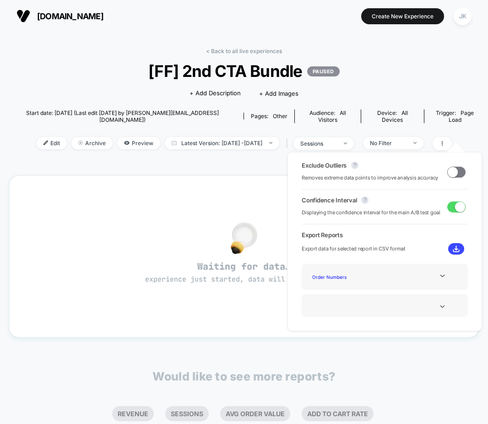
click at [269, 159] on div "< Back to all live experiences [FF] 2nd CTA Bundle PAUSED Click to edit experie…" at bounding box center [244, 282] width 470 height 482
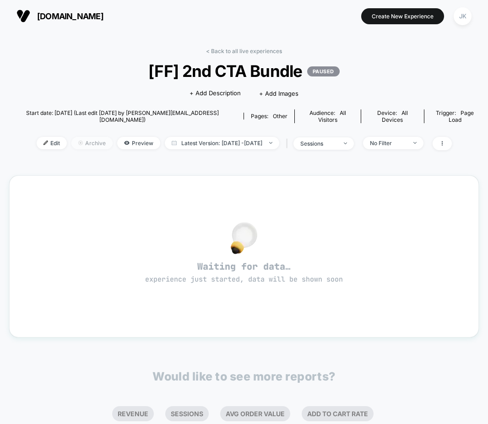
click at [72, 137] on span "Archive" at bounding box center [91, 143] width 41 height 12
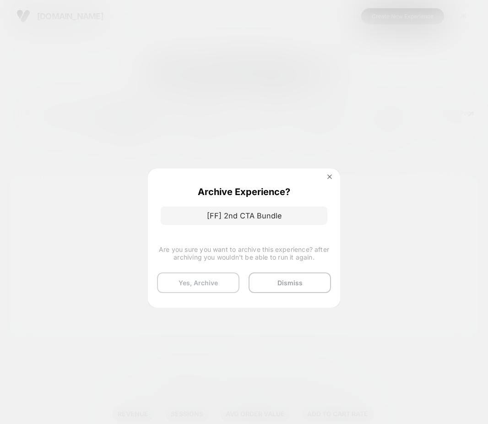
click at [210, 281] on button "Yes, Archive" at bounding box center [198, 283] width 82 height 21
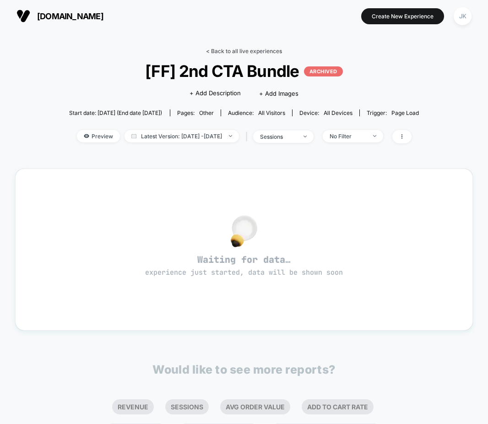
click at [238, 50] on link "< Back to all live experiences" at bounding box center [244, 51] width 76 height 7
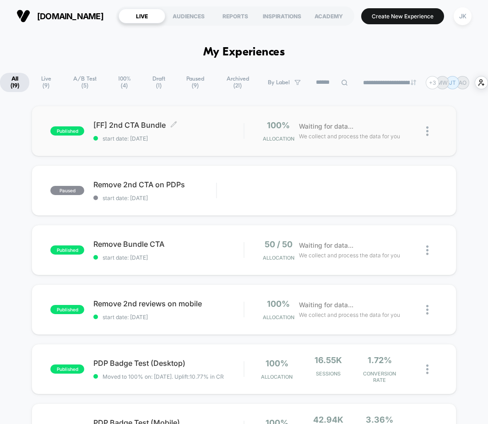
click at [134, 121] on span "[FF] 2nd CTA Bundle Click to edit experience details" at bounding box center [168, 124] width 150 height 9
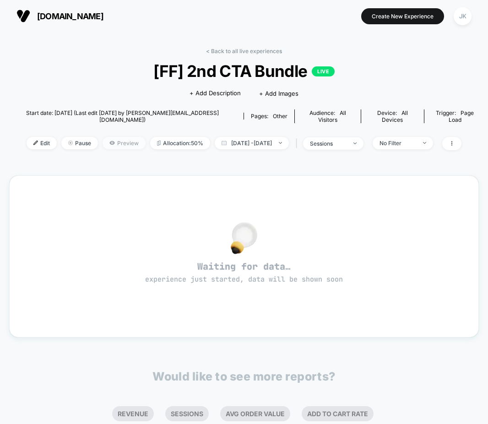
click at [104, 137] on span "Preview" at bounding box center [124, 143] width 43 height 12
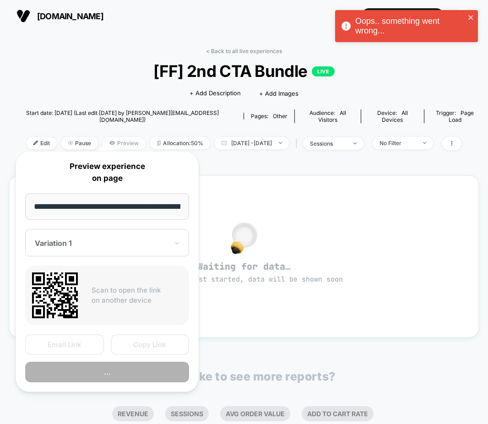
scroll to position [0, 54]
click at [131, 146] on div "**********" at bounding box center [107, 272] width 202 height 260
click at [61, 137] on span "Pause" at bounding box center [79, 143] width 37 height 12
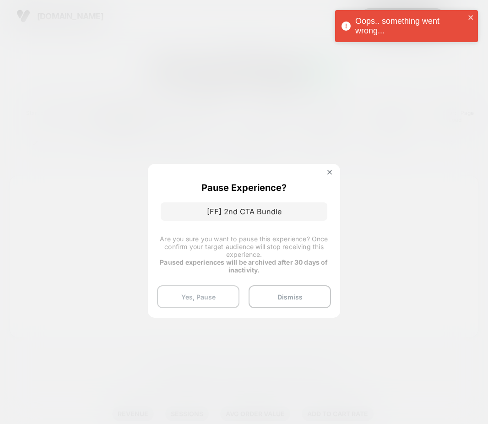
click at [199, 295] on button "Yes, Pause" at bounding box center [198, 296] width 82 height 23
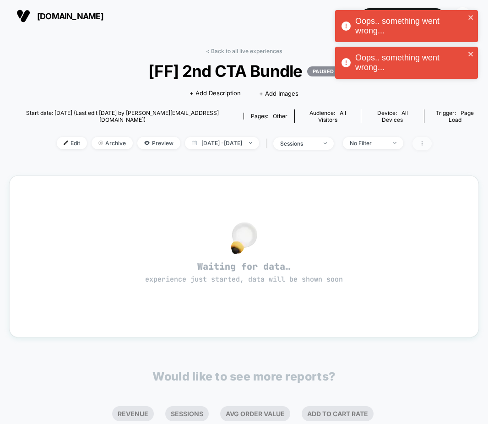
click at [425, 141] on icon at bounding box center [422, 143] width 5 height 5
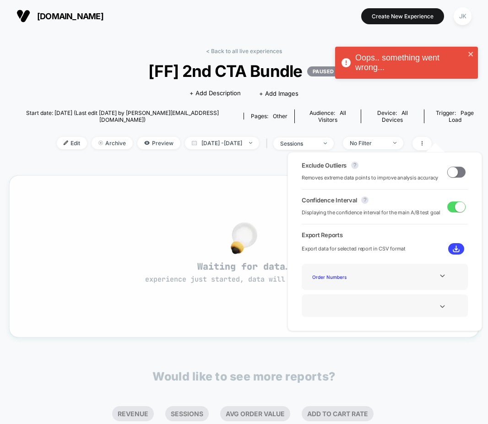
click at [238, 175] on div "Waiting for data… experience just started, data will be shown soon" at bounding box center [244, 256] width 470 height 162
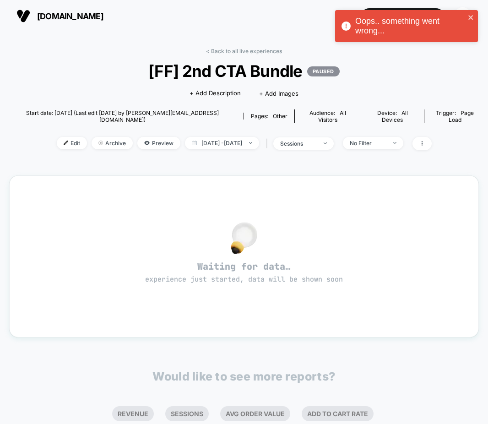
click at [233, 46] on div "< Back to all live experiences [FF] 2nd CTA Bundle PAUSED Click to edit experie…" at bounding box center [244, 282] width 470 height 482
click at [233, 54] on link "< Back to all live experiences" at bounding box center [244, 51] width 76 height 7
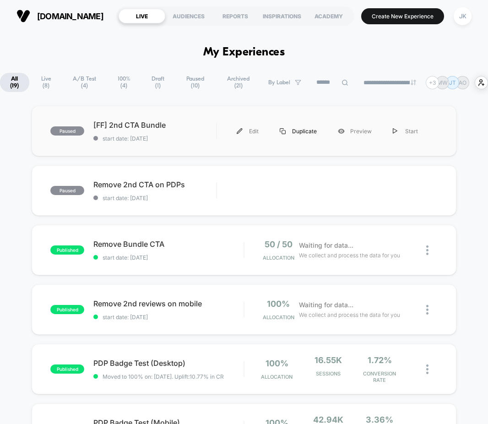
click at [301, 132] on div "Duplicate" at bounding box center [298, 131] width 58 height 21
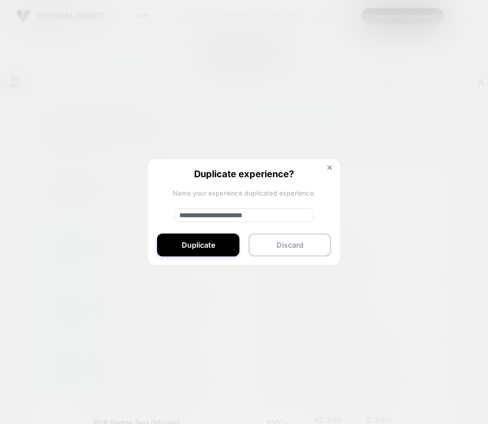
click at [208, 215] on input "**********" at bounding box center [244, 215] width 139 height 14
click at [272, 218] on input "**********" at bounding box center [244, 215] width 139 height 14
click at [216, 216] on input "**********" at bounding box center [244, 215] width 139 height 14
type input "**********"
click at [201, 244] on button "Duplicate" at bounding box center [198, 245] width 82 height 23
